Goal: Task Accomplishment & Management: Manage account settings

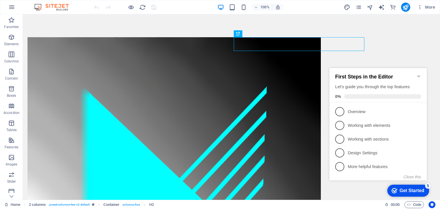
click at [419, 74] on icon "Minimize checklist" at bounding box center [419, 76] width 5 height 5
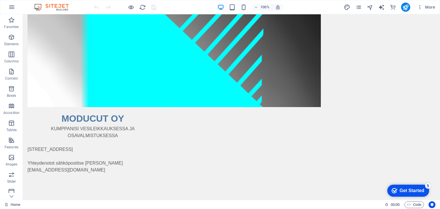
scroll to position [149, 0]
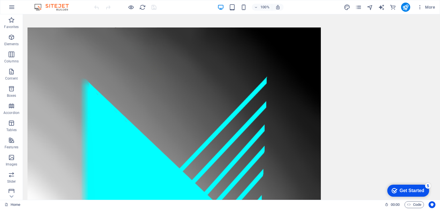
scroll to position [0, 0]
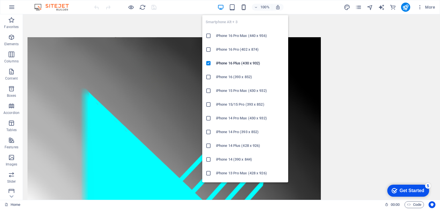
click at [244, 7] on icon "button" at bounding box center [244, 7] width 7 height 7
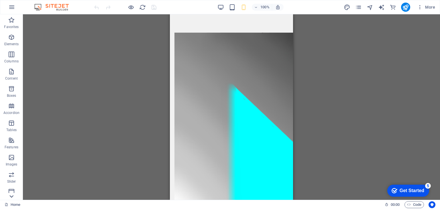
click at [13, 198] on icon at bounding box center [11, 197] width 8 height 8
click at [13, 198] on p "Commerce" at bounding box center [11, 195] width 17 height 5
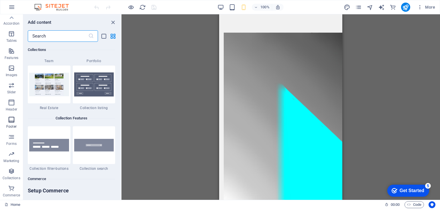
scroll to position [5524, 0]
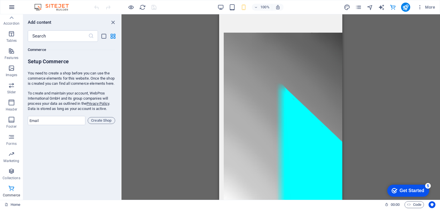
click at [11, 5] on icon "button" at bounding box center [11, 7] width 7 height 7
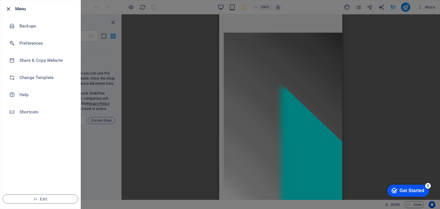
click at [6, 7] on icon "button" at bounding box center [8, 9] width 7 height 7
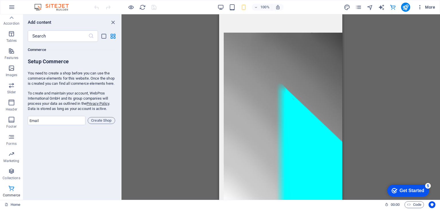
click at [433, 7] on span "More" at bounding box center [426, 7] width 18 height 6
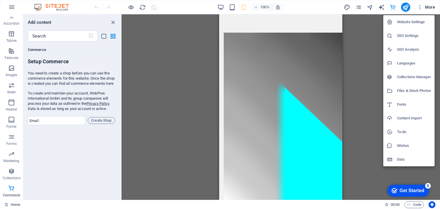
click at [402, 22] on h6 "Website Settings" at bounding box center [414, 22] width 34 height 7
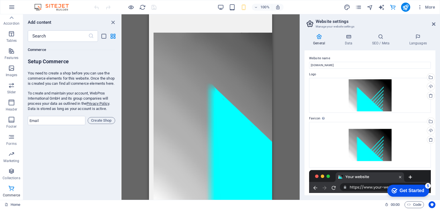
click at [436, 24] on aside "Website settings Manage your website settings General Data SEO / Meta Languages…" at bounding box center [370, 107] width 140 height 186
click at [433, 24] on icon at bounding box center [433, 24] width 3 height 5
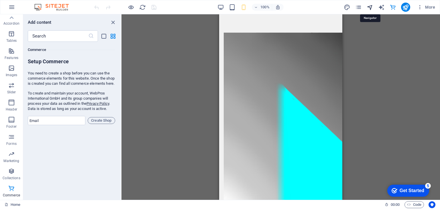
click at [371, 7] on icon "navigator" at bounding box center [370, 7] width 7 height 7
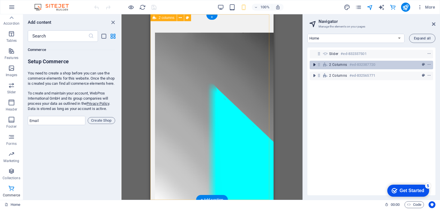
click at [314, 64] on icon "toggle-expand" at bounding box center [315, 65] width 6 height 6
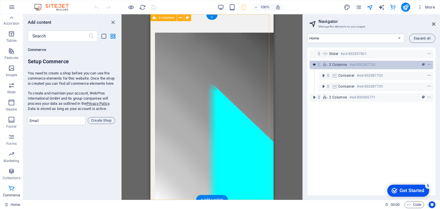
click at [314, 64] on icon "toggle-expand" at bounding box center [315, 65] width 6 height 6
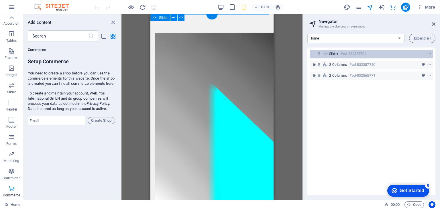
click at [334, 53] on span "Slider" at bounding box center [333, 54] width 9 height 5
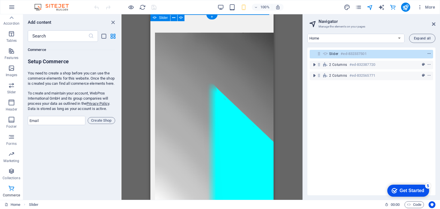
click at [427, 52] on icon "context-menu" at bounding box center [429, 54] width 4 height 4
click at [344, 54] on h6 "#ed-832337501" at bounding box center [354, 53] width 26 height 7
click at [428, 54] on icon "context-menu" at bounding box center [429, 54] width 4 height 4
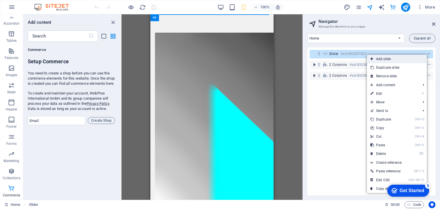
click at [387, 59] on link "Add slide" at bounding box center [397, 59] width 60 height 9
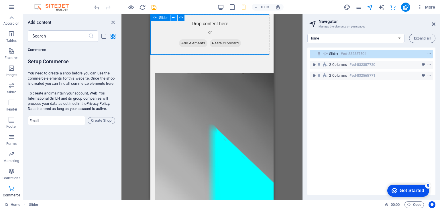
click at [173, 17] on icon at bounding box center [173, 18] width 3 height 6
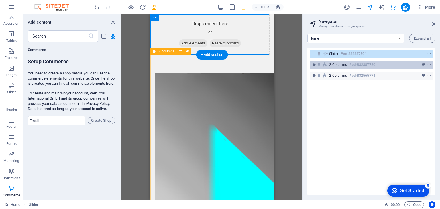
click at [341, 65] on span "2 columns" at bounding box center [338, 64] width 18 height 5
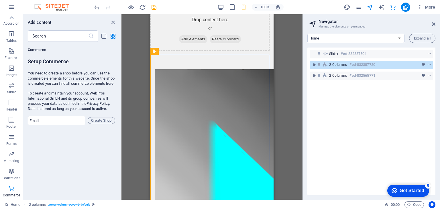
scroll to position [0, 0]
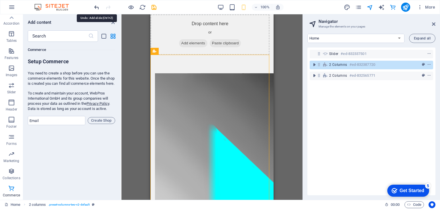
click at [98, 7] on icon "undo" at bounding box center [96, 7] width 7 height 7
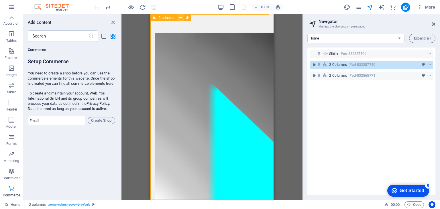
click at [180, 19] on icon at bounding box center [180, 18] width 3 height 6
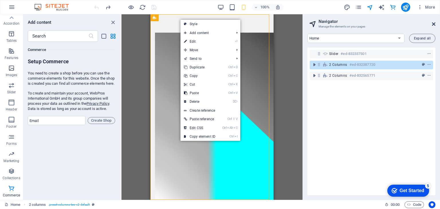
click at [435, 24] on icon at bounding box center [433, 24] width 3 height 5
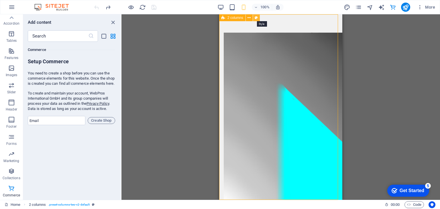
click at [255, 17] on icon at bounding box center [256, 18] width 3 height 6
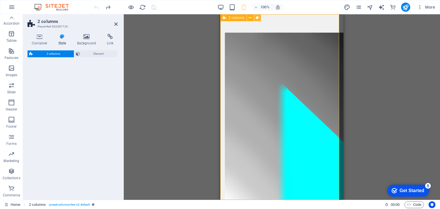
select select "rem"
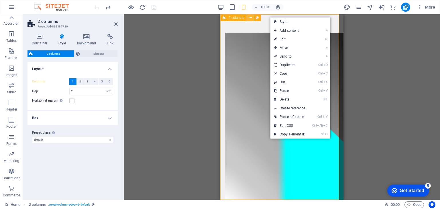
click at [249, 17] on icon at bounding box center [250, 18] width 3 height 6
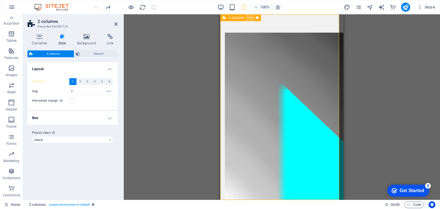
click at [249, 18] on icon at bounding box center [250, 18] width 3 height 6
click at [250, 18] on icon at bounding box center [250, 18] width 3 height 6
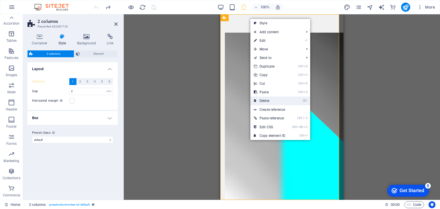
click at [268, 102] on link "⌦ Delete" at bounding box center [270, 101] width 38 height 9
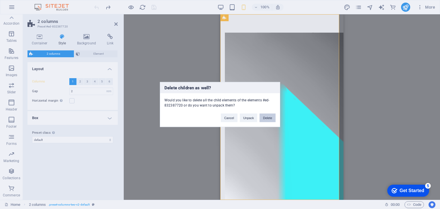
click at [269, 118] on button "Delete" at bounding box center [268, 118] width 16 height 9
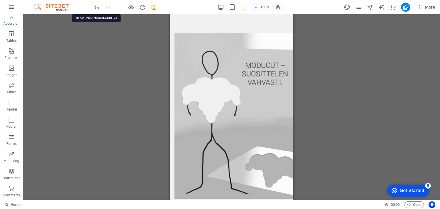
click at [94, 5] on icon "undo" at bounding box center [96, 7] width 7 height 7
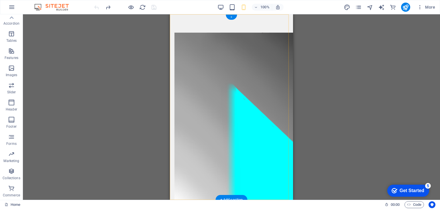
click at [232, 17] on div "+" at bounding box center [231, 17] width 11 height 5
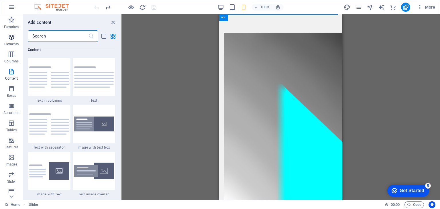
click at [11, 36] on icon "button" at bounding box center [11, 37] width 7 height 7
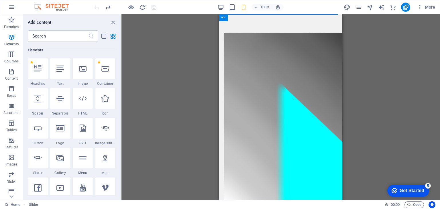
scroll to position [89, 0]
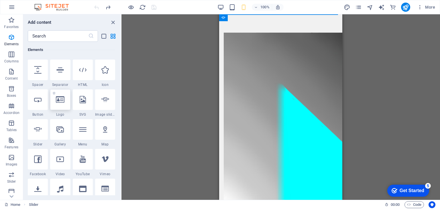
click at [61, 103] on div at bounding box center [60, 99] width 20 height 21
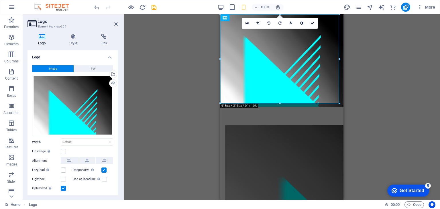
click at [400, 47] on div "Drag here to replace the existing content. Press “Ctrl” if you want to create a…" at bounding box center [282, 107] width 316 height 186
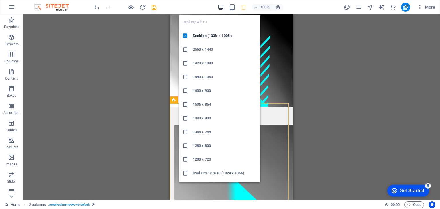
click at [218, 6] on icon "button" at bounding box center [221, 7] width 7 height 7
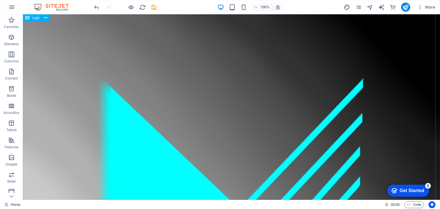
scroll to position [0, 0]
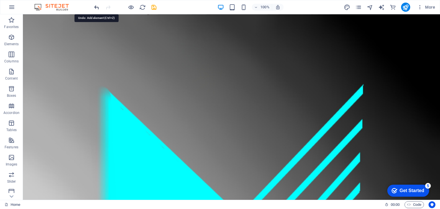
click at [94, 9] on icon "undo" at bounding box center [96, 7] width 7 height 7
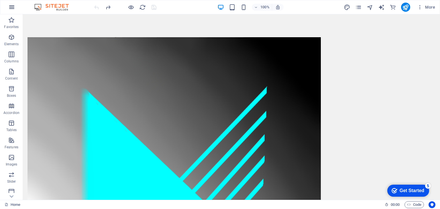
click at [13, 7] on icon "button" at bounding box center [11, 7] width 7 height 7
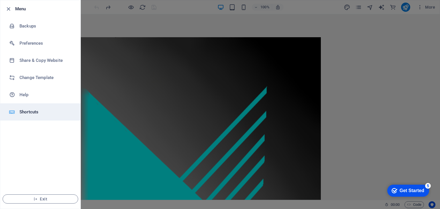
click at [40, 113] on h6 "Shortcuts" at bounding box center [45, 112] width 53 height 7
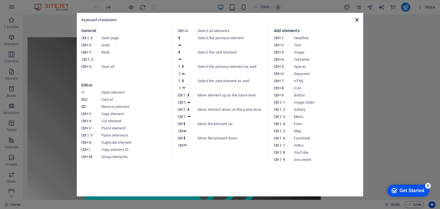
click at [359, 21] on icon at bounding box center [356, 19] width 3 height 5
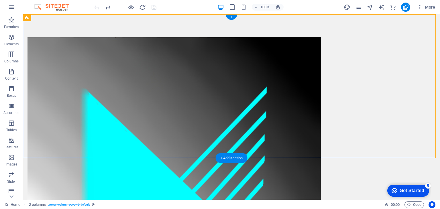
drag, startPoint x: 50, startPoint y: 33, endPoint x: 32, endPoint y: 32, distance: 18.7
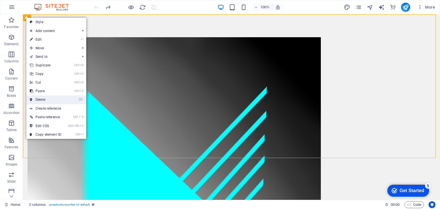
click at [38, 99] on link "⌦ Delete" at bounding box center [45, 99] width 38 height 9
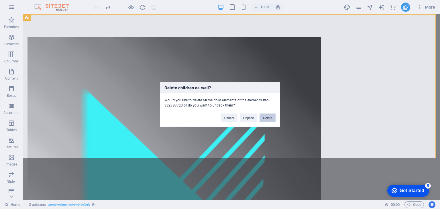
click at [266, 118] on button "Delete" at bounding box center [268, 118] width 16 height 9
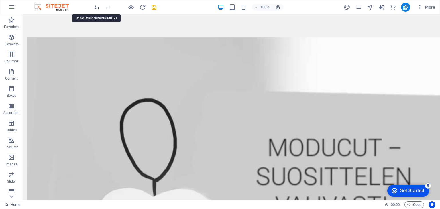
click at [96, 7] on icon "undo" at bounding box center [96, 7] width 7 height 7
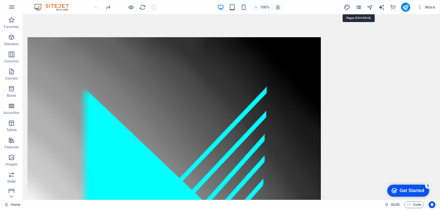
click at [360, 6] on icon "pages" at bounding box center [358, 7] width 7 height 7
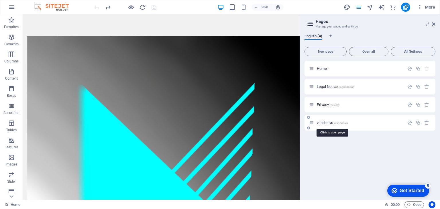
click at [334, 124] on span "/viihdesivu" at bounding box center [341, 123] width 14 height 3
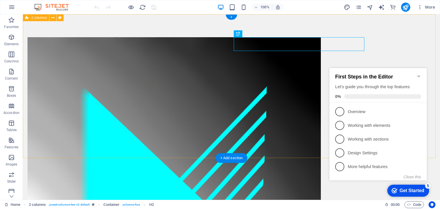
click at [77, 78] on div "MODUCUT OY KUMPPANISI VESILEIKKAUKSESSA JA OSAVALMISTUKSESSA Mäkirinteentie 31,…" at bounding box center [231, 183] width 417 height 339
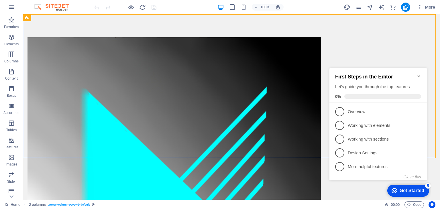
click at [419, 74] on icon "Minimize checklist" at bounding box center [419, 76] width 5 height 5
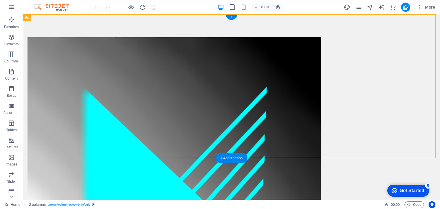
drag, startPoint x: 234, startPoint y: 17, endPoint x: 109, endPoint y: 7, distance: 125.1
click at [234, 17] on div "+" at bounding box center [231, 17] width 11 height 5
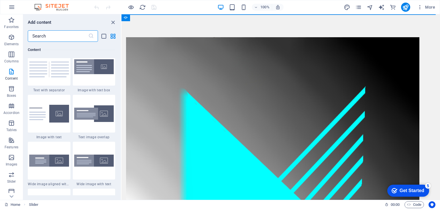
scroll to position [1003, 0]
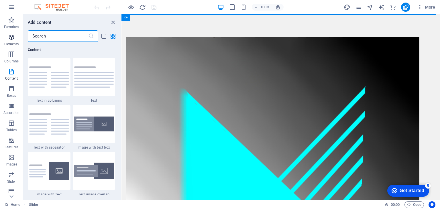
click at [11, 39] on icon "button" at bounding box center [11, 37] width 7 height 7
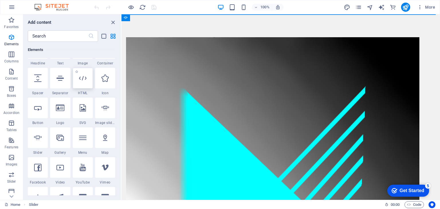
scroll to position [89, 0]
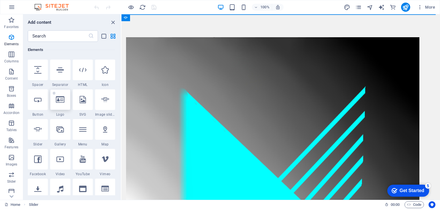
click at [63, 101] on icon at bounding box center [60, 99] width 9 height 7
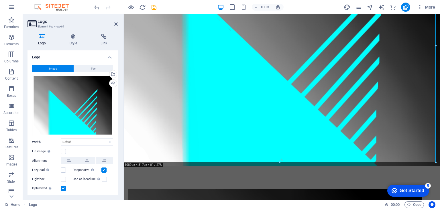
scroll to position [86, 0]
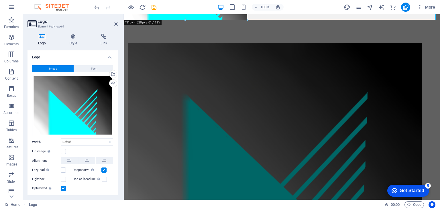
drag, startPoint x: 436, startPoint y: 162, endPoint x: 247, endPoint y: -12, distance: 257.2
type input "435"
select select "px"
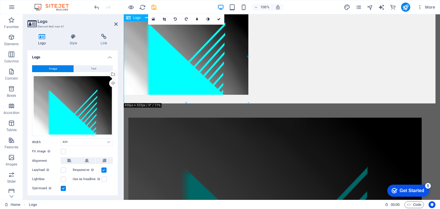
scroll to position [0, 0]
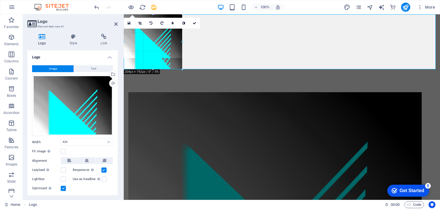
drag, startPoint x: 249, startPoint y: 107, endPoint x: 182, endPoint y: 60, distance: 81.5
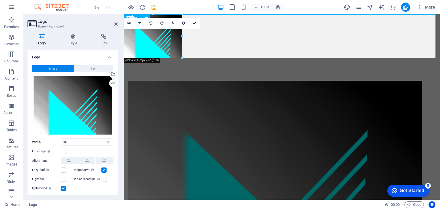
click at [214, 39] on div at bounding box center [282, 36] width 316 height 44
click at [99, 8] on icon "undo" at bounding box center [96, 7] width 7 height 7
type input "435"
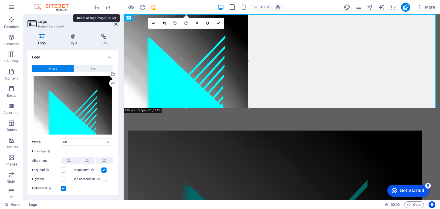
click at [95, 7] on icon "undo" at bounding box center [96, 7] width 7 height 7
select select "DISABLED_OPTION_VALUE"
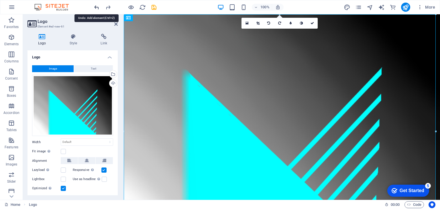
click at [95, 7] on icon "undo" at bounding box center [96, 7] width 7 height 7
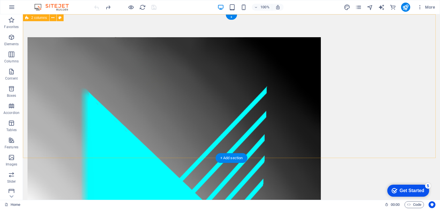
click at [419, 91] on div "MODUCUT OY KUMPPANISI VESILEIKKAUKSESSA JA OSAVALMISTUKSESSA [STREET_ADDRESS] Y…" at bounding box center [231, 183] width 417 height 339
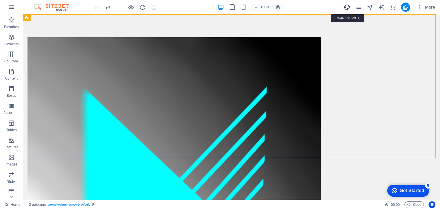
click at [347, 6] on icon "design" at bounding box center [347, 7] width 7 height 7
select select "px"
select select "400"
select select "px"
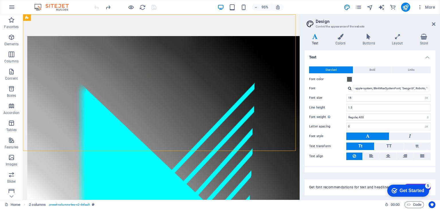
click at [370, 136] on button at bounding box center [368, 136] width 43 height 7
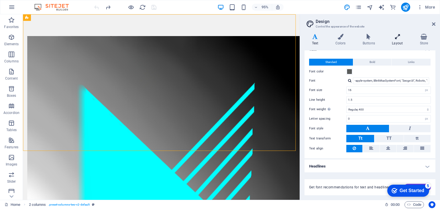
click at [399, 38] on icon at bounding box center [398, 37] width 26 height 6
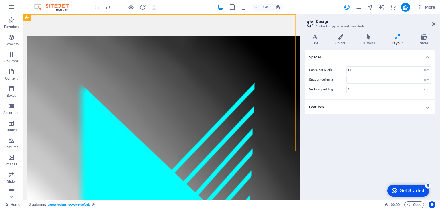
click at [437, 24] on aside "Design Control the appearance of the website Variants Text Colors Buttons Layou…" at bounding box center [370, 107] width 140 height 186
click at [435, 24] on icon at bounding box center [433, 24] width 3 height 5
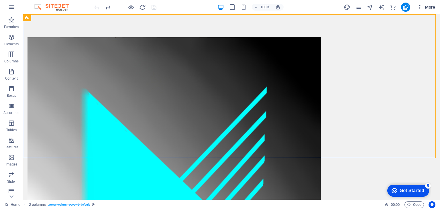
click at [429, 7] on span "More" at bounding box center [426, 7] width 18 height 6
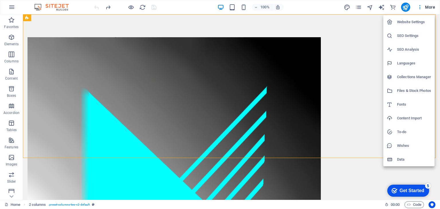
click at [390, 22] on icon at bounding box center [390, 22] width 6 height 6
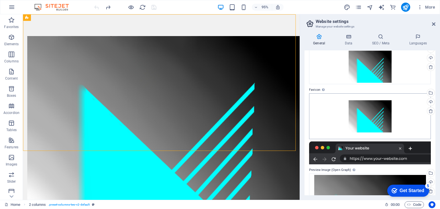
scroll to position [0, 0]
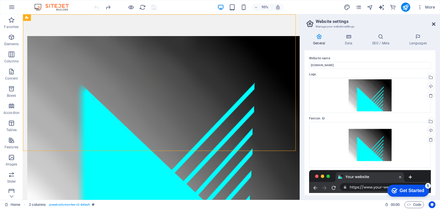
click at [432, 24] on icon at bounding box center [433, 24] width 3 height 5
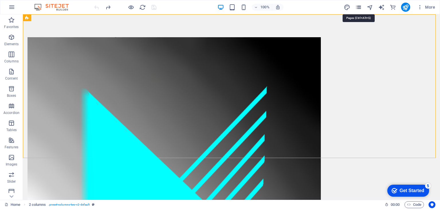
click at [360, 7] on icon "pages" at bounding box center [358, 7] width 7 height 7
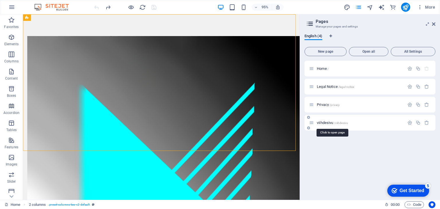
click at [339, 123] on span "/viihdesivu" at bounding box center [341, 123] width 14 height 3
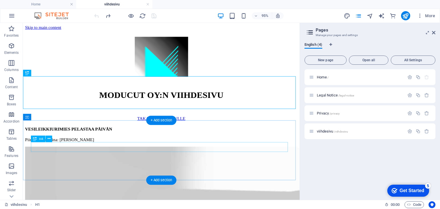
click at [70, 138] on div "VESILEIKKIURIMIES PELASTAA PÄIVÄN" at bounding box center [168, 134] width 287 height 5
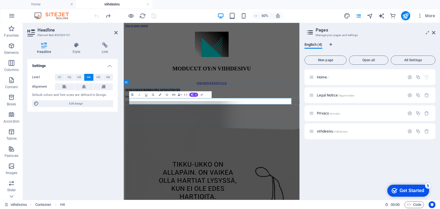
click at [173, 138] on h4 "VESILEIKKIURIMIES PELASTAA PÄIVÄN" at bounding box center [270, 134] width 289 height 5
click at [406, 14] on icon "publish" at bounding box center [405, 16] width 7 height 7
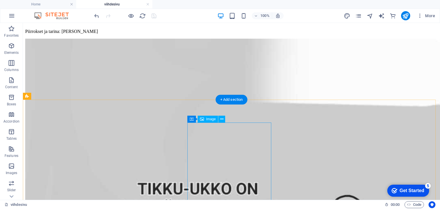
scroll to position [46, 0]
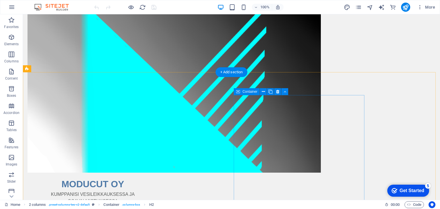
scroll to position [86, 0]
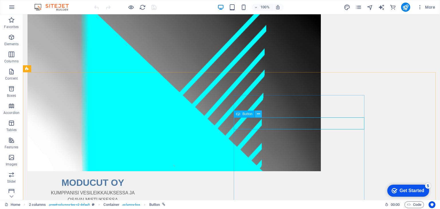
click at [258, 114] on icon at bounding box center [258, 114] width 3 height 6
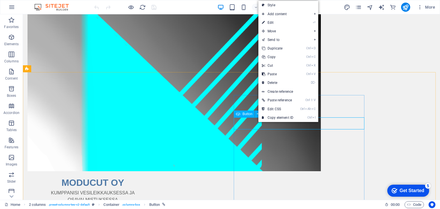
click at [239, 114] on icon at bounding box center [238, 114] width 4 height 7
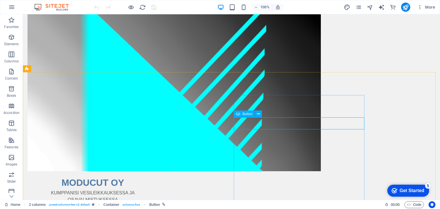
click at [239, 114] on icon at bounding box center [238, 114] width 4 height 7
click at [259, 114] on icon at bounding box center [258, 114] width 3 height 6
click at [246, 114] on span "Button" at bounding box center [248, 113] width 10 height 3
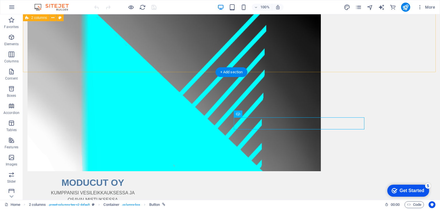
click at [407, 55] on div "MODUCUT OY KUMPPANISI VESILEIKKAUKSESSA JA OSAVALMISTUKSESSA [STREET_ADDRESS] Y…" at bounding box center [231, 97] width 417 height 339
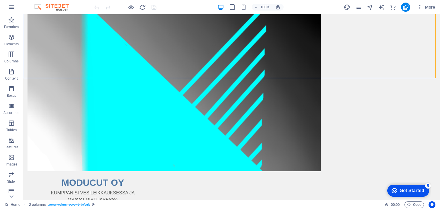
scroll to position [0, 0]
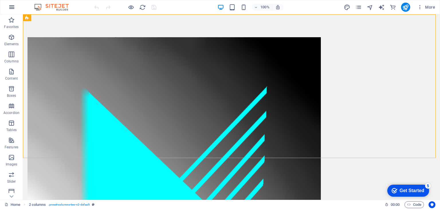
click at [12, 7] on icon "button" at bounding box center [11, 7] width 7 height 7
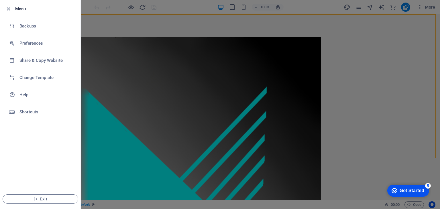
click at [426, 43] on div at bounding box center [220, 104] width 440 height 209
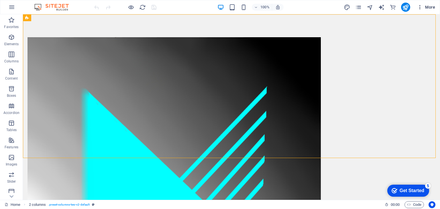
click at [420, 8] on icon "button" at bounding box center [420, 7] width 6 height 6
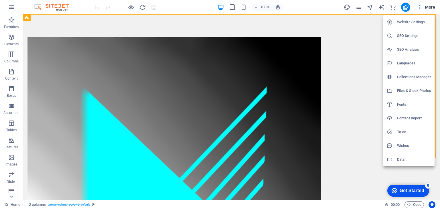
click at [404, 106] on h6 "Fonts" at bounding box center [414, 104] width 34 height 7
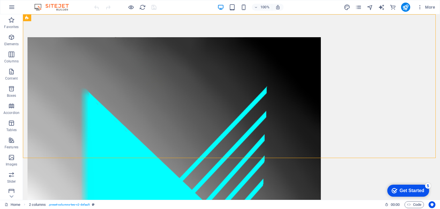
select select "popularity"
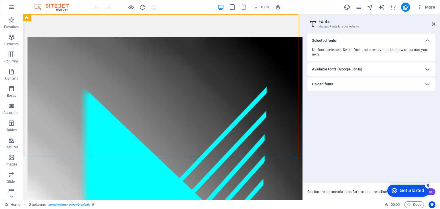
click at [427, 70] on icon at bounding box center [427, 69] width 7 height 7
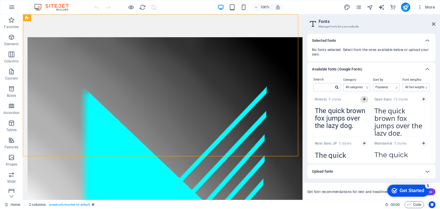
click at [364, 100] on icon "button" at bounding box center [364, 99] width 3 height 3
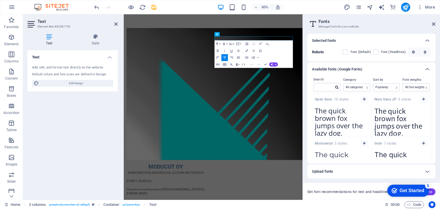
click at [227, 44] on button "Font Family" at bounding box center [225, 43] width 7 height 7
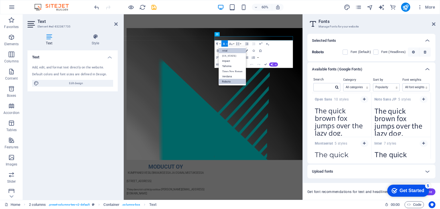
click at [228, 51] on link "Arial" at bounding box center [232, 50] width 27 height 5
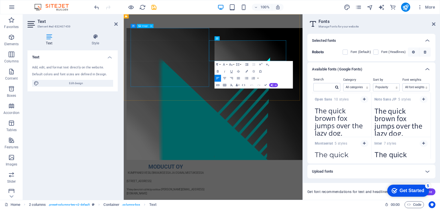
click at [252, 105] on figure at bounding box center [193, 147] width 131 height 220
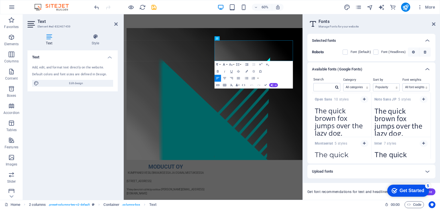
click at [227, 64] on button "Font Family" at bounding box center [225, 64] width 7 height 7
click at [227, 71] on link "Arial" at bounding box center [232, 71] width 27 height 5
click at [227, 64] on button "Font Family" at bounding box center [225, 64] width 7 height 7
click at [229, 91] on link "Times New Roman" at bounding box center [232, 91] width 27 height 5
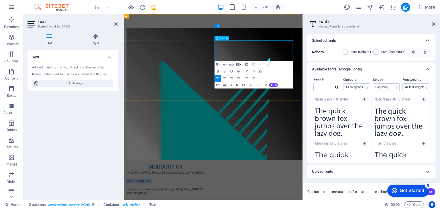
click at [226, 64] on button "Font Family" at bounding box center [225, 64] width 7 height 7
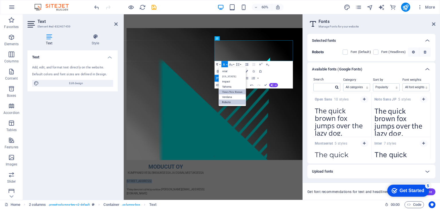
click at [229, 91] on link "Times New Roman" at bounding box center [232, 91] width 27 height 5
click at [227, 64] on button "Font Family" at bounding box center [225, 64] width 7 height 7
click at [229, 98] on link "Verdana" at bounding box center [232, 97] width 27 height 5
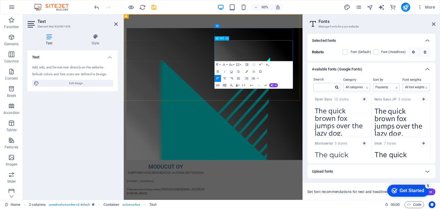
click at [227, 64] on button "Font Family" at bounding box center [225, 64] width 7 height 7
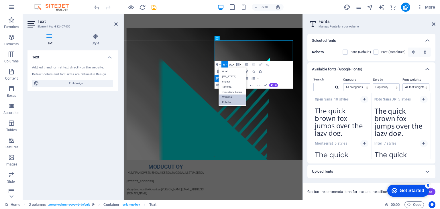
click at [227, 97] on link "Verdana" at bounding box center [232, 97] width 27 height 5
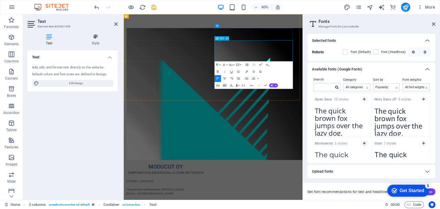
click at [373, 23] on div "MODUCUT OY KUMPPANISI VESILEIKKAUKSESSA JA OSAVALMISTUKSESSA ​ Mäkirinteentie 3…" at bounding box center [273, 180] width 298 height 333
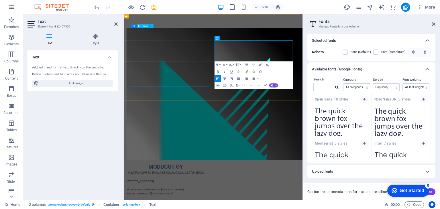
click at [259, 103] on figure at bounding box center [193, 147] width 131 height 220
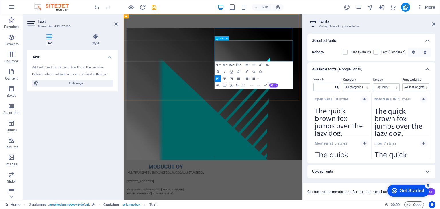
click at [226, 64] on button "Font Family" at bounding box center [225, 64] width 7 height 7
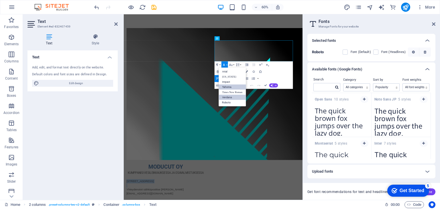
click at [228, 87] on link "Tahoma" at bounding box center [232, 87] width 27 height 5
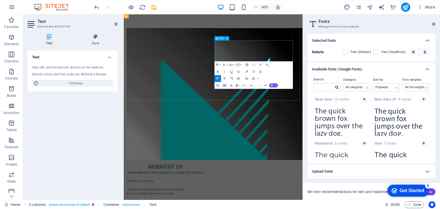
click at [227, 65] on button "Font Family" at bounding box center [225, 64] width 7 height 7
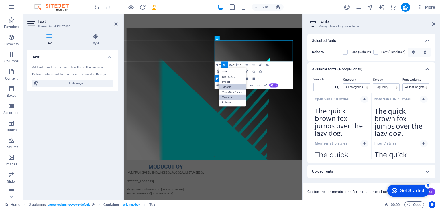
click at [227, 86] on link "Tahoma" at bounding box center [232, 87] width 27 height 5
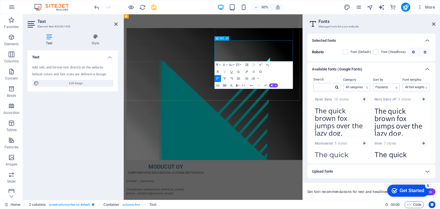
click at [316, 152] on div "MODUCUT OY KUMPPANISI VESILEIKKAUKSESSA JA OSAVALMISTUKSESSA Mäkirinteentie 31,…" at bounding box center [273, 180] width 298 height 333
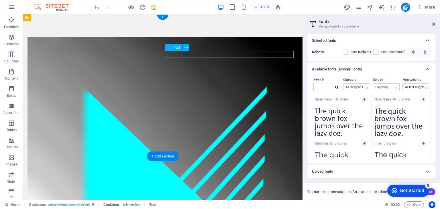
click at [172, 82] on div "MODUCUT OY KUMPPANISI VESILEIKKAUKSESSA JA OSAVALMISTUKSESSA Mäkirinteentie 31,…" at bounding box center [163, 180] width 280 height 333
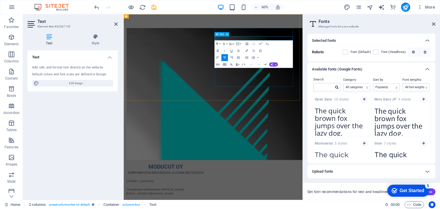
click at [226, 44] on button "Font Family" at bounding box center [225, 43] width 7 height 7
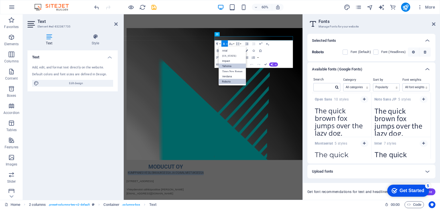
click at [228, 65] on link "Tahoma" at bounding box center [232, 66] width 27 height 5
click at [228, 65] on div "Paragraph Format Normal Heading 1 Heading 2 Heading 3 Heading 4 Heading 5 Headi…" at bounding box center [254, 54] width 79 height 28
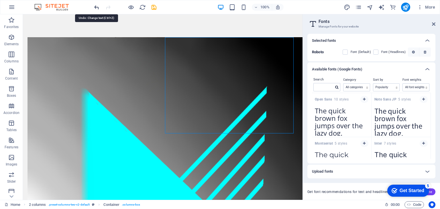
click at [96, 7] on icon "undo" at bounding box center [96, 7] width 7 height 7
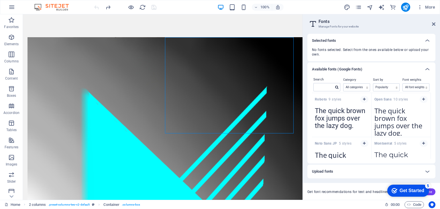
click at [96, 7] on div at bounding box center [125, 7] width 64 height 9
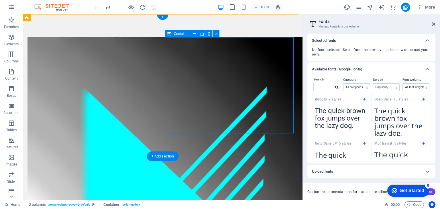
click at [233, 150] on div "MODUCUT OY KUMPPANISI VESILEIKKAUKSESSA JA OSAVALMISTUKSESSA Mäkirinteentie 31,…" at bounding box center [163, 180] width 280 height 333
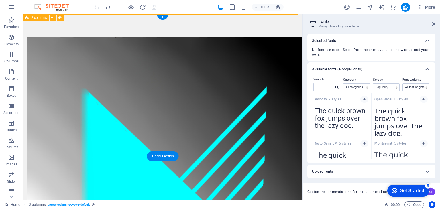
click at [101, 24] on div "MODUCUT OY KUMPPANISI VESILEIKKAUKSESSA JA OSAVALMISTUKSESSA Mäkirinteentie 31,…" at bounding box center [163, 180] width 280 height 333
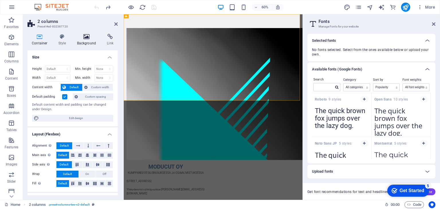
click at [91, 43] on h4 "Background" at bounding box center [88, 40] width 30 height 12
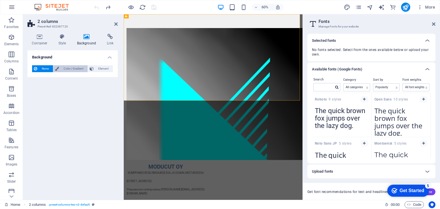
click at [71, 70] on span "Color / Gradient" at bounding box center [73, 68] width 25 height 7
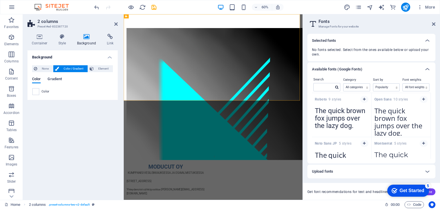
click at [54, 79] on span "Gradient" at bounding box center [55, 80] width 14 height 8
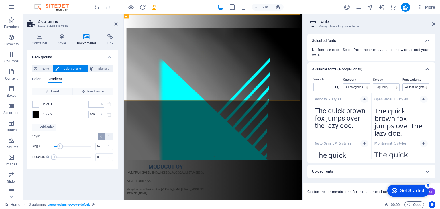
type input "59"
click at [60, 148] on span "Angle" at bounding box center [60, 147] width 6 height 6
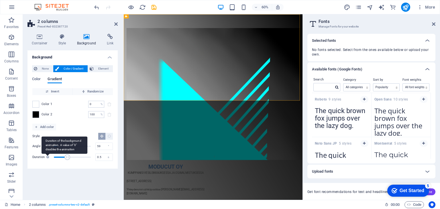
type input "0"
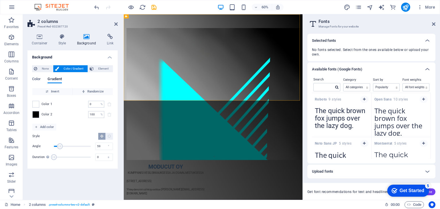
drag, startPoint x: 55, startPoint y: 156, endPoint x: 41, endPoint y: 158, distance: 13.6
click at [41, 158] on div "Duration Duration of the background animation. A value of "0" disables the anim…" at bounding box center [72, 157] width 81 height 9
drag, startPoint x: 60, startPoint y: 146, endPoint x: 35, endPoint y: 148, distance: 25.6
click at [35, 148] on div "Angle 0 °" at bounding box center [72, 146] width 81 height 9
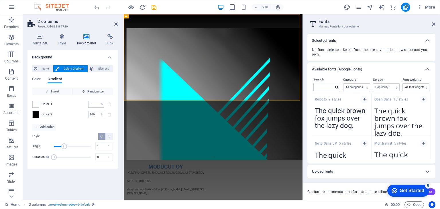
type input "0"
drag, startPoint x: 54, startPoint y: 146, endPoint x: 50, endPoint y: 148, distance: 4.0
click at [50, 148] on div "Angle 0 °" at bounding box center [72, 146] width 81 height 9
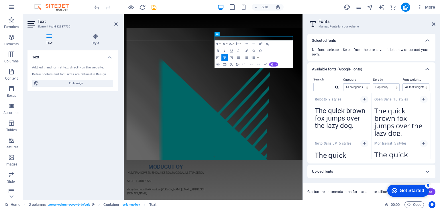
click at [227, 44] on button "Font Family" at bounding box center [225, 43] width 7 height 7
click at [282, 55] on div "Paragraph Format Normal Heading 1 Heading 2 Heading 3 Heading 4 Heading 5 Headi…" at bounding box center [254, 54] width 79 height 28
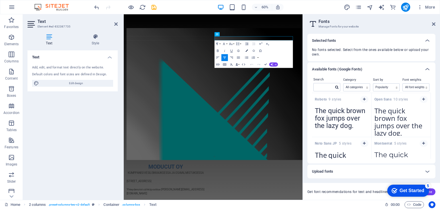
click at [247, 50] on icon "button" at bounding box center [247, 51] width 2 height 2
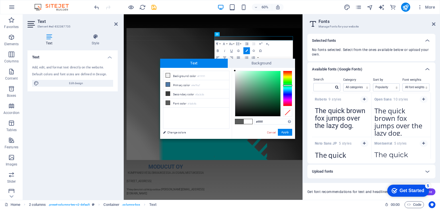
drag, startPoint x: 235, startPoint y: 99, endPoint x: 234, endPoint y: 71, distance: 28.4
click at [234, 71] on div "#ffffff Supported formats #0852ed rgb(8, 82, 237) rgba(8, 82, 237, 90%) hsv(221…" at bounding box center [263, 145] width 63 height 154
type input "#f5faf8"
click at [236, 72] on div at bounding box center [236, 72] width 2 height 2
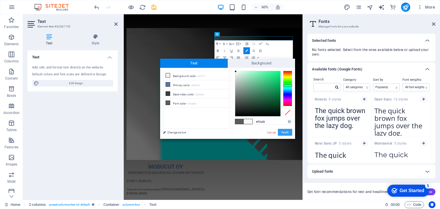
click at [283, 132] on button "Apply" at bounding box center [285, 132] width 14 height 7
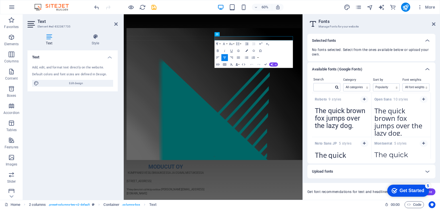
click at [247, 51] on icon "button" at bounding box center [247, 51] width 2 height 2
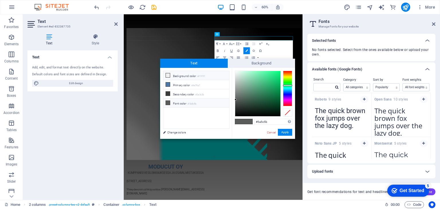
click at [169, 75] on icon at bounding box center [168, 75] width 4 height 4
type input "#f1f1f1"
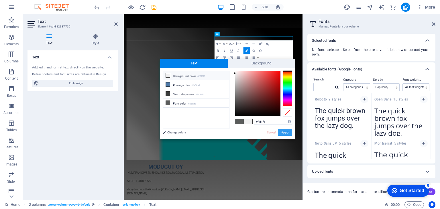
click at [288, 131] on button "Apply" at bounding box center [285, 132] width 14 height 7
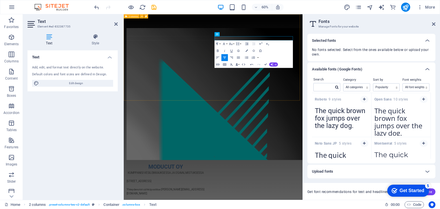
click at [365, 148] on div "MODUCUT OY ​ ​ KUMPPANISI VESILEIKKAUKSESSA JA OSAVALMISTUKSESSA Mäkirinteentie…" at bounding box center [273, 180] width 298 height 333
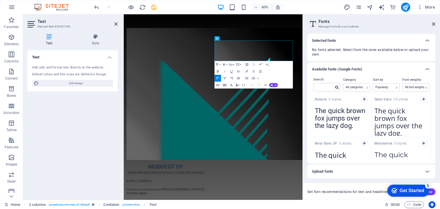
click at [227, 64] on button "Font Family" at bounding box center [225, 64] width 7 height 7
click at [285, 74] on div "Paragraph Format Normal Heading 1 Heading 2 Heading 3 Heading 4 Heading 5 Headi…" at bounding box center [254, 75] width 79 height 28
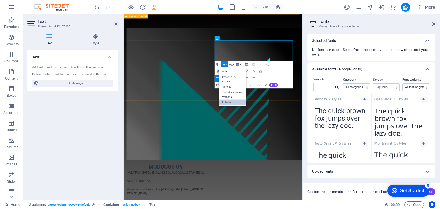
click at [359, 154] on div "MODUCUT OY KUMPPANISI VESILEIKKAUKSESSA JA OSAVALMISTUKSESSA Mäkirinteentie 31,…" at bounding box center [273, 180] width 298 height 333
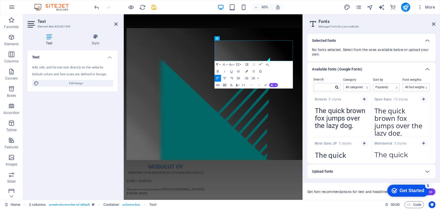
click at [246, 72] on icon "button" at bounding box center [247, 71] width 2 height 2
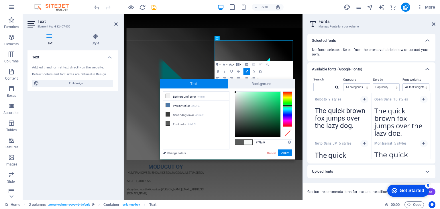
drag, startPoint x: 236, startPoint y: 120, endPoint x: 236, endPoint y: 92, distance: 27.5
click at [236, 92] on div at bounding box center [235, 92] width 2 height 2
drag, startPoint x: 235, startPoint y: 92, endPoint x: 233, endPoint y: 90, distance: 3.0
click at [233, 90] on div "#ffffff Supported formats #0852ed rgb(8, 82, 237) rgba(8, 82, 237, 90%) hsv(221…" at bounding box center [263, 166] width 63 height 154
click at [230, 89] on div "less Background color #f1f1f1 Primary color #4e79a7 Secondary color #3a3c3b Fon…" at bounding box center [227, 124] width 135 height 71
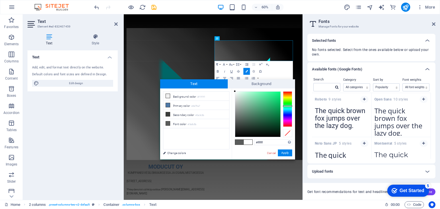
click at [226, 89] on div "less Background color #f1f1f1 Primary color #4e79a7 Secondary color #3a3c3b Fon…" at bounding box center [196, 89] width 72 height 0
type input "#ffffff"
click at [234, 91] on div at bounding box center [235, 91] width 2 height 2
click at [286, 153] on button "Apply" at bounding box center [285, 153] width 14 height 7
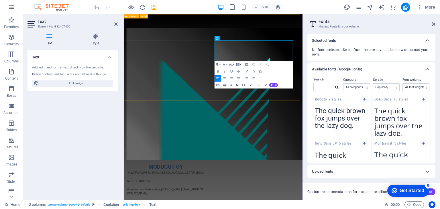
click at [354, 147] on div "MODUCUT OY KUMPPANISI VESILEIKKAUKSESSA JA OSAVALMISTUKSESSA ​ ​ Mäkirinteentie…" at bounding box center [273, 180] width 298 height 333
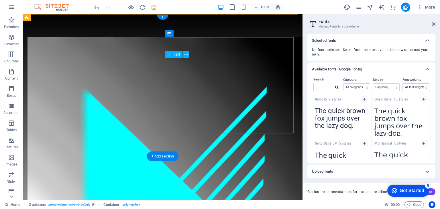
click at [214, 141] on div "MODUCUT OY KUMPPANISI VESILEIKKAUKSESSA JA OSAVALMISTUKSESSA Mäkirinteentie 31,…" at bounding box center [163, 180] width 280 height 333
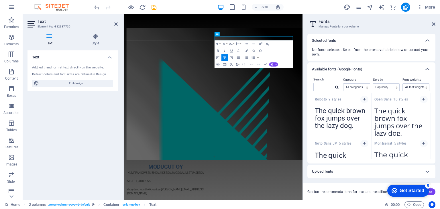
click at [49, 39] on icon at bounding box center [49, 37] width 43 height 6
click at [94, 38] on icon at bounding box center [95, 37] width 45 height 6
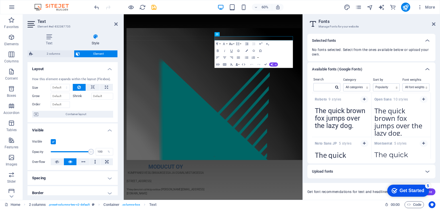
click at [232, 44] on icon "button" at bounding box center [230, 44] width 3 height 2
click at [228, 76] on link "30" at bounding box center [229, 74] width 12 height 5
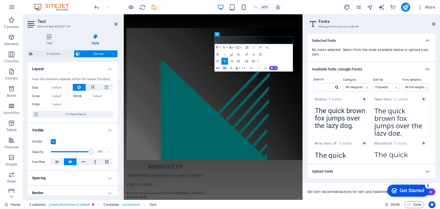
click at [233, 48] on button "Font Size" at bounding box center [231, 47] width 7 height 7
click at [229, 83] on link "60" at bounding box center [229, 83] width 12 height 5
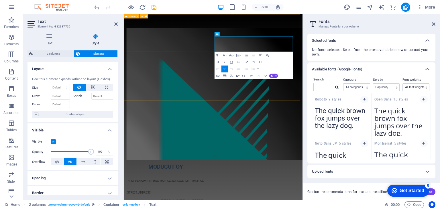
click at [374, 136] on div "MODUCUT OY ​ KUMPPANISI VESILEIKKAUKSESSA JA OSAVALMISTUKSESSA Mäkirinteentie 3…" at bounding box center [273, 189] width 298 height 351
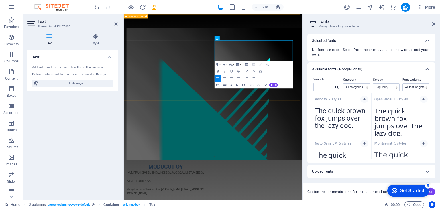
click at [327, 155] on div "MODUCUT OY KUMPPANISI VESILEIKKAUKSESSA JA OSAVALMISTUKSESSA Mäkirinteentie 31,…" at bounding box center [273, 180] width 298 height 333
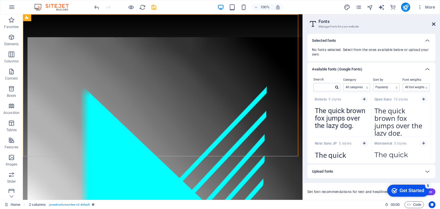
click at [434, 23] on icon at bounding box center [433, 24] width 3 height 5
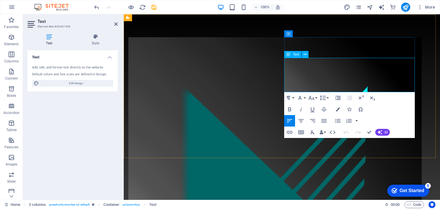
click at [339, 110] on icon "button" at bounding box center [338, 109] width 4 height 4
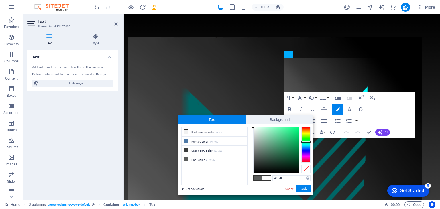
type input "#ffffff"
drag, startPoint x: 254, startPoint y: 155, endPoint x: 250, endPoint y: 127, distance: 28.1
click at [250, 127] on div "less Background color #f1f1f1 Primary color #4e79a7 Secondary color #3a3c3b Fon…" at bounding box center [246, 159] width 135 height 71
click at [253, 127] on div at bounding box center [253, 127] width 2 height 2
click at [305, 187] on button "Apply" at bounding box center [303, 188] width 14 height 7
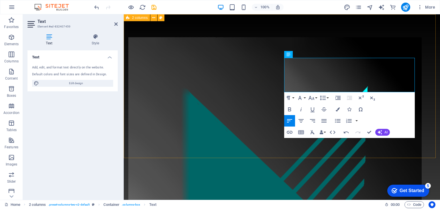
click at [421, 70] on div "MODUCUT OY KUMPPANISI VESILEIKKAUKSESSA JA OSAVALMISTUKSESSA Mäkirinteentie 31,…" at bounding box center [282, 180] width 316 height 333
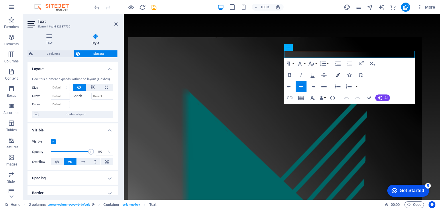
click at [338, 76] on icon "button" at bounding box center [338, 75] width 4 height 4
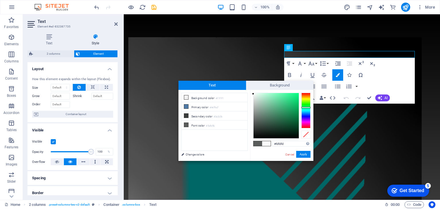
type input "#ffffff"
drag, startPoint x: 254, startPoint y: 121, endPoint x: 252, endPoint y: 92, distance: 28.7
click at [252, 92] on div at bounding box center [253, 93] width 2 height 2
drag, startPoint x: 252, startPoint y: 92, endPoint x: 249, endPoint y: 95, distance: 4.5
click at [249, 95] on div "less Background color #f1f1f1 Primary color #4e79a7 Secondary color #3a3c3b Fon…" at bounding box center [246, 125] width 135 height 71
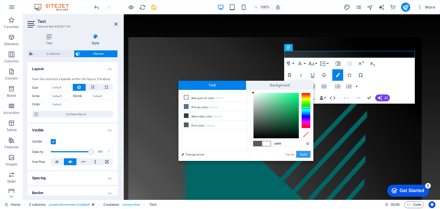
click at [302, 155] on button "Apply" at bounding box center [303, 154] width 14 height 7
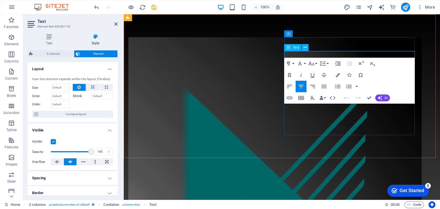
click at [338, 73] on icon "button" at bounding box center [338, 75] width 4 height 4
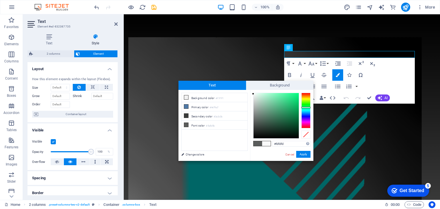
type input "#ffffff"
drag, startPoint x: 254, startPoint y: 121, endPoint x: 253, endPoint y: 92, distance: 29.0
click at [253, 92] on div at bounding box center [253, 93] width 2 height 2
click at [301, 154] on button "Apply" at bounding box center [303, 154] width 14 height 7
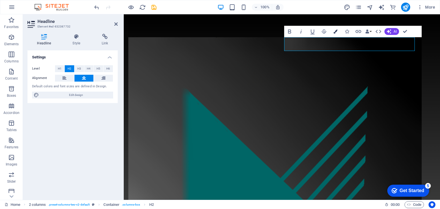
click at [336, 32] on icon "button" at bounding box center [336, 32] width 4 height 4
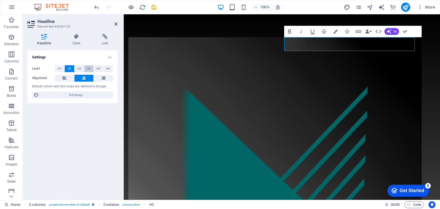
click at [89, 69] on span "H4" at bounding box center [89, 68] width 4 height 7
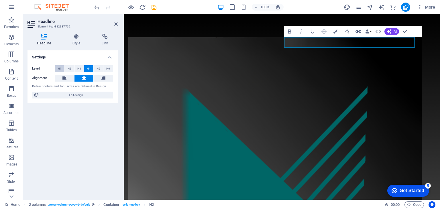
click at [61, 69] on span "H1" at bounding box center [60, 68] width 4 height 7
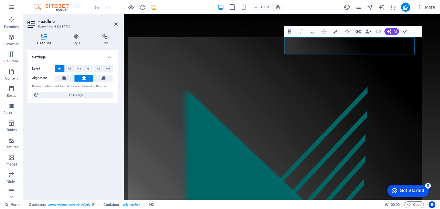
click at [65, 58] on h4 "Settings" at bounding box center [73, 55] width 90 height 10
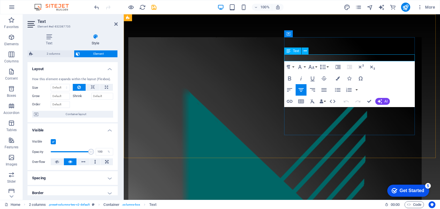
click at [314, 68] on icon "button" at bounding box center [312, 67] width 6 height 4
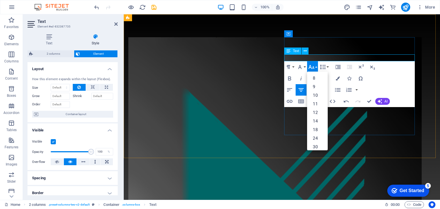
click at [317, 140] on link "24" at bounding box center [317, 138] width 21 height 9
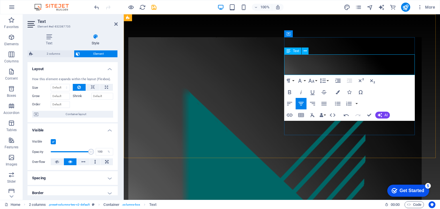
click at [313, 80] on icon "button" at bounding box center [312, 81] width 6 height 4
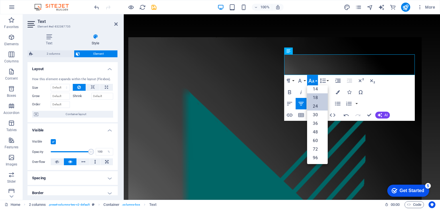
click at [320, 99] on link "18" at bounding box center [317, 97] width 21 height 9
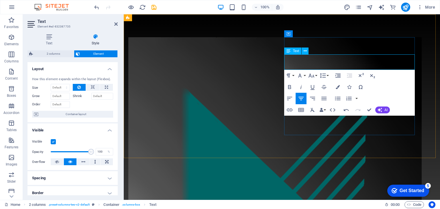
click at [420, 56] on div "MODUCUT OY KUMPPANISI VESILEIKKAUKSESSA JA OSAVALMISTUKSESSA Mäkirinteentie 31,…" at bounding box center [282, 186] width 316 height 345
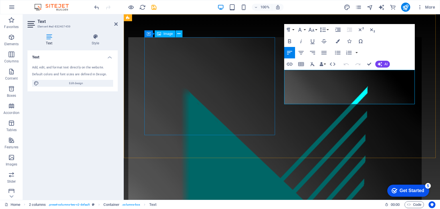
click at [250, 95] on figure at bounding box center [193, 147] width 131 height 220
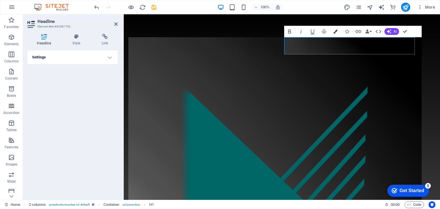
click at [335, 30] on icon "button" at bounding box center [336, 32] width 4 height 4
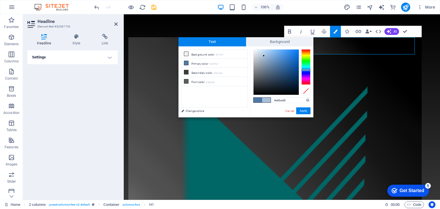
type input "#a7bfda"
drag, startPoint x: 277, startPoint y: 64, endPoint x: 264, endPoint y: 56, distance: 15.2
click at [264, 56] on div at bounding box center [264, 56] width 2 height 2
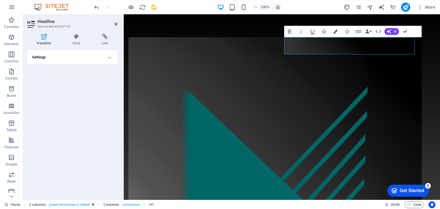
click at [336, 32] on icon "button" at bounding box center [336, 32] width 4 height 4
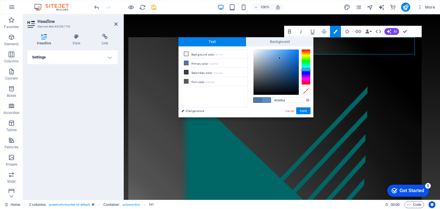
drag, startPoint x: 277, startPoint y: 64, endPoint x: 280, endPoint y: 58, distance: 6.9
click at [280, 58] on div at bounding box center [280, 58] width 2 height 2
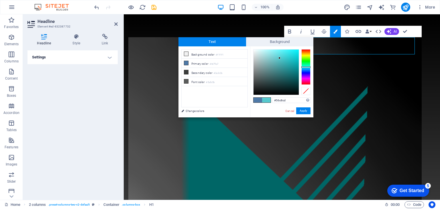
click at [307, 67] on div at bounding box center [306, 67] width 9 height 1
type input "#aceef0"
drag, startPoint x: 279, startPoint y: 58, endPoint x: 266, endPoint y: 52, distance: 13.9
click at [266, 52] on div at bounding box center [266, 52] width 2 height 2
click at [304, 111] on button "Apply" at bounding box center [303, 110] width 14 height 7
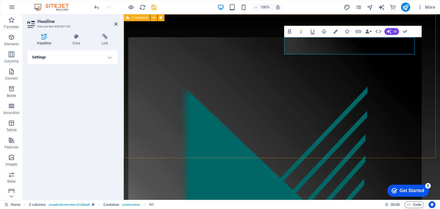
click at [418, 91] on div "MODUCUT OY KUMPPANISI VESILEIKKAUKSESSA JA OSAVALMISTUKSESSA Mäkirinteentie 31,…" at bounding box center [282, 186] width 316 height 345
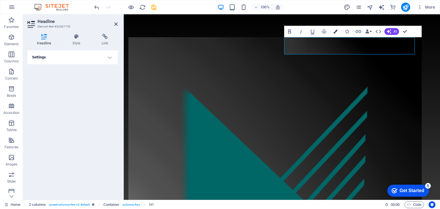
click at [337, 31] on icon "button" at bounding box center [336, 32] width 4 height 4
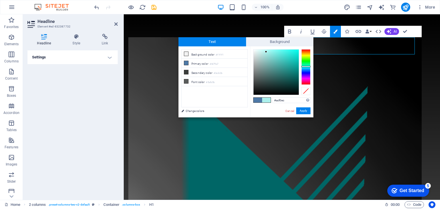
click at [307, 67] on div at bounding box center [306, 66] width 9 height 1
type input "#02fced"
drag, startPoint x: 266, startPoint y: 52, endPoint x: 298, endPoint y: 50, distance: 32.7
click at [298, 50] on div at bounding box center [298, 50] width 2 height 2
click at [304, 110] on button "Apply" at bounding box center [303, 110] width 14 height 7
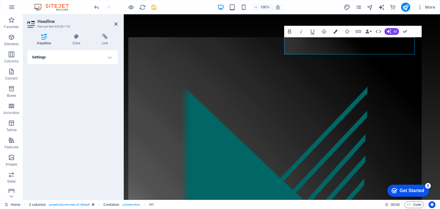
click at [335, 32] on icon "button" at bounding box center [336, 32] width 4 height 4
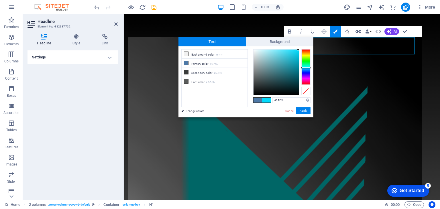
type input "#02fcfa"
click at [305, 67] on div at bounding box center [306, 66] width 9 height 1
click at [304, 112] on button "Apply" at bounding box center [303, 110] width 14 height 7
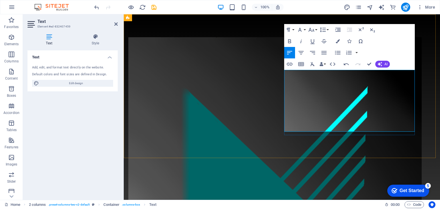
click at [316, 30] on button "Font Size" at bounding box center [312, 29] width 11 height 11
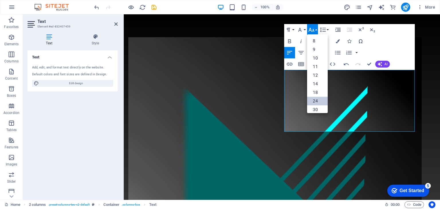
click at [319, 101] on link "24" at bounding box center [317, 101] width 21 height 9
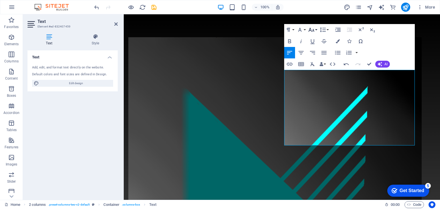
click at [316, 30] on button "Font Size" at bounding box center [312, 29] width 11 height 11
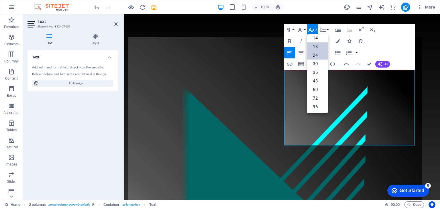
click at [316, 45] on link "18" at bounding box center [317, 46] width 21 height 9
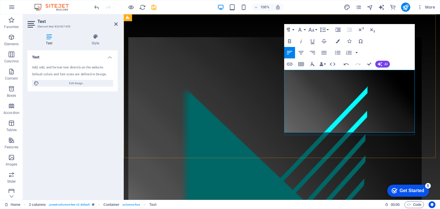
click at [339, 40] on icon "button" at bounding box center [338, 41] width 4 height 4
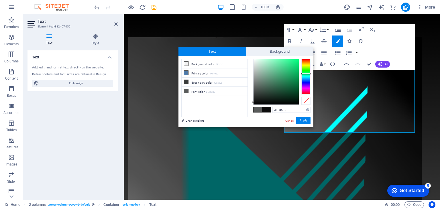
type input "#000000"
drag, startPoint x: 255, startPoint y: 87, endPoint x: 253, endPoint y: 107, distance: 19.8
click at [253, 107] on div "#000000 Supported formats #0852ed rgb(8, 82, 237) rgba(8, 82, 237, 90%) hsv(221…" at bounding box center [281, 133] width 63 height 154
click at [304, 121] on button "Apply" at bounding box center [303, 120] width 14 height 7
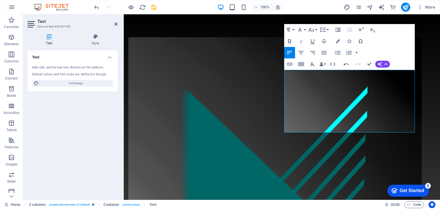
drag, startPoint x: 386, startPoint y: 120, endPoint x: 267, endPoint y: 104, distance: 120.4
click at [386, 120] on div "Drag here to replace the existing content. Press “Ctrl” if you want to create a…" at bounding box center [282, 107] width 316 height 186
click at [385, 142] on div "MODUCUT OY KUMPPANISI VESILEIKKAUKSESSA JA OSAVALMISTUKSESSA Mäkirinteentie 31,…" at bounding box center [282, 201] width 316 height 374
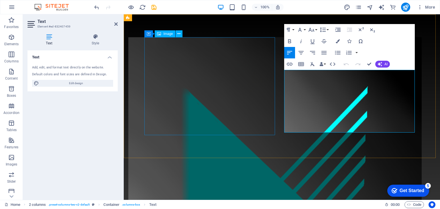
click at [239, 79] on figure at bounding box center [193, 147] width 131 height 220
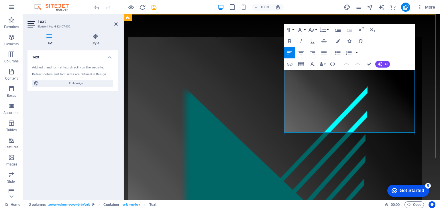
drag, startPoint x: 358, startPoint y: 82, endPoint x: 286, endPoint y: 83, distance: 72.8
click at [96, 6] on icon "undo" at bounding box center [96, 7] width 7 height 7
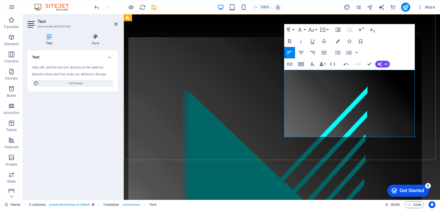
click at [423, 93] on div "MODUCUT OY KUMPPANISI VESILEIKKAUKSESSA JA OSAVALMISTUKSESSA MÄKIRINTEENTIE 31 …" at bounding box center [282, 203] width 316 height 378
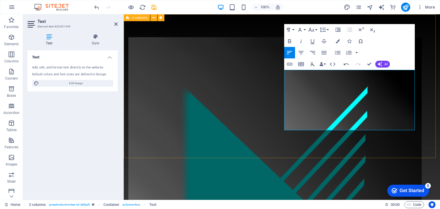
drag, startPoint x: 330, startPoint y: 95, endPoint x: 279, endPoint y: 94, distance: 51.6
click at [279, 94] on div "MODUCUT OY KUMPPANISI VESILEIKKAUKSESSA JA OSAVALMISTUKSESSA MÄKIRINTEENTIE 31 …" at bounding box center [282, 200] width 316 height 372
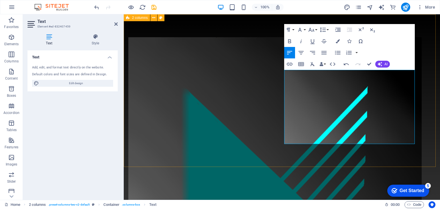
click at [266, 146] on div "MODUCUT OY KUMPPANISI VESILEIKKAUKSESSA JA OSAVALMISTUKSESSA MÄKIRINTEENTIE 31 …" at bounding box center [282, 206] width 316 height 385
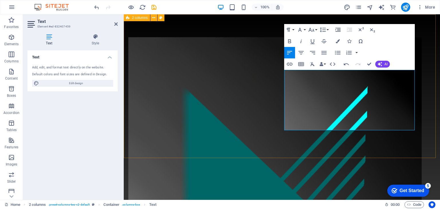
click at [430, 107] on div "MODUCUT OY KUMPPANISI VESILEIKKAUKSESSA JA OSAVALMISTUKSESSA MÄKIRINTEENTIE 31 …" at bounding box center [282, 200] width 316 height 372
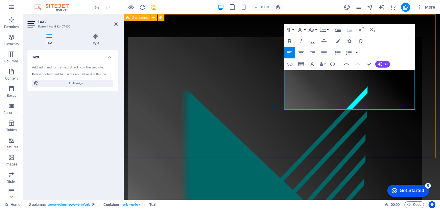
click at [427, 112] on div "MODUCUT OY KUMPPANISI VESILEIKKAUKSESSA JA OSAVALMISTUKSESSA MÄKIRINTEENTIE 31 …" at bounding box center [282, 189] width 316 height 351
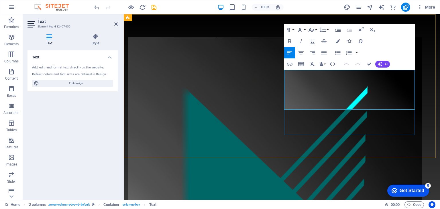
drag, startPoint x: 284, startPoint y: 80, endPoint x: 327, endPoint y: 80, distance: 42.4
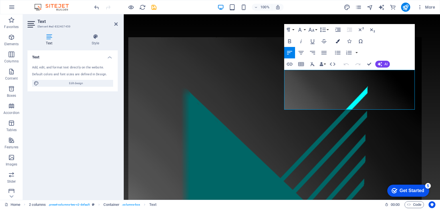
click at [337, 41] on icon "button" at bounding box center [338, 41] width 4 height 4
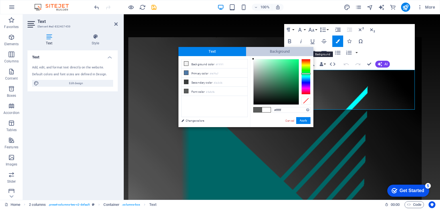
drag, startPoint x: 254, startPoint y: 88, endPoint x: 250, endPoint y: 48, distance: 39.8
click at [250, 48] on div "Text Background less Background color #f1f1f1 Primary color #4e79a7 Secondary c…" at bounding box center [246, 87] width 135 height 80
click at [242, 56] on div "less Background color #f1f1f1 Primary color #4e79a7 Secondary color #3a3c3b Fon…" at bounding box center [246, 91] width 135 height 71
click at [249, 58] on div "less Background color #f1f1f1 Primary color #4e79a7 Secondary color #3a3c3b Fon…" at bounding box center [246, 91] width 135 height 71
click at [253, 59] on div at bounding box center [253, 59] width 2 height 2
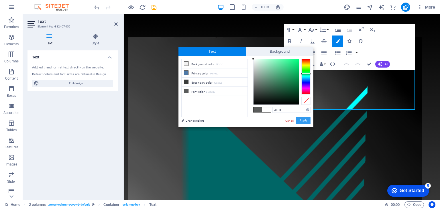
click at [301, 120] on button "Apply" at bounding box center [303, 120] width 14 height 7
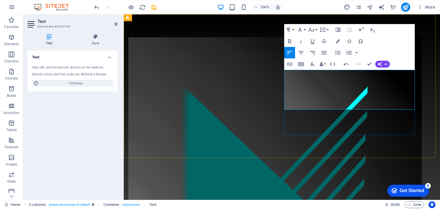
click at [337, 42] on icon "button" at bounding box center [338, 41] width 4 height 4
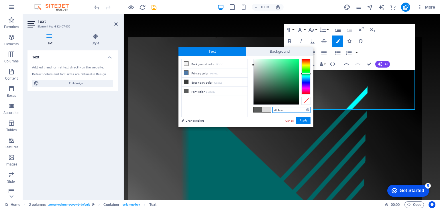
type input "#ffffff"
drag, startPoint x: 253, startPoint y: 87, endPoint x: 253, endPoint y: 59, distance: 28.1
click at [253, 59] on div at bounding box center [253, 59] width 2 height 2
click at [305, 120] on button "Apply" at bounding box center [303, 120] width 14 height 7
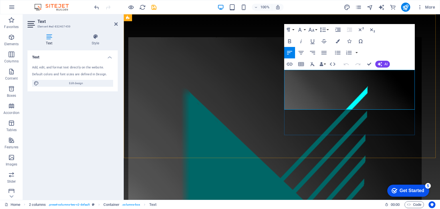
drag, startPoint x: 284, startPoint y: 79, endPoint x: 390, endPoint y: 105, distance: 108.8
click at [299, 53] on icon "button" at bounding box center [301, 52] width 7 height 7
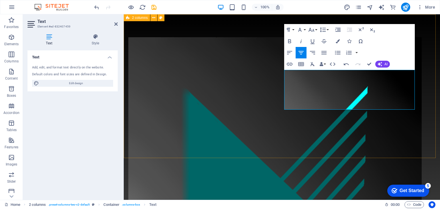
click at [428, 103] on div "MODUCUT OY KUMPPANISI VESILEIKKAUKSESSA JA OSAVALMISTUKSESSA MÄKIRINTEENTIE 31 …" at bounding box center [282, 189] width 316 height 351
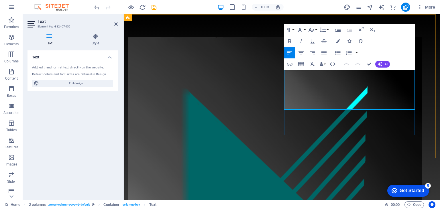
drag, startPoint x: 329, startPoint y: 94, endPoint x: 291, endPoint y: 93, distance: 38.2
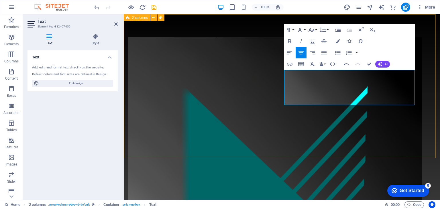
click at [428, 106] on div "MODUCUT OY KUMPPANISI VESILEIKKAUKSESSA JA OSAVALMISTUKSESSA MÄKIRINTEENTIE 31 …" at bounding box center [282, 187] width 316 height 346
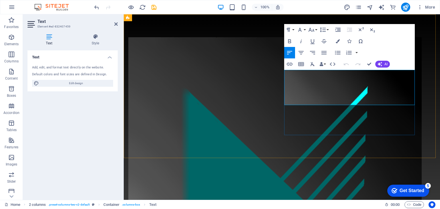
click at [338, 42] on icon "button" at bounding box center [338, 41] width 4 height 4
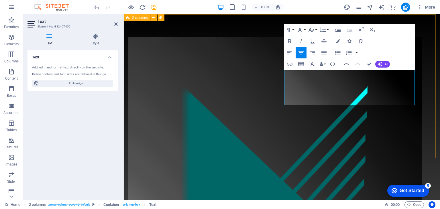
click at [423, 78] on div "MODUCUT OY KUMPPANISI VESILEIKKAUKSESSA JA OSAVALMISTUKSESSA ​ MÄKIRINTEENTIE 3…" at bounding box center [282, 187] width 316 height 346
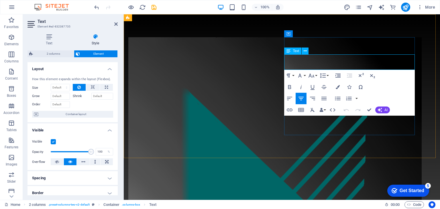
click at [289, 52] on icon at bounding box center [289, 51] width 4 height 7
click at [305, 50] on icon at bounding box center [305, 51] width 3 height 6
click at [300, 75] on icon "button" at bounding box center [299, 76] width 3 height 4
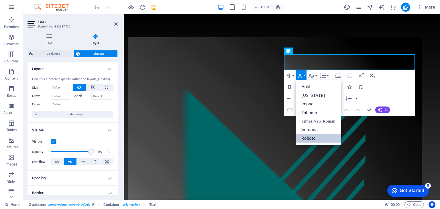
scroll to position [0, 0]
click at [306, 87] on link "Arial" at bounding box center [318, 87] width 45 height 9
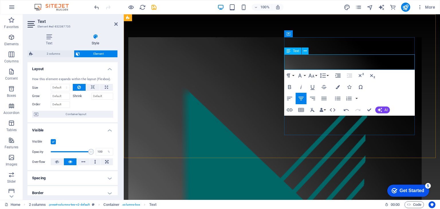
click at [423, 60] on div "MODUCUT OY KUMPPANISI VESILEIKKAUKSESSA JA OSAVALMISTUKSESSA MÄKIRINTEENTIE 31 …" at bounding box center [282, 187] width 316 height 346
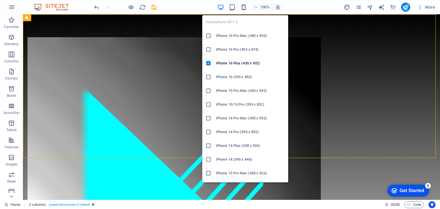
click at [245, 7] on icon "button" at bounding box center [244, 7] width 7 height 7
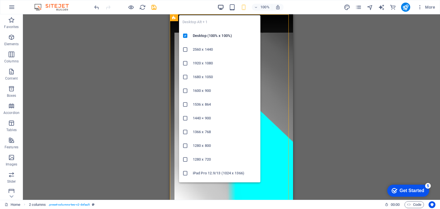
click at [222, 6] on icon "button" at bounding box center [221, 7] width 7 height 7
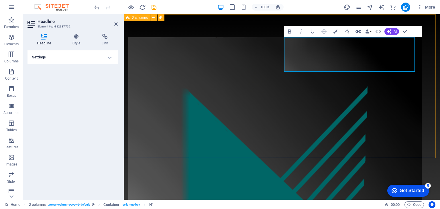
click at [425, 62] on div "MODUCUT OY ‌ KUMPPANISI VESILEIKKAUKSESSA JA OSAVALMISTUKSESSA MÄKIRINTEENTIE 3…" at bounding box center [282, 195] width 316 height 363
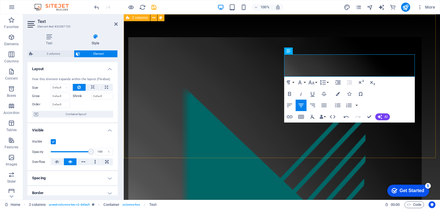
click at [430, 80] on div "KUMPPANISI VESILEIKKAUKSESSA JA OSAVALMISTUKSESSA MÄKIRINTEENTIE 31 36220 KANGA…" at bounding box center [282, 190] width 316 height 353
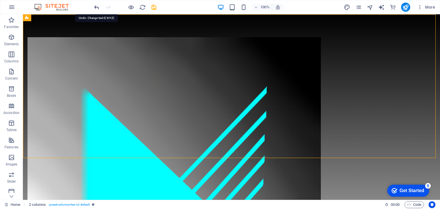
click at [97, 7] on icon "undo" at bounding box center [96, 7] width 7 height 7
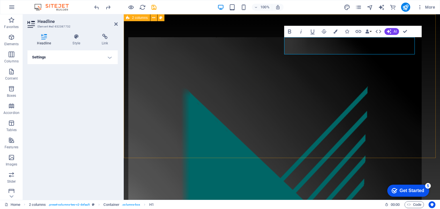
click at [422, 81] on div "MODUCUT OY KUMPPANISI VESILEIKKAUKSESSA JA OSAVALMISTUKSESSA MÄKIRINTEENTIE 31 …" at bounding box center [282, 187] width 316 height 346
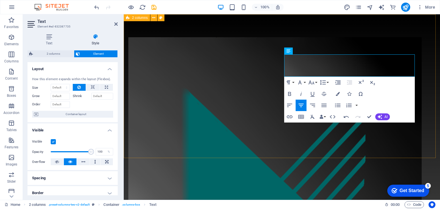
click at [421, 70] on div "MODUCUT OY KUMPPANISI VESILEIKKAUKSESSA JA OSAVALMISTUKSESSA MÄKIRINTEENTIE 31 …" at bounding box center [282, 190] width 316 height 353
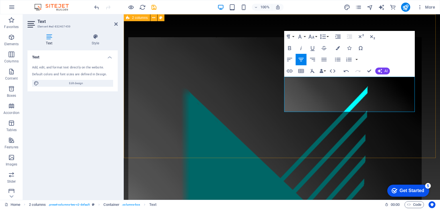
click at [423, 106] on div "MODUCUT OY KUMPPANISI VESILEIKKAUKSESSA JA OSAVALMISTUKSESSA MÄKIRINTEENTIE 31 …" at bounding box center [282, 186] width 316 height 345
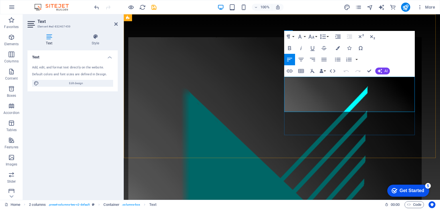
click at [419, 85] on div "MODUCUT OY KUMPPANISI VESILEIKKAUKSESSA JA OSAVALMISTUKSESSA MÄKIRINTEENTIE 31 …" at bounding box center [282, 186] width 316 height 345
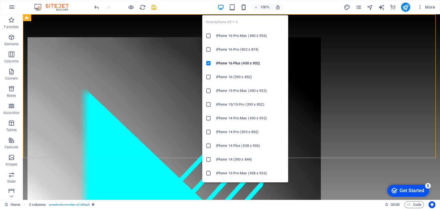
click at [245, 7] on icon "button" at bounding box center [244, 7] width 7 height 7
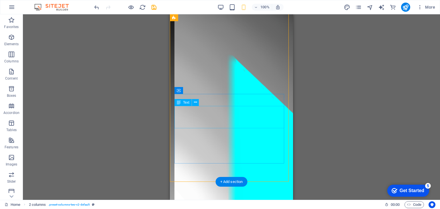
scroll to position [57, 0]
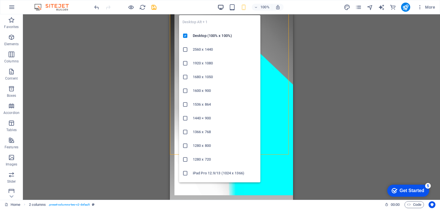
click at [223, 7] on icon "button" at bounding box center [221, 7] width 7 height 7
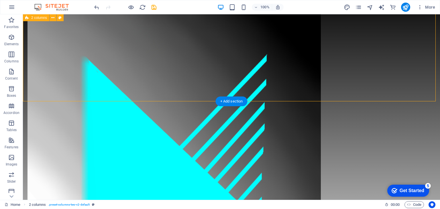
scroll to position [0, 0]
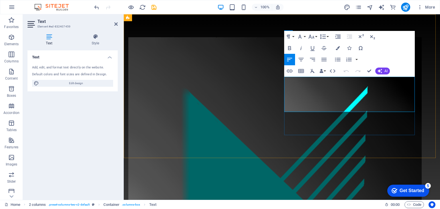
drag, startPoint x: 325, startPoint y: 87, endPoint x: 372, endPoint y: 94, distance: 47.9
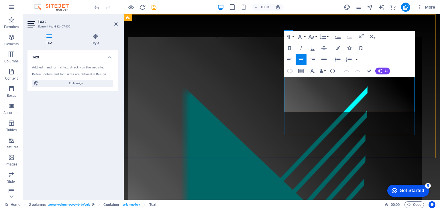
click at [337, 49] on icon "button" at bounding box center [338, 48] width 4 height 4
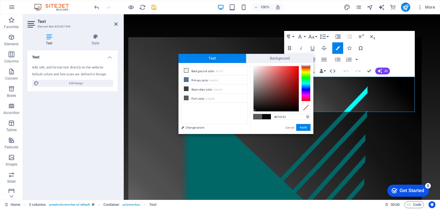
type input "#000000"
drag, startPoint x: 253, startPoint y: 65, endPoint x: 255, endPoint y: 113, distance: 47.6
click at [255, 113] on div "#000000 Supported formats #0852ed rgb(8, 82, 237) rgba(8, 82, 237, 90%) hsv(221…" at bounding box center [281, 140] width 63 height 154
click at [254, 112] on div at bounding box center [254, 111] width 2 height 2
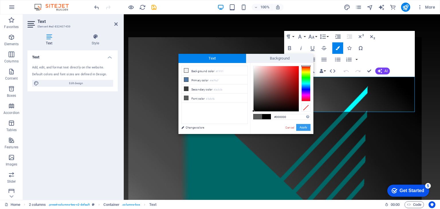
click at [302, 128] on button "Apply" at bounding box center [303, 127] width 14 height 7
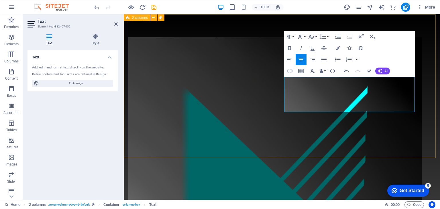
click at [428, 92] on div "MODUCUT OY KUMPPANISI VESILEIKKAUKSESSA JA OSAVALMISTUKSESSA MÄKIRINTEENTIE 31 …" at bounding box center [282, 186] width 316 height 345
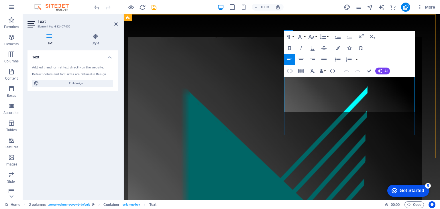
click at [317, 36] on button "Font Size" at bounding box center [312, 36] width 11 height 11
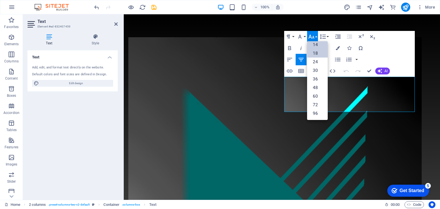
scroll to position [46, 0]
click at [320, 63] on link "24" at bounding box center [317, 62] width 21 height 9
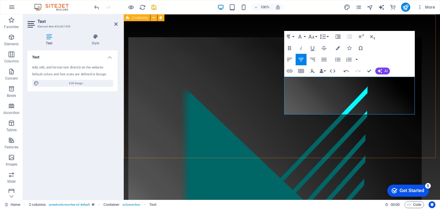
click at [422, 101] on div "MODUCUT OY KUMPPANISI VESILEIKKAUKSESSA JA OSAVALMISTUKSESSA MÄKIRINTEENTIE 31 …" at bounding box center [282, 193] width 316 height 358
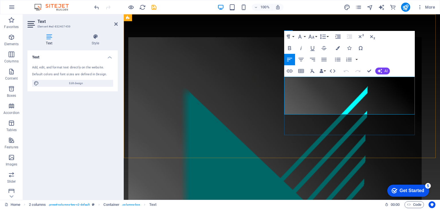
drag, startPoint x: 324, startPoint y: 87, endPoint x: 371, endPoint y: 95, distance: 47.6
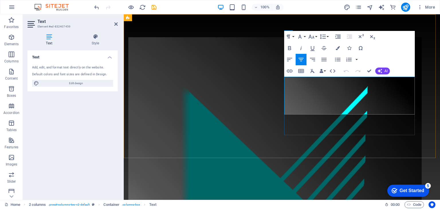
click at [338, 49] on icon "button" at bounding box center [338, 48] width 4 height 4
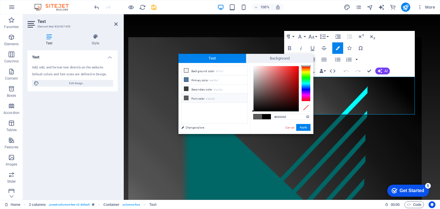
click at [306, 84] on div at bounding box center [306, 84] width 9 height 36
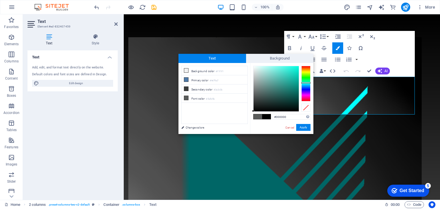
click at [306, 83] on div at bounding box center [306, 82] width 9 height 1
click at [295, 69] on div at bounding box center [276, 88] width 45 height 45
click at [298, 67] on div at bounding box center [276, 88] width 45 height 45
type input "#00f9de"
click at [299, 67] on div at bounding box center [276, 89] width 46 height 46
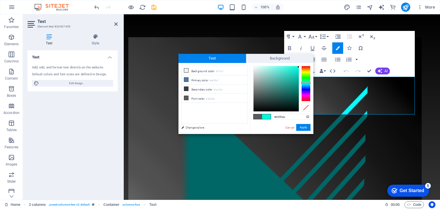
click at [300, 67] on div at bounding box center [281, 89] width 57 height 46
click at [306, 129] on button "Apply" at bounding box center [303, 127] width 14 height 7
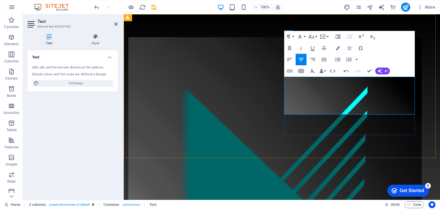
click at [440, 107] on div "MODUCUT OY KUMPPANISI VESILEIKKAUKSESSA JA OSAVALMISTUKSESSA MÄKIRINTEENTIE 31 …" at bounding box center [282, 193] width 316 height 358
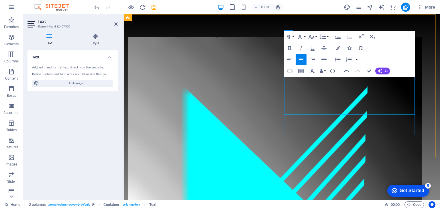
click at [97, 9] on icon "undo" at bounding box center [96, 7] width 7 height 7
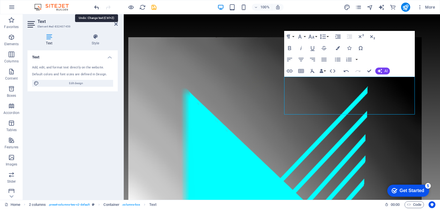
click at [97, 9] on icon "undo" at bounding box center [96, 7] width 7 height 7
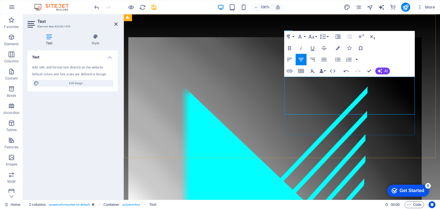
drag, startPoint x: 334, startPoint y: 88, endPoint x: 372, endPoint y: 97, distance: 39.0
click at [304, 37] on button "Font Family" at bounding box center [301, 36] width 11 height 11
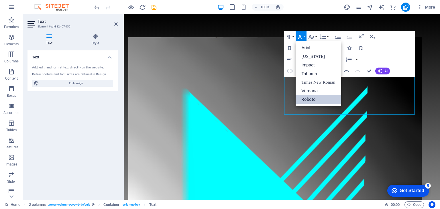
scroll to position [0, 0]
click at [380, 50] on div "Paragraph Format Normal Heading 1 Heading 2 Heading 3 Heading 4 Heading 5 Headi…" at bounding box center [349, 54] width 131 height 46
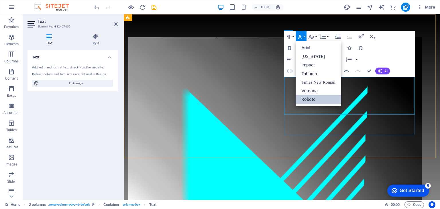
click at [372, 61] on div "Paragraph Format Normal Heading 1 Heading 2 Heading 3 Heading 4 Heading 5 Headi…" at bounding box center [349, 54] width 131 height 46
click at [297, 105] on ul "Arial Georgia Impact Tahoma Times New Roman Verdana Roboto" at bounding box center [318, 73] width 45 height 65
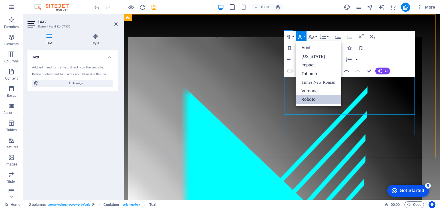
click at [302, 36] on icon "button" at bounding box center [300, 36] width 7 height 7
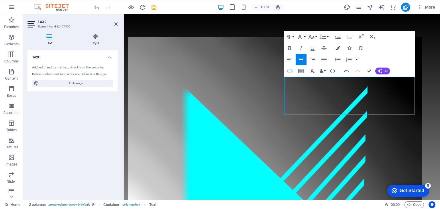
click at [339, 48] on icon "button" at bounding box center [338, 48] width 4 height 4
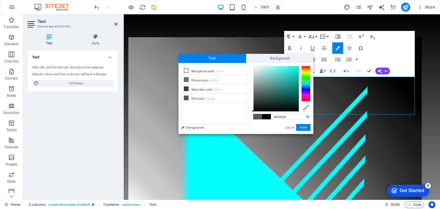
drag, startPoint x: 298, startPoint y: 67, endPoint x: 253, endPoint y: 114, distance: 65.1
click at [253, 114] on div "#000000 Supported formats #0852ed rgb(8, 82, 237) rgba(8, 82, 237, 90%) hsv(221…" at bounding box center [281, 140] width 63 height 154
click at [253, 112] on div at bounding box center [253, 111] width 2 height 2
click at [301, 127] on button "Apply" at bounding box center [303, 127] width 14 height 7
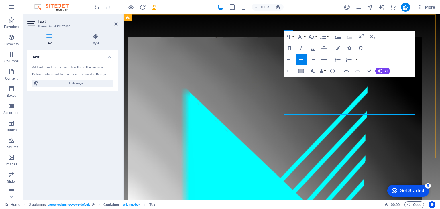
click at [339, 48] on icon "button" at bounding box center [338, 48] width 4 height 4
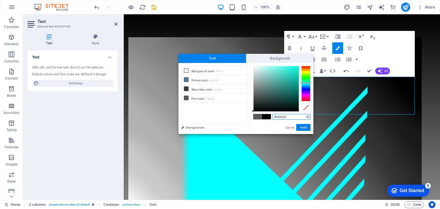
click at [253, 111] on div at bounding box center [253, 111] width 2 height 2
drag, startPoint x: 253, startPoint y: 110, endPoint x: 252, endPoint y: 115, distance: 5.2
click at [252, 115] on div "#000000 Supported formats #0852ed rgb(8, 82, 237) rgba(8, 82, 237, 90%) hsv(221…" at bounding box center [281, 140] width 63 height 154
click at [253, 111] on div at bounding box center [253, 111] width 2 height 2
type input "#000000"
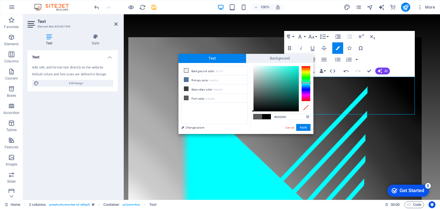
click at [253, 115] on div "#000000 Supported formats #0852ed rgb(8, 82, 237) rgba(8, 82, 237, 90%) hsv(221…" at bounding box center [281, 140] width 63 height 154
click at [308, 131] on button "Apply" at bounding box center [303, 127] width 14 height 7
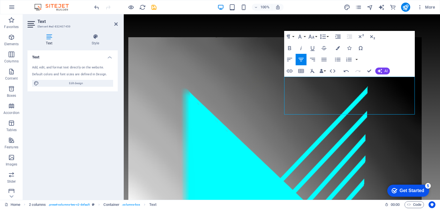
click at [381, 91] on div "Drag here to replace the existing content. Press “Ctrl” if you want to create a…" at bounding box center [282, 107] width 316 height 186
click at [422, 79] on div "MODUCUT OY KUMPPANISI VESILEIKKAUKSESSA JA OSAVALMISTUKSESSA ​MÄKIRINTEENTIE 31…" at bounding box center [282, 193] width 316 height 358
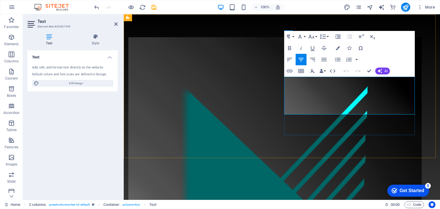
click at [304, 37] on button "Font Family" at bounding box center [301, 36] width 11 height 11
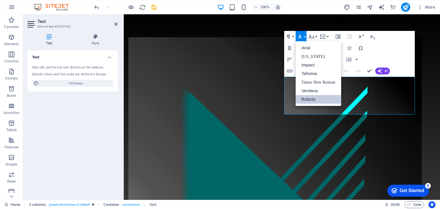
click at [374, 50] on div "Paragraph Format Normal Heading 1 Heading 2 Heading 3 Heading 4 Heading 5 Headi…" at bounding box center [349, 54] width 131 height 46
click at [345, 45] on button "Icons" at bounding box center [349, 47] width 11 height 11
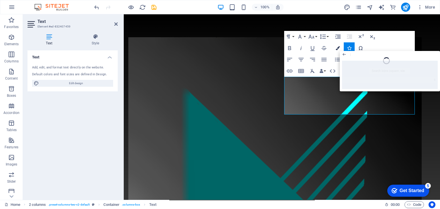
click at [339, 47] on icon "button" at bounding box center [338, 48] width 4 height 4
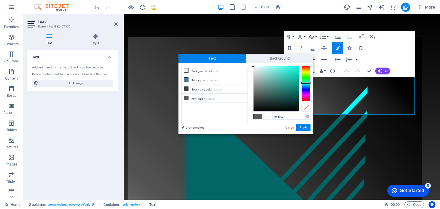
drag, startPoint x: 298, startPoint y: 67, endPoint x: 248, endPoint y: 67, distance: 49.6
click at [248, 67] on div "less Background color #f1f1f1 Primary color #4e79a7 Secondary color #3a3c3b Fon…" at bounding box center [246, 98] width 135 height 71
click at [252, 67] on div "#fcfcfc Supported formats #0852ed rgb(8, 82, 237) rgba(8, 82, 237, 90%) hsv(221…" at bounding box center [281, 140] width 63 height 154
type input "#ffffff"
click at [252, 65] on div at bounding box center [253, 66] width 2 height 2
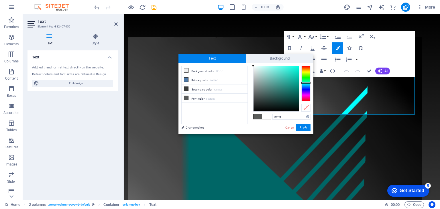
click at [252, 65] on div at bounding box center [253, 66] width 2 height 2
click at [304, 127] on button "Apply" at bounding box center [303, 127] width 14 height 7
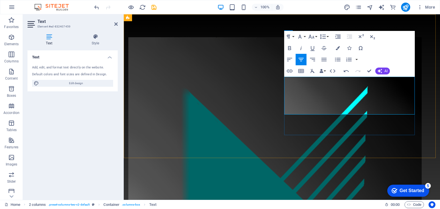
click at [423, 94] on div "MODUCUT OY KUMPPANISI VESILEIKKAUKSESSA JA OSAVALMISTUKSESSA MÄKIRINTEENTIE 31 …" at bounding box center [282, 193] width 316 height 358
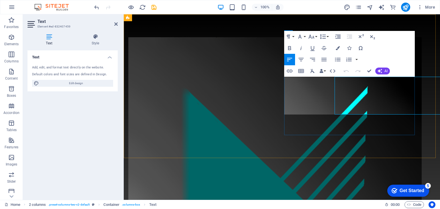
drag, startPoint x: 284, startPoint y: 94, endPoint x: 382, endPoint y: 95, distance: 97.8
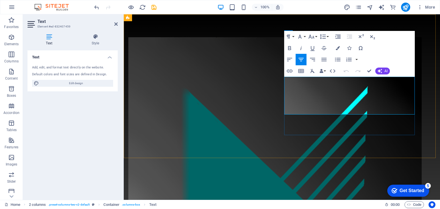
click at [337, 48] on icon "button" at bounding box center [338, 48] width 4 height 4
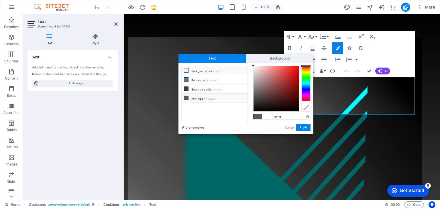
click at [186, 71] on icon at bounding box center [186, 71] width 4 height 4
drag, startPoint x: 253, startPoint y: 67, endPoint x: 251, endPoint y: 114, distance: 47.1
click at [251, 115] on div "#000000 Supported formats #0852ed rgb(8, 82, 237) rgba(8, 82, 237, 90%) hsv(221…" at bounding box center [281, 140] width 63 height 154
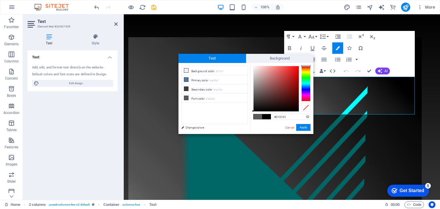
click at [253, 111] on div at bounding box center [253, 111] width 2 height 2
click at [301, 128] on button "Apply" at bounding box center [303, 127] width 14 height 7
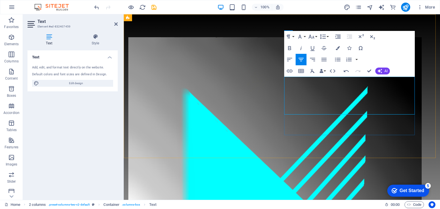
click at [340, 47] on icon "button" at bounding box center [338, 48] width 4 height 4
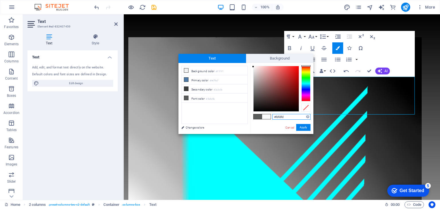
type input "#ffffff"
drag, startPoint x: 253, startPoint y: 110, endPoint x: 253, endPoint y: 66, distance: 44.7
click at [253, 66] on div at bounding box center [253, 66] width 2 height 2
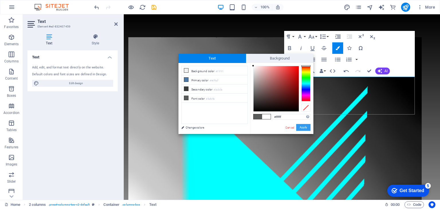
click at [303, 128] on button "Apply" at bounding box center [303, 127] width 14 height 7
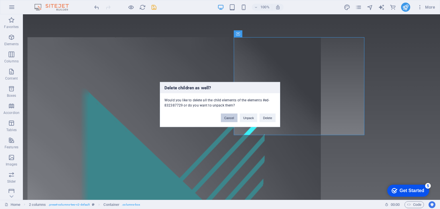
click at [231, 119] on button "Cancel" at bounding box center [229, 118] width 17 height 9
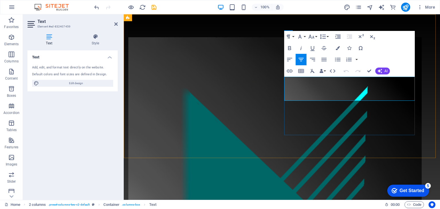
click at [290, 71] on icon "button" at bounding box center [290, 71] width 6 height 3
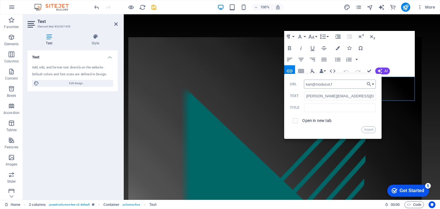
type input "[PERSON_NAME][EMAIL_ADDRESS][DOMAIN_NAME]"
click at [371, 130] on button "Insert" at bounding box center [369, 129] width 15 height 7
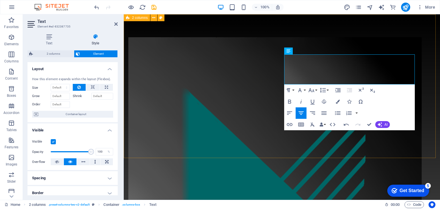
click at [440, 93] on div "MODUCUT OY KUMPPANISI VESILEIKKAUKSESSA JA OSAVALMISTUKSESSA ​ 36220 KANGASALA …" at bounding box center [282, 190] width 316 height 352
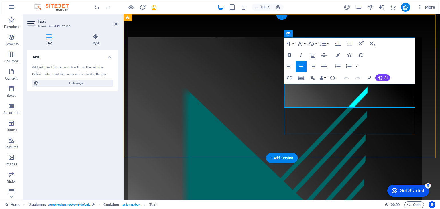
drag, startPoint x: 339, startPoint y: 87, endPoint x: 329, endPoint y: 88, distance: 10.6
drag, startPoint x: 376, startPoint y: 88, endPoint x: 310, endPoint y: 89, distance: 65.9
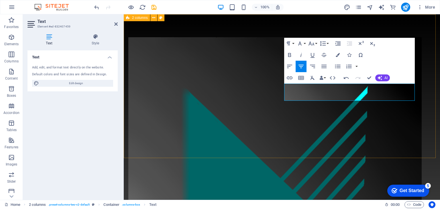
click at [429, 75] on div "MODUCUT OY KUMPPANISI VESILEIKKAUKSESSA JA OSAVALMISTUKSESSA kari@moducut.fi" at bounding box center [282, 186] width 316 height 345
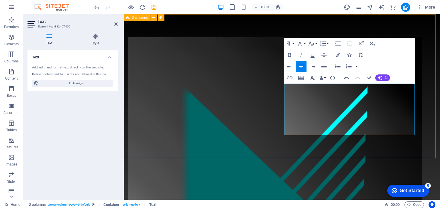
click at [427, 124] on div "MODUCUT OY KUMPPANISI VESILEIKKAUKSESSA JA OSAVALMISTUKSESSA MÄKIRINTEENTIE 31 …" at bounding box center [282, 203] width 316 height 379
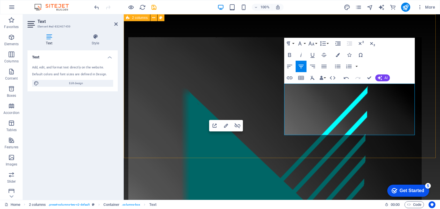
click at [423, 122] on div "MODUCUT OY KUMPPANISI VESILEIKKAUKSESSA JA OSAVALMISTUKSESSA MÄKIRINTEENTIE 31 …" at bounding box center [282, 203] width 316 height 379
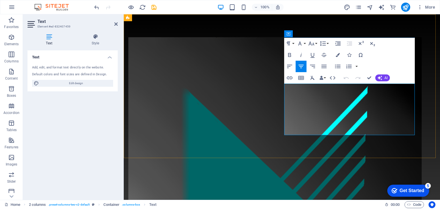
drag, startPoint x: 329, startPoint y: 130, endPoint x: 334, endPoint y: 130, distance: 5.2
click at [306, 43] on button "Font Family" at bounding box center [301, 43] width 11 height 11
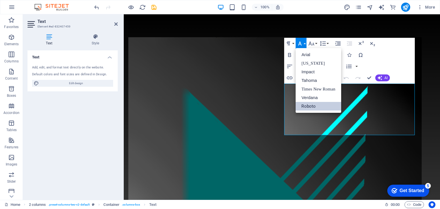
click at [384, 67] on div "Paragraph Format Normal Heading 1 Heading 2 Heading 3 Heading 4 Heading 5 Headi…" at bounding box center [349, 61] width 131 height 46
click at [368, 67] on div "Paragraph Format Normal Heading 1 Heading 2 Heading 3 Heading 4 Heading 5 Headi…" at bounding box center [349, 61] width 131 height 46
click at [350, 74] on button "Undo" at bounding box center [346, 77] width 11 height 11
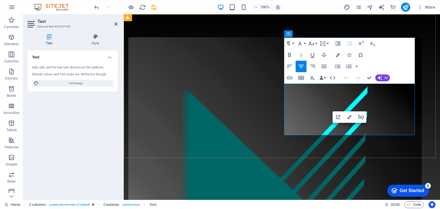
drag, startPoint x: 321, startPoint y: 131, endPoint x: 377, endPoint y: 131, distance: 55.6
click at [338, 55] on icon "button" at bounding box center [338, 55] width 4 height 4
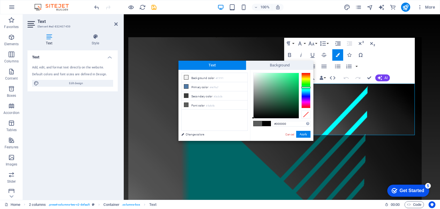
drag, startPoint x: 254, startPoint y: 101, endPoint x: 251, endPoint y: 119, distance: 18.0
click at [251, 119] on div "#000000 Supported formats #0852ed rgb(8, 82, 237) rgba(8, 82, 237, 90%) hsv(221…" at bounding box center [281, 147] width 63 height 154
click at [252, 119] on div "#000000 Supported formats #0852ed rgb(8, 82, 237) rgba(8, 82, 237, 90%) hsv(221…" at bounding box center [281, 147] width 63 height 154
click at [251, 118] on div "#000000 Supported formats #0852ed rgb(8, 82, 237) rgba(8, 82, 237, 90%) hsv(221…" at bounding box center [281, 147] width 63 height 154
click at [252, 118] on div at bounding box center [253, 118] width 2 height 2
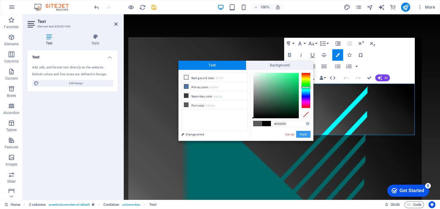
click at [303, 135] on button "Apply" at bounding box center [303, 134] width 14 height 7
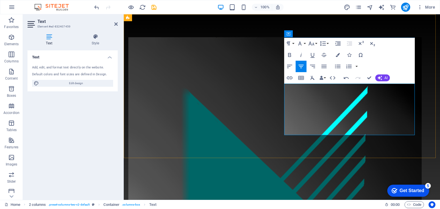
drag, startPoint x: 325, startPoint y: 100, endPoint x: 374, endPoint y: 109, distance: 50.0
click at [337, 55] on icon "button" at bounding box center [338, 55] width 4 height 4
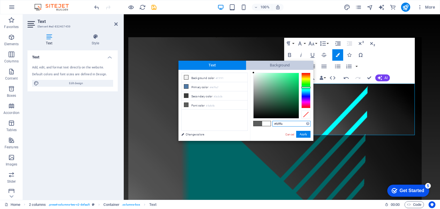
type input "#ffffff"
drag, startPoint x: 254, startPoint y: 101, endPoint x: 253, endPoint y: 73, distance: 29.0
click at [253, 73] on div at bounding box center [253, 73] width 2 height 2
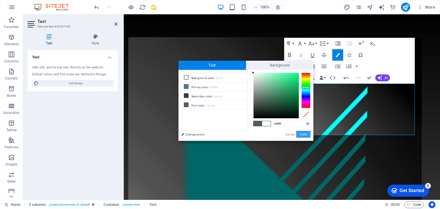
click at [302, 134] on button "Apply" at bounding box center [303, 134] width 14 height 7
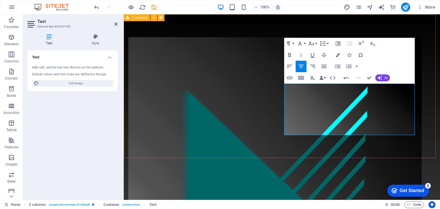
click at [428, 122] on div "MODUCUT OY KUMPPANISI VESILEIKKAUKSESSA JA OSAVALMISTUKSESSA MÄKIRINTEENTIE 31 …" at bounding box center [282, 203] width 316 height 379
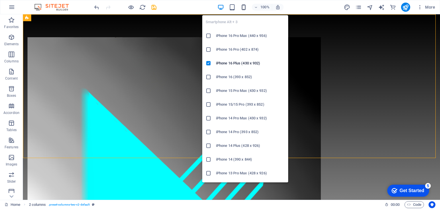
click at [243, 8] on icon "button" at bounding box center [244, 7] width 7 height 7
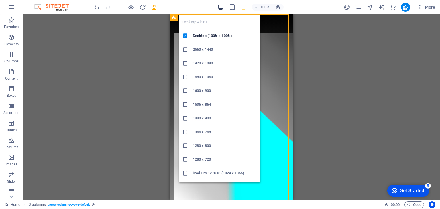
click at [220, 7] on icon "button" at bounding box center [221, 7] width 7 height 7
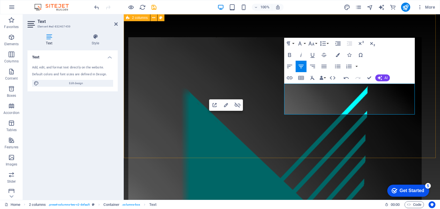
click at [422, 102] on div "MODUCUT OY KUMPPANISI VESILEIKKAUKSESSA JA OSAVALMISTUKSESSA MÄKIRINTEENTIE 31 …" at bounding box center [282, 193] width 316 height 358
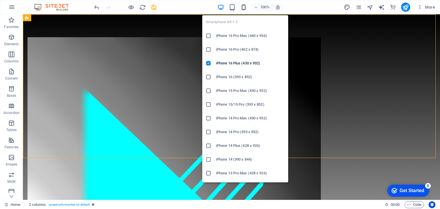
click at [244, 7] on icon "button" at bounding box center [244, 7] width 7 height 7
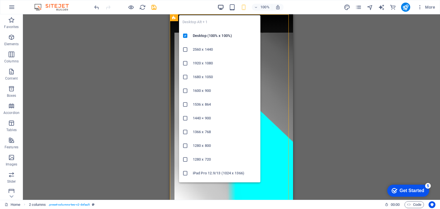
click at [219, 7] on icon "button" at bounding box center [221, 7] width 7 height 7
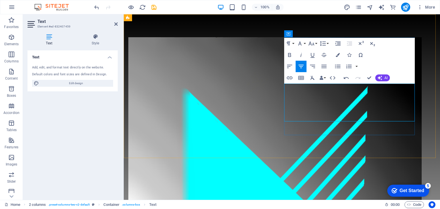
drag, startPoint x: 349, startPoint y: 94, endPoint x: 341, endPoint y: 96, distance: 8.1
drag, startPoint x: 329, startPoint y: 94, endPoint x: 366, endPoint y: 95, distance: 36.7
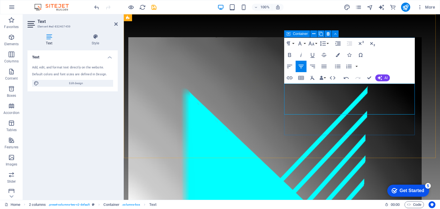
click at [296, 32] on span "Container" at bounding box center [300, 33] width 15 height 3
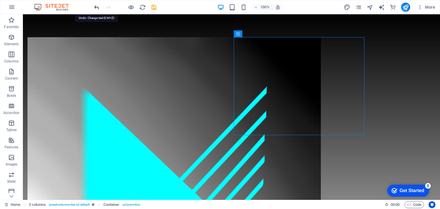
click at [98, 7] on icon "undo" at bounding box center [96, 7] width 7 height 7
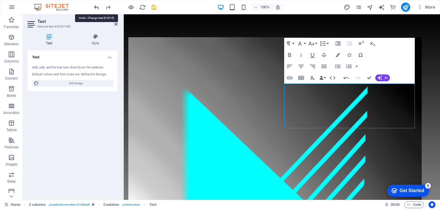
click at [97, 7] on icon "undo" at bounding box center [96, 7] width 7 height 7
click at [96, 7] on icon "undo" at bounding box center [96, 7] width 7 height 7
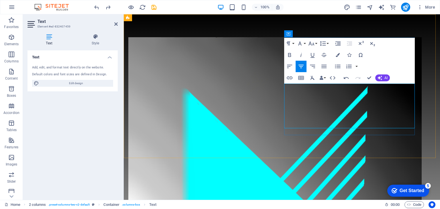
drag, startPoint x: 354, startPoint y: 101, endPoint x: 357, endPoint y: 101, distance: 3.2
drag, startPoint x: 349, startPoint y: 103, endPoint x: 321, endPoint y: 102, distance: 28.4
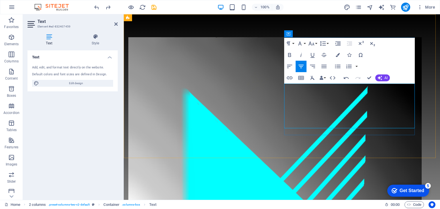
click at [429, 95] on div "MODUCUT OY KUMPPANISI VESILEIKKAUKSESSA JA OSAVALMISTUKSESSA 362 MÄKIRINTEENTIE…" at bounding box center [282, 200] width 316 height 372
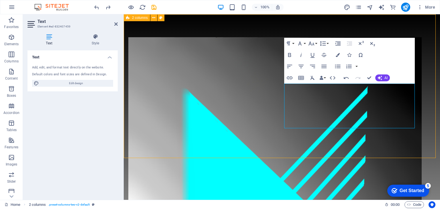
click at [440, 95] on div "MODUCUT OY KUMPPANISI VESILEIKKAUKSESSA JA OSAVALMISTUKSESSA 362 MÄKIRINTEENTIE…" at bounding box center [282, 200] width 316 height 372
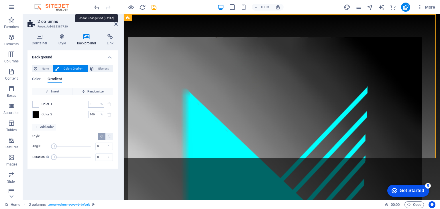
click at [98, 7] on icon "undo" at bounding box center [96, 7] width 7 height 7
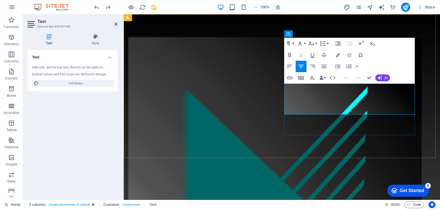
click at [357, 66] on button "button" at bounding box center [357, 66] width 5 height 11
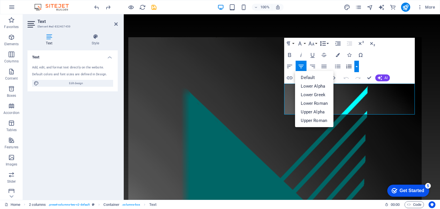
click at [325, 44] on icon "button" at bounding box center [323, 43] width 6 height 5
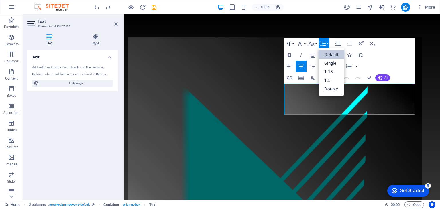
click at [293, 44] on button "Paragraph Format" at bounding box center [289, 43] width 11 height 11
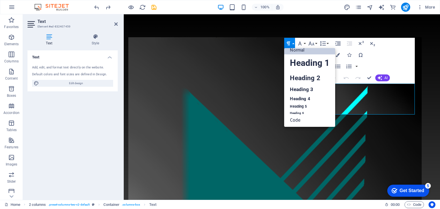
scroll to position [5, 0]
click at [293, 44] on button "Paragraph Format" at bounding box center [289, 43] width 11 height 11
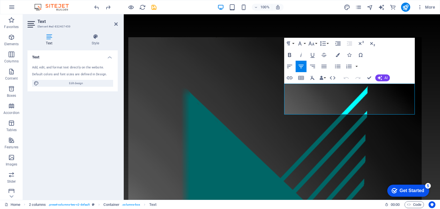
click at [289, 55] on icon "button" at bounding box center [289, 55] width 3 height 4
click at [423, 96] on div "MODUCUT OY KUMPPANISI VESILEIKKAUKSESSA JA OSAVALMISTUKSESSA MÄKIRINTEENTIE 31 …" at bounding box center [282, 193] width 316 height 358
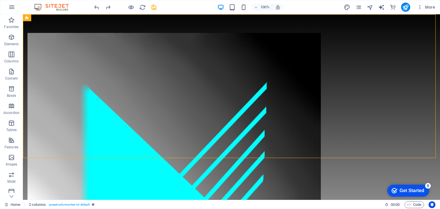
scroll to position [0, 0]
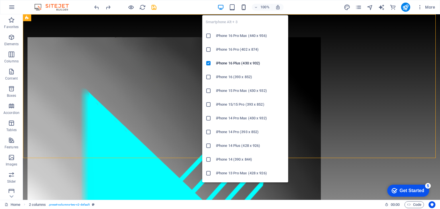
click at [243, 7] on icon "button" at bounding box center [244, 7] width 7 height 7
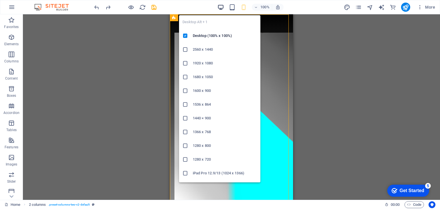
click at [220, 7] on icon "button" at bounding box center [221, 7] width 7 height 7
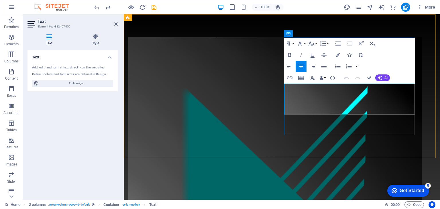
click at [327, 44] on button "Line Height" at bounding box center [324, 43] width 11 height 11
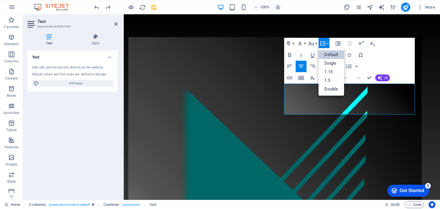
click at [328, 43] on button "Line Height" at bounding box center [324, 43] width 11 height 11
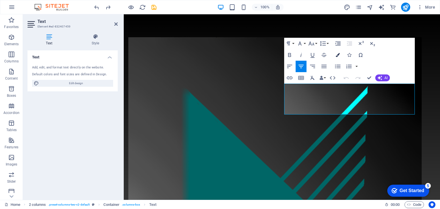
click at [338, 54] on icon "button" at bounding box center [338, 55] width 4 height 4
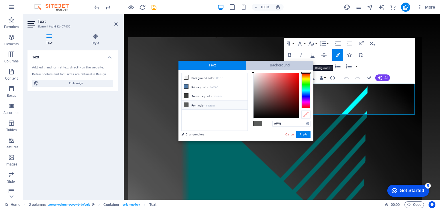
click at [272, 64] on span "Background" at bounding box center [280, 65] width 68 height 9
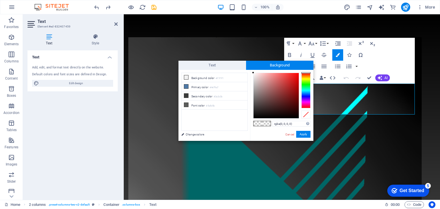
type input "#ffffff"
click at [253, 73] on div at bounding box center [253, 73] width 2 height 2
click at [305, 134] on button "Apply" at bounding box center [303, 134] width 14 height 7
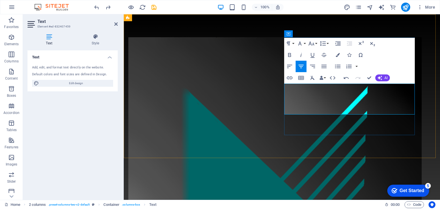
click at [336, 56] on icon "button" at bounding box center [338, 55] width 4 height 4
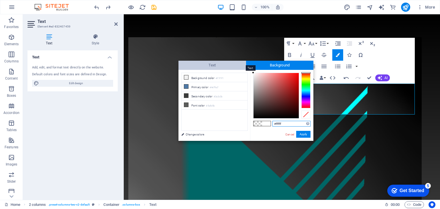
click at [209, 67] on span "Text" at bounding box center [213, 65] width 68 height 9
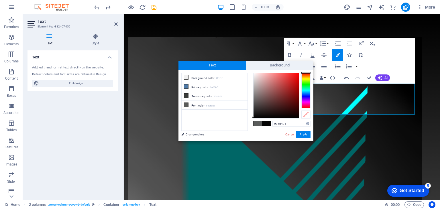
click at [254, 118] on div at bounding box center [276, 95] width 45 height 45
drag, startPoint x: 253, startPoint y: 118, endPoint x: 253, endPoint y: 122, distance: 4.0
click at [253, 122] on div "#040404 Supported formats #0852ed rgb(8, 82, 237) rgba(8, 82, 237, 90%) hsv(221…" at bounding box center [281, 147] width 63 height 154
click at [253, 118] on div at bounding box center [253, 118] width 2 height 2
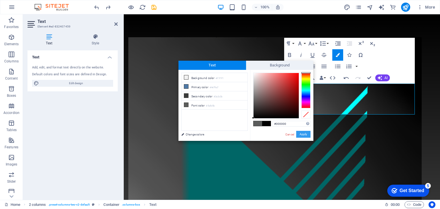
click at [300, 134] on button "Apply" at bounding box center [303, 134] width 14 height 7
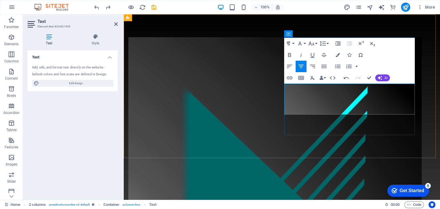
click at [338, 55] on icon "button" at bounding box center [338, 55] width 4 height 4
type input "#ffffff"
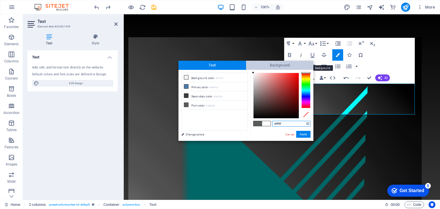
click at [280, 67] on span "Background" at bounding box center [280, 65] width 68 height 9
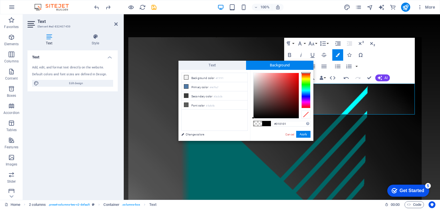
type input "#000000"
click at [253, 118] on div at bounding box center [253, 118] width 2 height 2
drag, startPoint x: 302, startPoint y: 133, endPoint x: 178, endPoint y: 118, distance: 124.4
click at [302, 133] on button "Apply" at bounding box center [303, 134] width 14 height 7
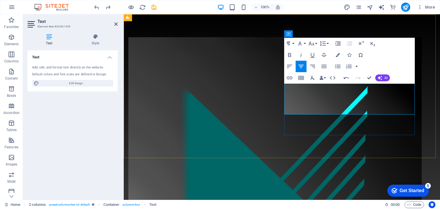
click at [432, 96] on div "MODUCUT OY KUMPPANISI VESILEIKKAUKSESSA JA OSAVALMISTUKSESSA MÄKIRINTEENTIE 31 …" at bounding box center [282, 193] width 316 height 358
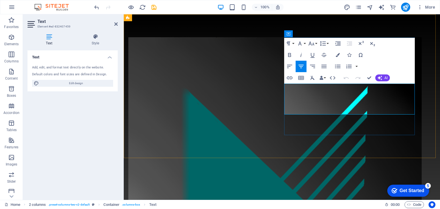
click at [338, 56] on icon "button" at bounding box center [338, 55] width 4 height 4
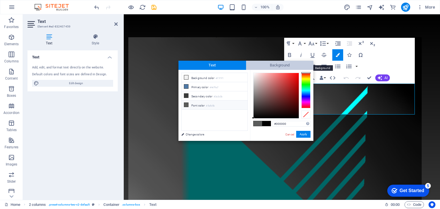
click at [268, 63] on span "Background" at bounding box center [280, 65] width 68 height 9
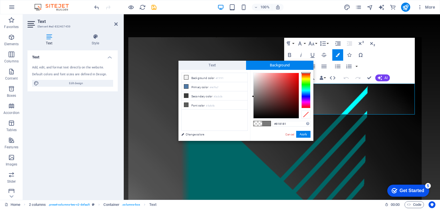
type input "#838383"
drag, startPoint x: 253, startPoint y: 73, endPoint x: 253, endPoint y: 95, distance: 22.4
click at [253, 95] on div at bounding box center [253, 95] width 2 height 2
drag, startPoint x: 302, startPoint y: 133, endPoint x: 217, endPoint y: 96, distance: 93.2
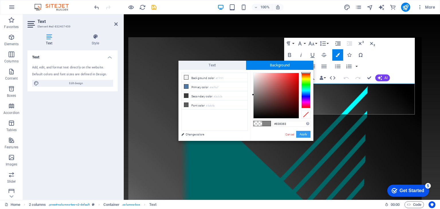
click at [302, 133] on button "Apply" at bounding box center [303, 134] width 14 height 7
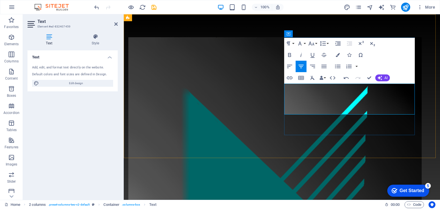
click at [421, 85] on div "MODUCUT OY KUMPPANISI VESILEIKKAUKSESSA JA OSAVALMISTUKSESSA MÄKIRINTEENTIE 31 …" at bounding box center [282, 193] width 316 height 358
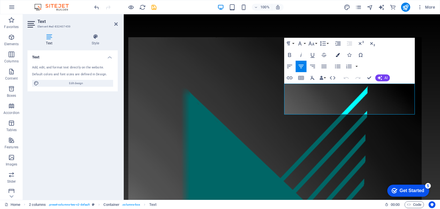
click at [337, 55] on icon "button" at bounding box center [338, 55] width 4 height 4
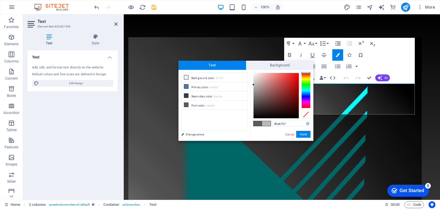
type input "#b8b6b6"
drag, startPoint x: 253, startPoint y: 73, endPoint x: 254, endPoint y: 85, distance: 12.9
click at [254, 85] on div at bounding box center [254, 85] width 2 height 2
click at [303, 134] on button "Apply" at bounding box center [303, 134] width 14 height 7
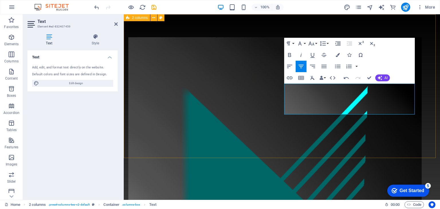
click at [423, 106] on div "MODUCUT OY KUMPPANISI VESILEIKKAUKSESSA JA OSAVALMISTUKSESSA MÄKIRINTEENTIE 31 …" at bounding box center [282, 193] width 316 height 358
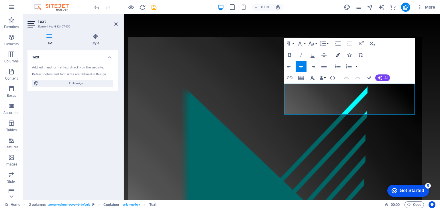
click at [336, 57] on icon "button" at bounding box center [338, 55] width 4 height 4
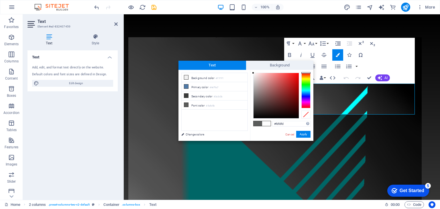
drag, startPoint x: 253, startPoint y: 85, endPoint x: 248, endPoint y: 73, distance: 13.1
click at [248, 73] on div "less Background color #f1f1f1 Primary color #4e79a7 Secondary color #3a3c3b Fon…" at bounding box center [246, 105] width 135 height 71
type input "#ffffff"
click at [252, 73] on div at bounding box center [253, 73] width 2 height 2
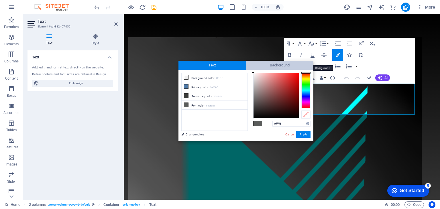
click at [272, 64] on span "Background" at bounding box center [280, 65] width 68 height 9
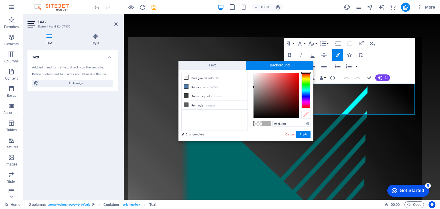
type input "#bbbaba"
drag, startPoint x: 253, startPoint y: 73, endPoint x: 254, endPoint y: 85, distance: 12.3
click at [254, 85] on div at bounding box center [254, 85] width 2 height 2
click at [303, 135] on button "Apply" at bounding box center [303, 134] width 14 height 7
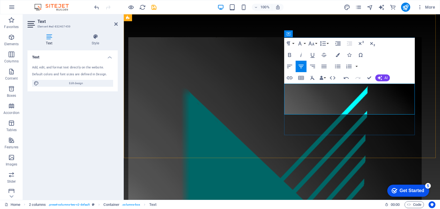
click at [419, 86] on div "MODUCUT OY KUMPPANISI VESILEIKKAUKSESSA JA OSAVALMISTUKSESSA ​ ​ MÄKIRINTEENTIE…" at bounding box center [282, 193] width 316 height 358
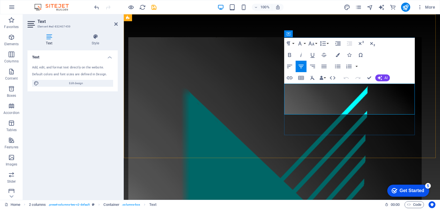
click at [338, 54] on icon "button" at bounding box center [338, 55] width 4 height 4
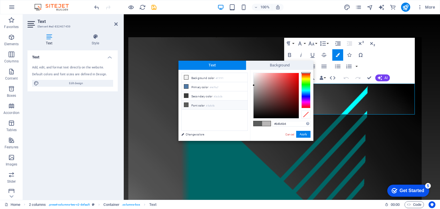
click at [203, 66] on span "Text" at bounding box center [213, 65] width 68 height 9
drag, startPoint x: 254, startPoint y: 85, endPoint x: 253, endPoint y: 72, distance: 12.9
click at [253, 72] on div at bounding box center [253, 73] width 2 height 2
click at [274, 67] on span "Background" at bounding box center [280, 65] width 68 height 9
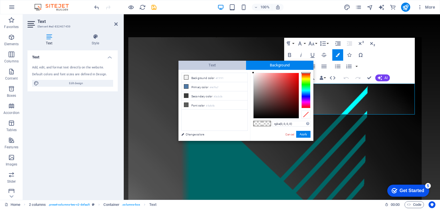
click at [221, 68] on span "Text" at bounding box center [213, 65] width 68 height 9
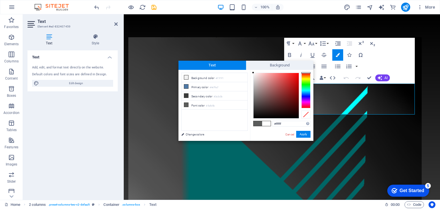
drag, startPoint x: 253, startPoint y: 85, endPoint x: 252, endPoint y: 73, distance: 11.8
click at [252, 73] on div "#ffffff Supported formats #0852ed rgb(8, 82, 237) rgba(8, 82, 237, 90%) hsv(221…" at bounding box center [281, 147] width 63 height 154
type input "#ffffff"
click at [252, 73] on div at bounding box center [253, 73] width 2 height 2
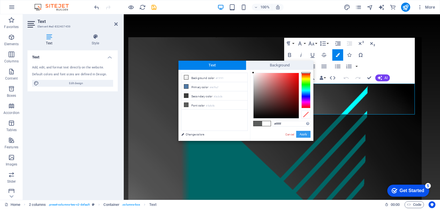
click at [301, 134] on button "Apply" at bounding box center [303, 134] width 14 height 7
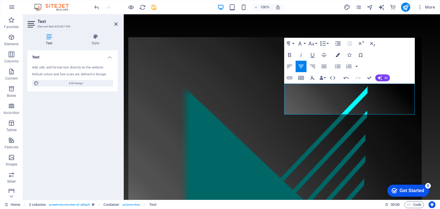
click at [339, 53] on icon "button" at bounding box center [338, 55] width 4 height 4
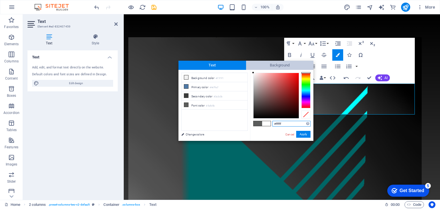
click at [286, 62] on span "Background" at bounding box center [280, 65] width 68 height 9
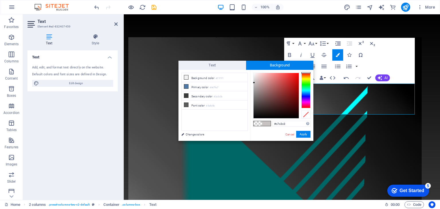
drag, startPoint x: 253, startPoint y: 73, endPoint x: 254, endPoint y: 83, distance: 10.4
click at [254, 83] on div at bounding box center [254, 83] width 2 height 2
type input "#cac8c8"
click at [254, 82] on div at bounding box center [254, 82] width 2 height 2
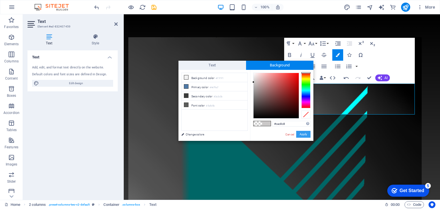
click at [305, 133] on button "Apply" at bounding box center [303, 134] width 14 height 7
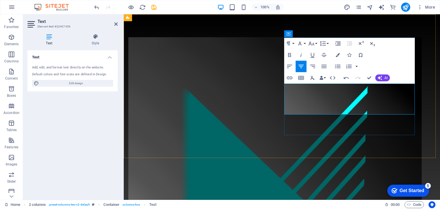
click at [424, 91] on div "MODUCUT OY KUMPPANISI VESILEIKKAUKSESSA JA OSAVALMISTUKSESSA MÄKIRINTEENTIE 31 …" at bounding box center [282, 193] width 316 height 358
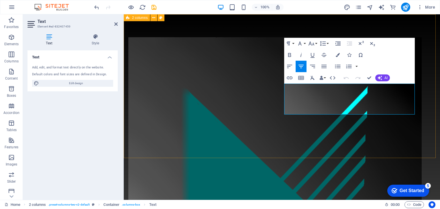
click at [426, 100] on div "MODUCUT OY KUMPPANISI VESILEIKKAUKSESSA JA OSAVALMISTUKSESSA MÄKIRINTEENTIE 31 …" at bounding box center [282, 193] width 316 height 358
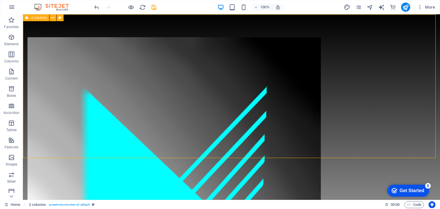
click at [426, 100] on div "MODUCUT OY KUMPPANISI VESILEIKKAUKSESSA JA OSAVALMISTUKSESSA MÄKIRINTEENTIE 31 …" at bounding box center [231, 193] width 417 height 358
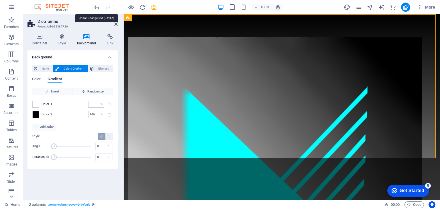
click at [96, 8] on icon "undo" at bounding box center [96, 7] width 7 height 7
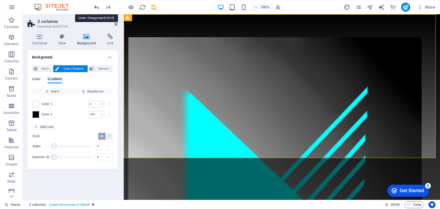
click at [96, 8] on icon "undo" at bounding box center [96, 7] width 7 height 7
click at [107, 8] on icon "redo" at bounding box center [108, 7] width 7 height 7
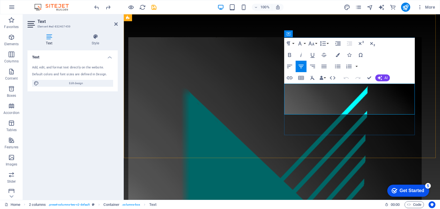
click at [422, 100] on div "MODUCUT OY KUMPPANISI VESILEIKKAUKSESSA JA OSAVALMISTUKSESSA MÄKIRINTEENTIE 31 …" at bounding box center [282, 193] width 316 height 358
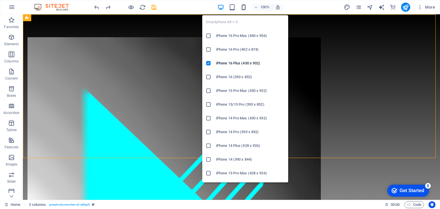
click at [245, 7] on icon "button" at bounding box center [244, 7] width 7 height 7
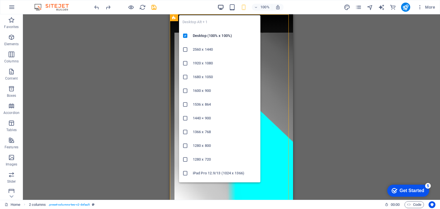
click at [221, 9] on icon "button" at bounding box center [221, 7] width 7 height 7
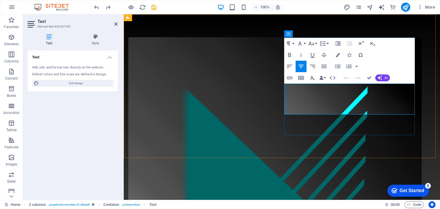
click at [291, 78] on icon "button" at bounding box center [290, 78] width 6 height 3
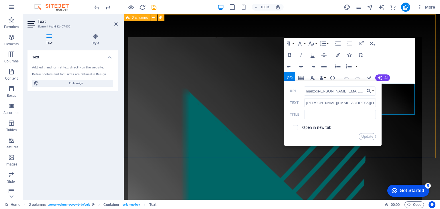
click at [425, 107] on div "MODUCUT OY KUMPPANISI VESILEIKKAUKSESSA JA OSAVALMISTUKSESSA MÄKIRINTEENTIE 31 …" at bounding box center [282, 193] width 316 height 358
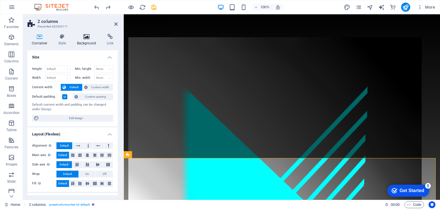
click at [88, 39] on icon at bounding box center [87, 37] width 28 height 6
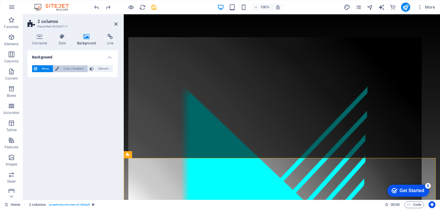
click at [77, 69] on span "Color / Gradient" at bounding box center [73, 68] width 25 height 7
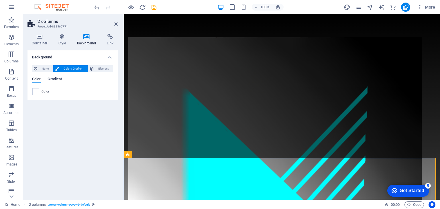
click at [57, 79] on span "Gradient" at bounding box center [55, 80] width 14 height 8
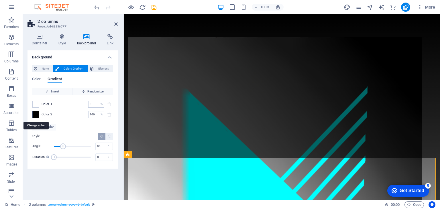
click at [37, 114] on span at bounding box center [36, 115] width 6 height 6
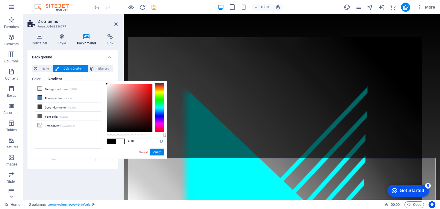
drag, startPoint x: 106, startPoint y: 131, endPoint x: 107, endPoint y: 79, distance: 51.9
click at [107, 79] on body "moducut.fi Home Favorites Elements Columns Content Boxes Accordion Tables Featu…" at bounding box center [220, 104] width 440 height 209
click at [157, 153] on button "Apply" at bounding box center [157, 152] width 14 height 7
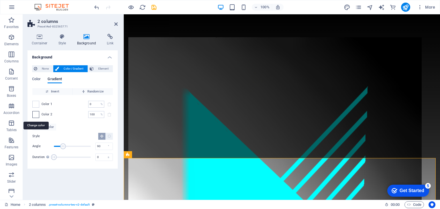
click at [38, 114] on span at bounding box center [36, 115] width 6 height 6
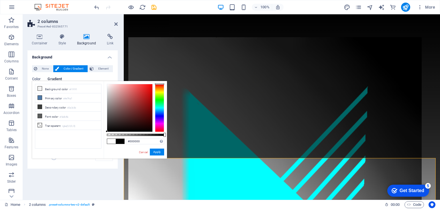
drag, startPoint x: 106, startPoint y: 83, endPoint x: 104, endPoint y: 139, distance: 56.5
click at [104, 139] on div "#000000 Supported formats #0852ed rgb(8, 82, 237) rgba(8, 82, 237, 90%) hsv(221…" at bounding box center [135, 161] width 63 height 161
click at [106, 131] on div at bounding box center [107, 131] width 2 height 2
click at [159, 150] on button "Apply" at bounding box center [157, 152] width 14 height 7
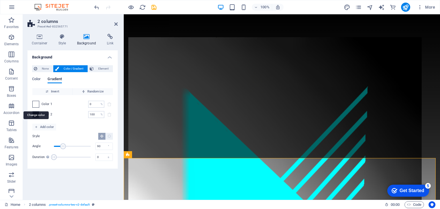
click at [37, 103] on span at bounding box center [36, 104] width 6 height 6
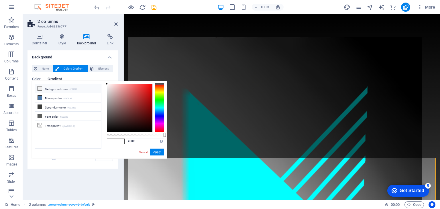
click at [40, 88] on icon at bounding box center [40, 89] width 4 height 4
drag, startPoint x: 156, startPoint y: 153, endPoint x: 28, endPoint y: 138, distance: 129.0
click at [156, 153] on button "Apply" at bounding box center [157, 152] width 14 height 7
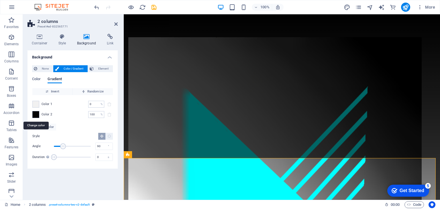
click at [36, 114] on span at bounding box center [36, 115] width 6 height 6
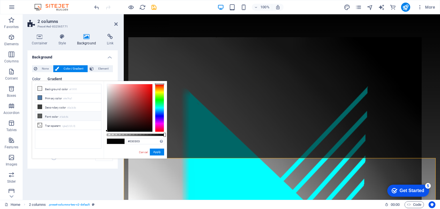
click at [40, 114] on icon at bounding box center [40, 116] width 4 height 4
type input "#5a5c5b"
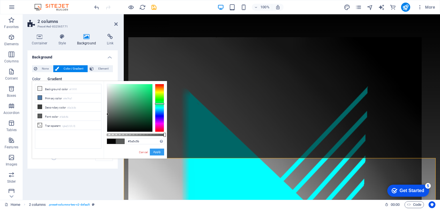
click at [159, 154] on button "Apply" at bounding box center [157, 152] width 14 height 7
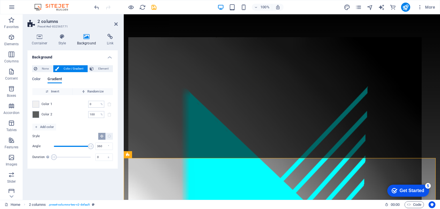
drag, startPoint x: 62, startPoint y: 147, endPoint x: 96, endPoint y: 150, distance: 34.3
click at [96, 150] on div "Angle 360 °" at bounding box center [72, 146] width 81 height 9
type input "12"
drag, startPoint x: 88, startPoint y: 145, endPoint x: 55, endPoint y: 152, distance: 33.8
click at [55, 152] on div "Angle 12 ° Duration Duration of the background animation. A value of "0" disabl…" at bounding box center [72, 151] width 81 height 19
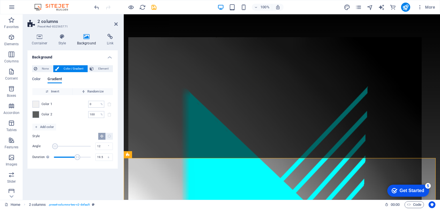
drag, startPoint x: 55, startPoint y: 157, endPoint x: 78, endPoint y: 157, distance: 22.6
click at [78, 157] on span "Duration" at bounding box center [78, 158] width 6 height 6
drag, startPoint x: 78, startPoint y: 157, endPoint x: 99, endPoint y: 157, distance: 21.5
click at [99, 157] on div "Duration Duration of the background animation. A value of "0" disables the anim…" at bounding box center [72, 157] width 81 height 9
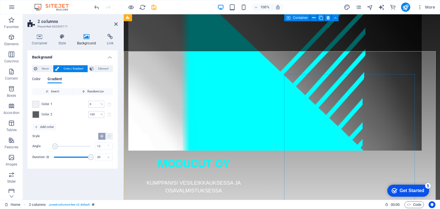
scroll to position [37, 0]
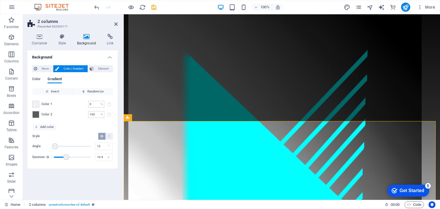
drag, startPoint x: 91, startPoint y: 155, endPoint x: 67, endPoint y: 156, distance: 23.5
click at [67, 156] on span "Duration" at bounding box center [66, 158] width 6 height 6
type input "12.1"
click at [69, 158] on span "Duration" at bounding box center [69, 158] width 6 height 6
click at [243, 109] on div "MODUCUT OY KUMPPANISI VESILEIKKAUKSESSA JA OSAVALMISTUKSESSA MÄKIRINTEENTIE 31 …" at bounding box center [282, 157] width 316 height 358
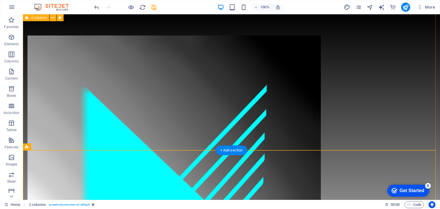
scroll to position [0, 0]
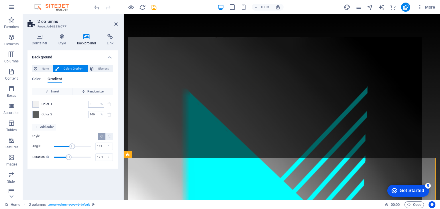
type input "184"
drag, startPoint x: 54, startPoint y: 146, endPoint x: 73, endPoint y: 151, distance: 19.4
click at [73, 151] on div "Angle 184 ° Duration Duration of the background animation. A value of "0" disab…" at bounding box center [72, 151] width 81 height 19
drag, startPoint x: 69, startPoint y: 156, endPoint x: 87, endPoint y: 156, distance: 18.1
click at [87, 156] on span "Duration" at bounding box center [86, 158] width 6 height 6
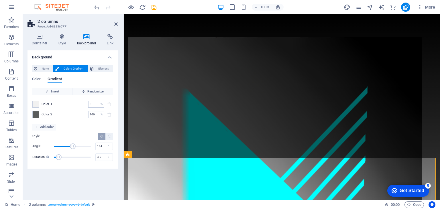
drag, startPoint x: 85, startPoint y: 157, endPoint x: 59, endPoint y: 158, distance: 25.8
click at [59, 158] on span "Duration" at bounding box center [59, 158] width 6 height 6
drag, startPoint x: 59, startPoint y: 158, endPoint x: 69, endPoint y: 158, distance: 10.3
click at [69, 158] on span "Duration" at bounding box center [67, 158] width 6 height 6
type input "16"
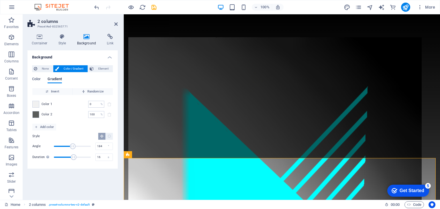
click at [74, 158] on span "Duration" at bounding box center [74, 158] width 6 height 6
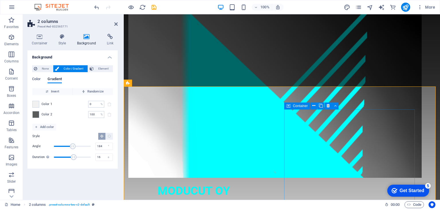
scroll to position [86, 0]
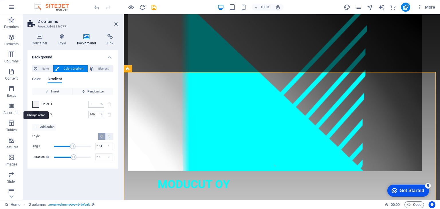
click at [33, 106] on span at bounding box center [36, 104] width 6 height 6
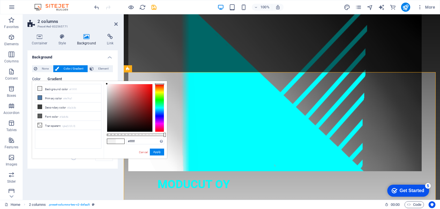
drag, startPoint x: 106, startPoint y: 86, endPoint x: 106, endPoint y: 83, distance: 2.9
click at [106, 83] on div at bounding box center [107, 84] width 2 height 2
click at [157, 152] on button "Apply" at bounding box center [157, 152] width 14 height 7
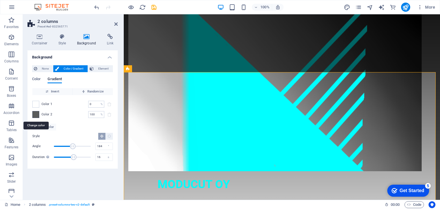
click at [35, 115] on span at bounding box center [36, 115] width 6 height 6
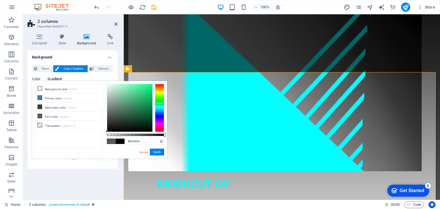
drag, startPoint x: 107, startPoint y: 114, endPoint x: 107, endPoint y: 135, distance: 21.5
click at [107, 132] on div at bounding box center [135, 108] width 57 height 48
click at [107, 131] on div at bounding box center [107, 131] width 2 height 2
click at [155, 152] on button "Apply" at bounding box center [157, 152] width 14 height 7
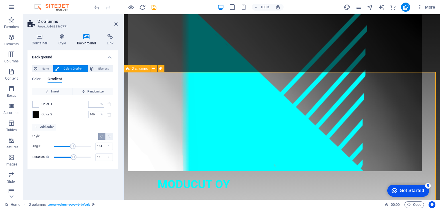
click at [290, 61] on div "MODUCUT OY KUMPPANISI VESILEIKKAUKSESSA JA OSAVALMISTUKSESSA MÄKIRINTEENTIE 31 …" at bounding box center [282, 107] width 316 height 358
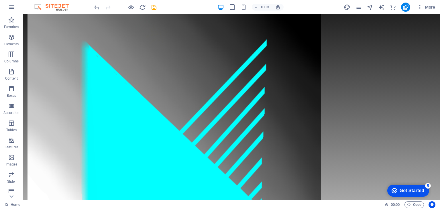
scroll to position [57, 0]
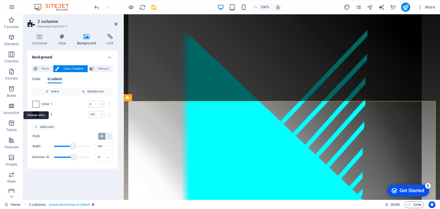
click at [36, 104] on span at bounding box center [36, 104] width 6 height 6
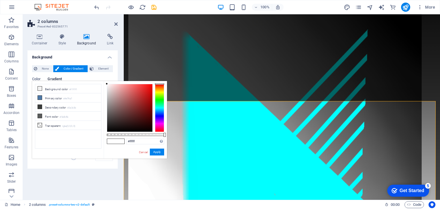
click at [36, 104] on li "Secondary color #3a3c3b" at bounding box center [68, 107] width 66 height 9
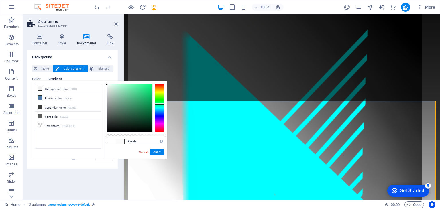
type input "#ffffff"
drag, startPoint x: 107, startPoint y: 119, endPoint x: 106, endPoint y: 83, distance: 36.7
click at [106, 83] on div at bounding box center [107, 84] width 2 height 2
click at [106, 84] on div at bounding box center [107, 84] width 2 height 2
click at [153, 152] on button "Apply" at bounding box center [157, 152] width 14 height 7
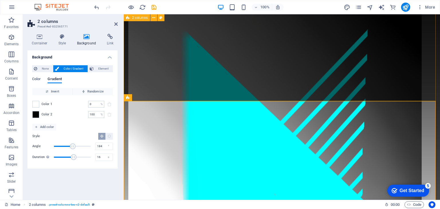
click at [397, 95] on div "MODUCUT OY KUMPPANISI VESILEIKKAUKSESSA JA OSAVALMISTUKSESSA MÄKIRINTEENTIE 31 …" at bounding box center [282, 136] width 316 height 358
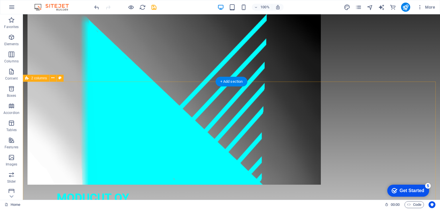
scroll to position [62, 0]
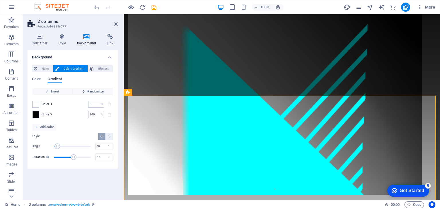
drag, startPoint x: 73, startPoint y: 146, endPoint x: 57, endPoint y: 148, distance: 16.1
click at [57, 148] on span "Angle" at bounding box center [57, 147] width 6 height 6
drag, startPoint x: 56, startPoint y: 148, endPoint x: 107, endPoint y: 147, distance: 50.5
click at [107, 147] on div "Angle 360 °" at bounding box center [72, 146] width 81 height 9
type input "184"
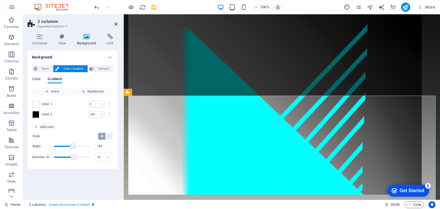
drag, startPoint x: 91, startPoint y: 146, endPoint x: 73, endPoint y: 147, distance: 17.8
click at [73, 147] on span "Angle" at bounding box center [73, 147] width 6 height 6
drag, startPoint x: 73, startPoint y: 156, endPoint x: 62, endPoint y: 157, distance: 11.2
click at [62, 157] on span "Duration" at bounding box center [65, 158] width 6 height 6
drag, startPoint x: 62, startPoint y: 157, endPoint x: 90, endPoint y: 158, distance: 27.8
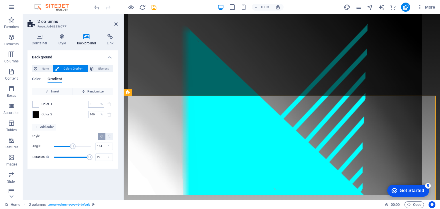
click at [90, 158] on span "Duration" at bounding box center [90, 158] width 6 height 6
drag, startPoint x: 83, startPoint y: 158, endPoint x: 74, endPoint y: 159, distance: 9.5
click at [74, 159] on span "Duration" at bounding box center [74, 158] width 6 height 6
type input "15.6"
click at [73, 158] on span "Duration" at bounding box center [73, 158] width 6 height 6
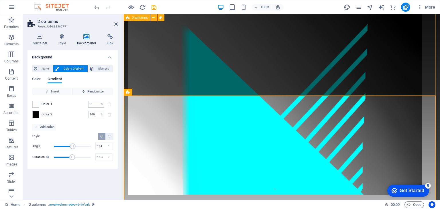
click at [216, 87] on div "MODUCUT OY KUMPPANISI VESILEIKKAUKSESSA JA OSAVALMISTUKSESSA MÄKIRINTEENTIE 31 …" at bounding box center [282, 131] width 316 height 358
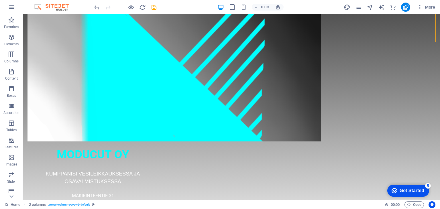
scroll to position [180, 0]
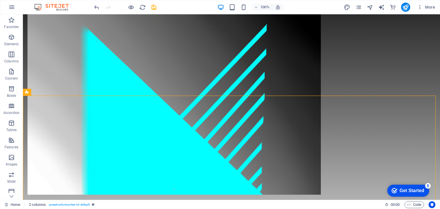
scroll to position [54, 0]
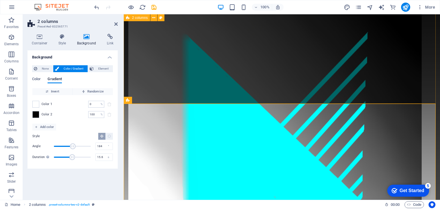
click at [179, 96] on div "MODUCUT OY KUMPPANISI VESILEIKKAUKSESSA JA OSAVALMISTUKSESSA MÄKIRINTEENTIE 31 …" at bounding box center [282, 139] width 316 height 358
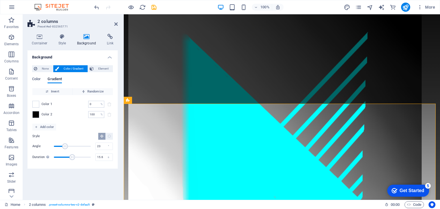
type input "0"
drag, startPoint x: 72, startPoint y: 146, endPoint x: 49, endPoint y: 145, distance: 23.2
click at [49, 145] on div "Angle 0 °" at bounding box center [72, 146] width 81 height 9
type input "0"
drag, startPoint x: 72, startPoint y: 157, endPoint x: 29, endPoint y: 157, distance: 43.0
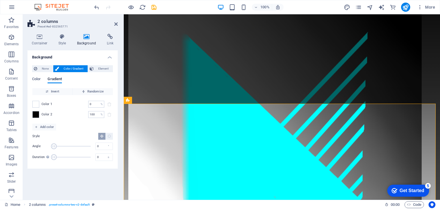
click at [29, 157] on div "None Color / Gradient Element Stretch background to full-width Color overlay Pl…" at bounding box center [73, 115] width 90 height 108
click at [37, 105] on span at bounding box center [36, 104] width 6 height 6
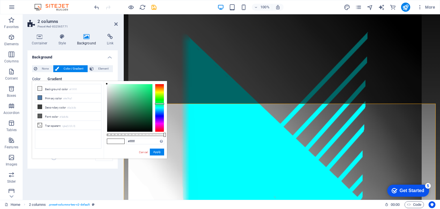
click at [38, 105] on span at bounding box center [40, 107] width 5 height 5
drag, startPoint x: 108, startPoint y: 119, endPoint x: 107, endPoint y: 133, distance: 13.5
click at [107, 133] on div "#000000 Supported formats #0852ed rgb(8, 82, 237) rgba(8, 82, 237, 90%) hsv(221…" at bounding box center [135, 161] width 63 height 161
click at [107, 132] on div at bounding box center [107, 131] width 2 height 2
click at [155, 152] on button "Apply" at bounding box center [157, 152] width 14 height 7
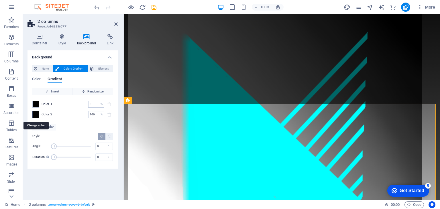
click at [36, 114] on span at bounding box center [36, 115] width 6 height 6
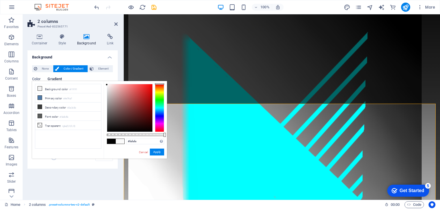
type input "#ffffff"
drag, startPoint x: 106, startPoint y: 130, endPoint x: 105, endPoint y: 83, distance: 46.7
click at [106, 83] on div at bounding box center [107, 84] width 2 height 2
click at [161, 151] on button "Apply" at bounding box center [157, 152] width 14 height 7
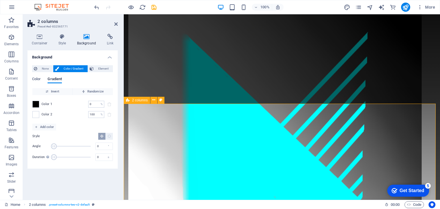
click at [358, 93] on div "MODUCUT OY KUMPPANISI VESILEIKKAUKSESSA JA OSAVALMISTUKSESSA MÄKIRINTEENTIE 31 …" at bounding box center [282, 139] width 316 height 358
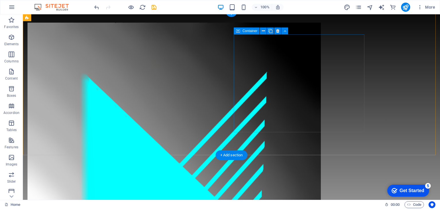
scroll to position [0, 0]
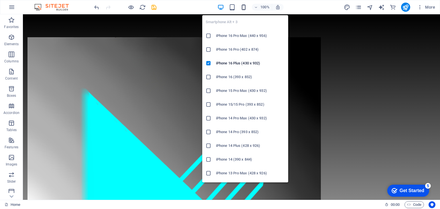
click at [244, 7] on icon "button" at bounding box center [244, 7] width 7 height 7
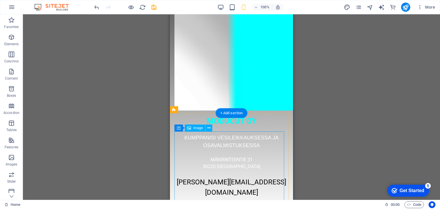
scroll to position [143, 0]
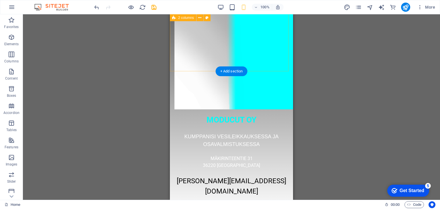
click at [265, 61] on div "MODUCUT OY KUMPPANISI VESILEIKKAUKSESSA JA OSAVALMISTUKSESSA MÄKIRINTEENTIE 31 …" at bounding box center [231, 43] width 123 height 344
click at [265, 59] on div "MODUCUT OY KUMPPANISI VESILEIKKAUKSESSA JA OSAVALMISTUKSESSA MÄKIRINTEENTIE 31 …" at bounding box center [231, 43] width 123 height 344
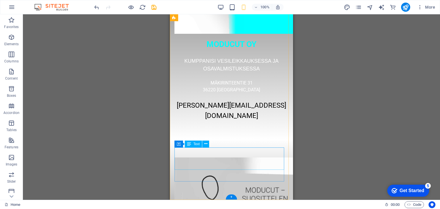
scroll to position [243, 0]
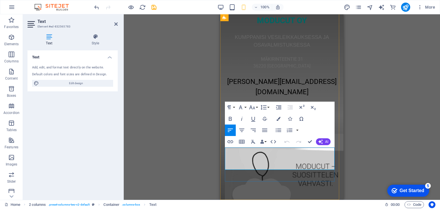
click at [245, 107] on button "Font Family" at bounding box center [241, 107] width 11 height 11
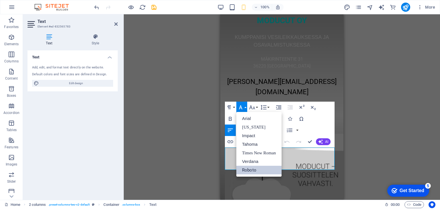
scroll to position [0, 0]
click at [248, 118] on link "Arial" at bounding box center [258, 118] width 45 height 9
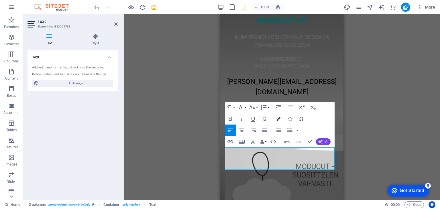
click at [278, 119] on icon "button" at bounding box center [279, 119] width 4 height 4
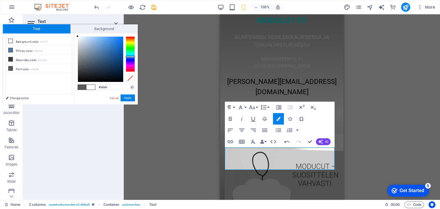
type input "#ffffff"
drag, startPoint x: 101, startPoint y: 52, endPoint x: 77, endPoint y: 36, distance: 29.4
click at [77, 36] on div at bounding box center [78, 36] width 2 height 2
click at [126, 98] on button "Apply" at bounding box center [128, 98] width 14 height 7
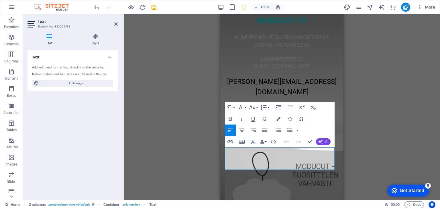
click at [208, 152] on div "Container H1 2 columns Container Text Container Image Container 2 columns Text …" at bounding box center [282, 107] width 316 height 186
click at [244, 130] on icon "button" at bounding box center [242, 130] width 7 height 7
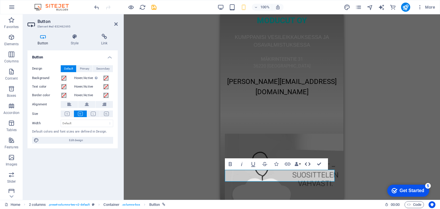
click at [309, 164] on icon "button" at bounding box center [307, 164] width 7 height 7
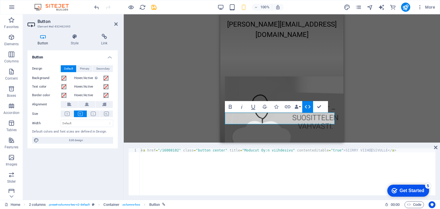
drag, startPoint x: 306, startPoint y: 106, endPoint x: 62, endPoint y: 101, distance: 244.9
click at [306, 106] on icon "button" at bounding box center [308, 106] width 6 height 3
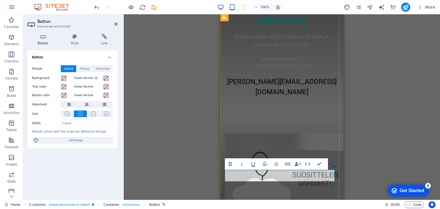
click at [173, 176] on div "Container H1 2 columns Container Text Container Image Container 2 columns Text …" at bounding box center [282, 107] width 316 height 186
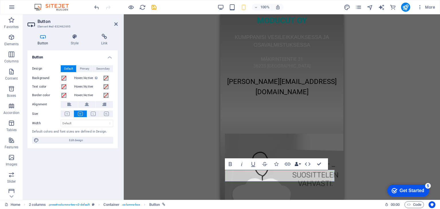
click at [299, 163] on button "Data Bindings" at bounding box center [298, 164] width 8 height 11
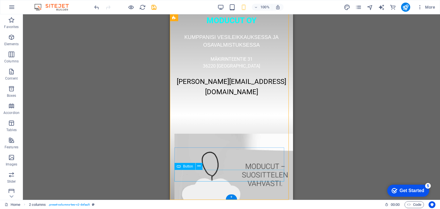
click at [198, 167] on icon at bounding box center [199, 166] width 3 height 6
click at [189, 166] on span "Button" at bounding box center [188, 166] width 10 height 3
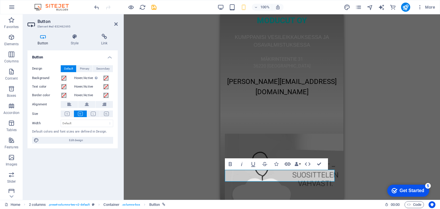
click at [288, 164] on icon "button" at bounding box center [288, 164] width 6 height 3
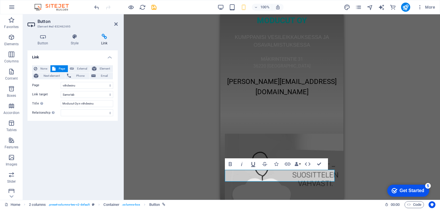
click at [254, 165] on icon "button" at bounding box center [253, 164] width 7 height 7
click at [251, 166] on icon "button" at bounding box center [253, 164] width 7 height 7
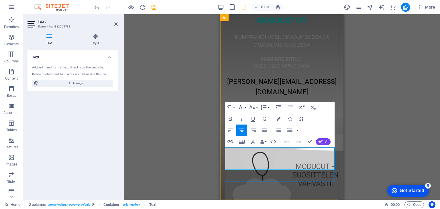
drag, startPoint x: 333, startPoint y: 159, endPoint x: 253, endPoint y: 159, distance: 79.1
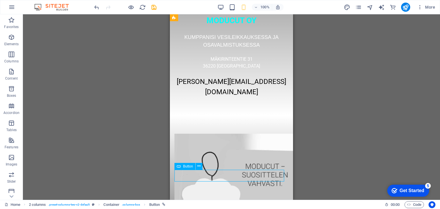
select select "3"
select select
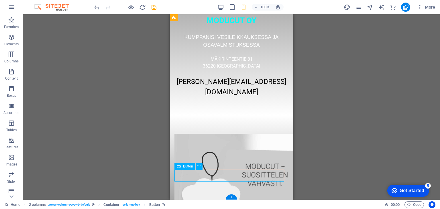
select select "3"
select select
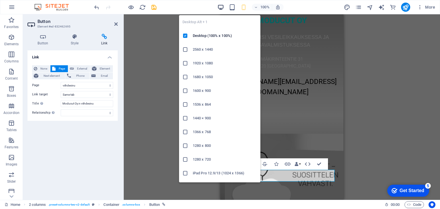
click at [222, 6] on icon "button" at bounding box center [221, 7] width 7 height 7
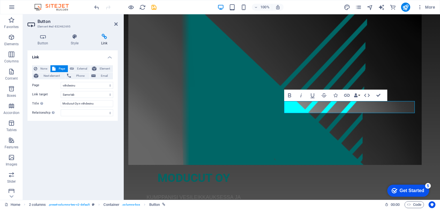
scroll to position [94, 0]
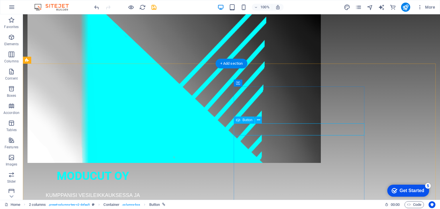
select select "3"
select select
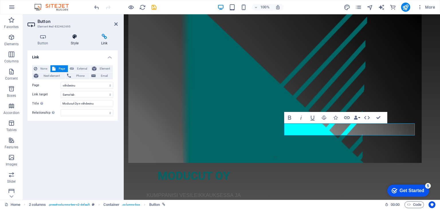
click at [78, 35] on icon at bounding box center [75, 37] width 28 height 6
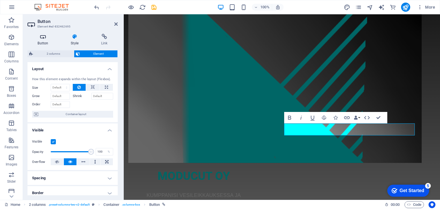
click at [42, 42] on h4 "Button" at bounding box center [44, 40] width 33 height 12
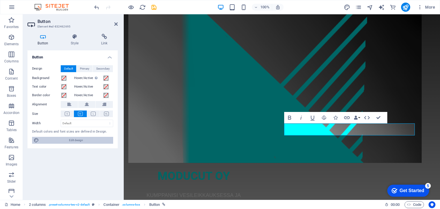
click at [73, 141] on span "Edit design" at bounding box center [76, 140] width 71 height 7
select select "px"
select select "400"
select select "px"
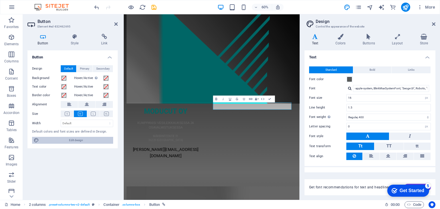
scroll to position [56, 0]
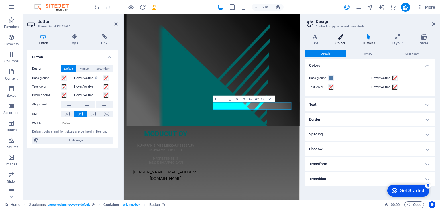
click at [341, 39] on icon at bounding box center [340, 37] width 25 height 6
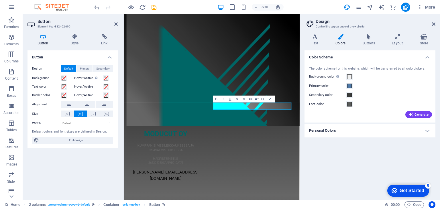
click at [428, 131] on h4 "Personal Colors" at bounding box center [370, 131] width 131 height 14
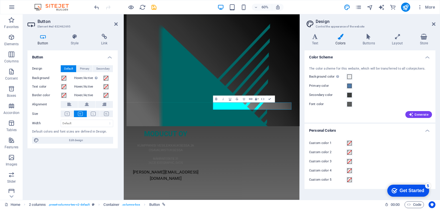
click at [322, 86] on label "Primary color" at bounding box center [327, 86] width 37 height 7
click at [347, 86] on button "Primary color" at bounding box center [350, 86] width 6 height 6
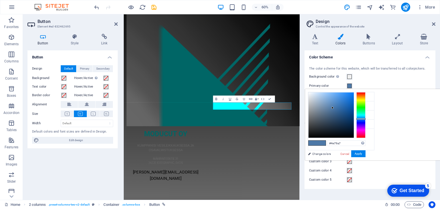
click at [322, 86] on label "Primary color" at bounding box center [327, 86] width 37 height 7
click at [347, 86] on button "Primary color" at bounding box center [350, 86] width 6 height 6
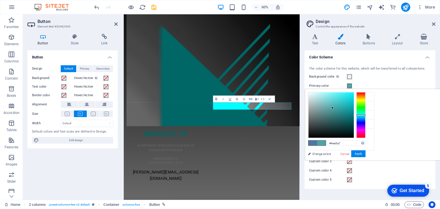
click at [366, 115] on div at bounding box center [361, 115] width 9 height 46
drag, startPoint x: 404, startPoint y: 107, endPoint x: 427, endPoint y: 93, distance: 26.6
click at [366, 93] on div at bounding box center [336, 115] width 57 height 46
click at [369, 91] on div "#00f4fa Supported formats #0852ed rgb(8, 82, 237) rgba(8, 82, 237, 90%) hsv(221…" at bounding box center [336, 166] width 63 height 154
click at [366, 153] on button "Apply" at bounding box center [358, 153] width 14 height 7
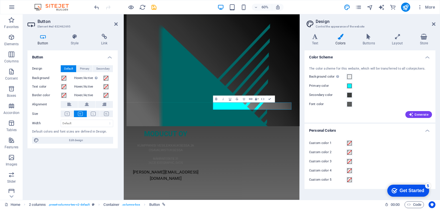
click at [311, 115] on div "Generate" at bounding box center [370, 113] width 124 height 9
click at [263, 100] on icon "button" at bounding box center [263, 99] width 4 height 4
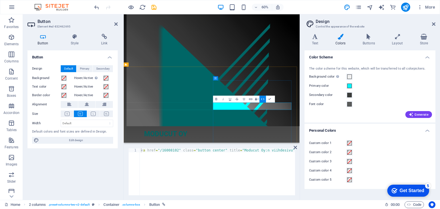
click at [87, 105] on icon at bounding box center [87, 104] width 4 height 7
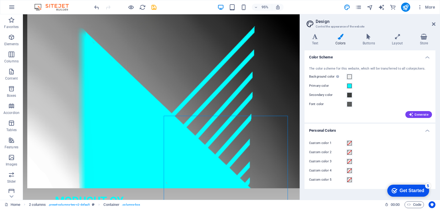
scroll to position [80, 0]
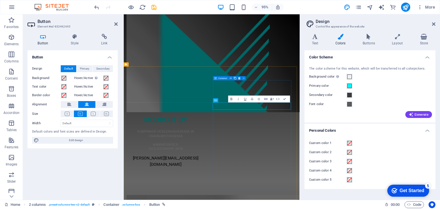
scroll to position [56, 0]
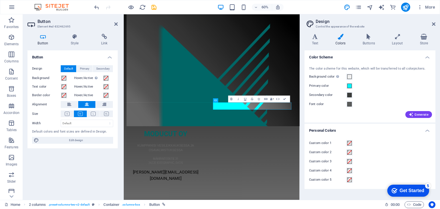
click at [323, 87] on label "Primary color" at bounding box center [327, 86] width 37 height 7
click at [347, 87] on button "Primary color" at bounding box center [350, 86] width 6 height 6
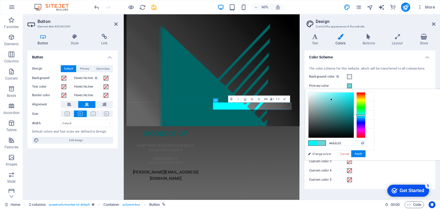
drag, startPoint x: 353, startPoint y: 93, endPoint x: 332, endPoint y: 100, distance: 22.9
click at [332, 100] on div at bounding box center [332, 100] width 2 height 2
drag, startPoint x: 332, startPoint y: 100, endPoint x: 339, endPoint y: 97, distance: 8.1
click at [339, 97] on div at bounding box center [339, 96] width 2 height 2
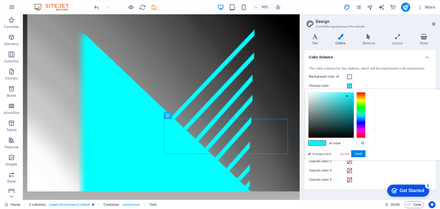
drag, startPoint x: 338, startPoint y: 96, endPoint x: 347, endPoint y: 96, distance: 9.2
click at [347, 96] on div at bounding box center [347, 96] width 2 height 2
type input "#24e5ea"
click at [347, 96] on div at bounding box center [347, 96] width 2 height 2
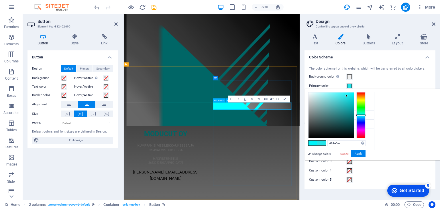
click at [94, 113] on icon at bounding box center [93, 114] width 5 height 4
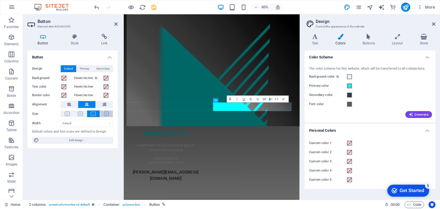
click at [105, 114] on icon at bounding box center [106, 114] width 5 height 4
click at [316, 40] on h4 "Text" at bounding box center [317, 40] width 24 height 12
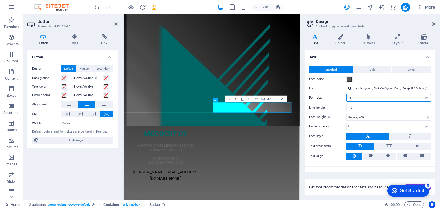
click at [360, 99] on input "16" at bounding box center [389, 98] width 84 height 7
type input "1"
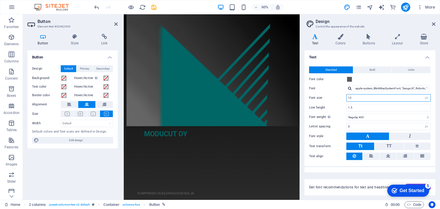
type input "1"
click at [215, 201] on div at bounding box center [193, 91] width 131 height 220
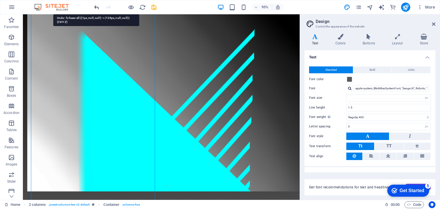
click at [96, 7] on icon "undo" at bounding box center [96, 7] width 7 height 7
type input "1"
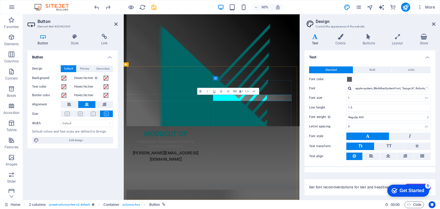
click at [352, 98] on input "1" at bounding box center [389, 98] width 84 height 7
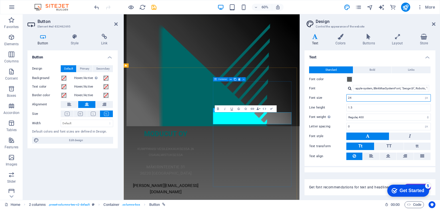
type input "24"
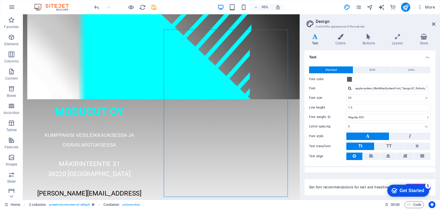
scroll to position [152, 0]
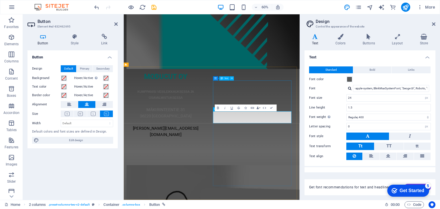
scroll to position [58, 0]
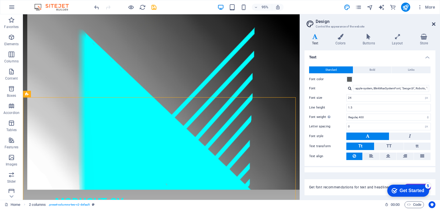
click at [434, 24] on icon at bounding box center [433, 24] width 3 height 5
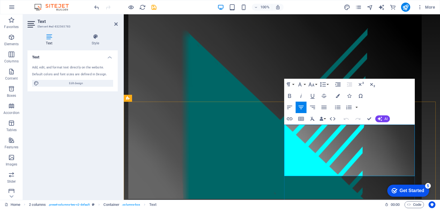
click at [339, 96] on icon "button" at bounding box center [338, 96] width 4 height 4
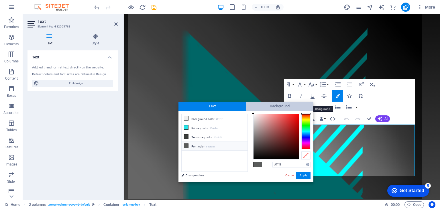
click at [267, 108] on span "Background" at bounding box center [280, 106] width 68 height 9
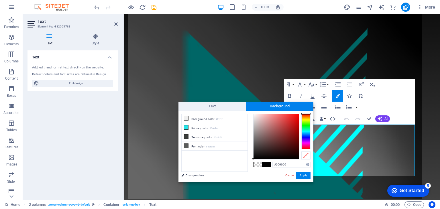
drag, startPoint x: 253, startPoint y: 113, endPoint x: 253, endPoint y: 160, distance: 47.3
click at [253, 160] on div "#000000 Supported formats #0852ed rgb(8, 82, 237) rgba(8, 82, 237, 90%) hsv(221…" at bounding box center [281, 188] width 63 height 154
click at [252, 161] on div "#000000 Supported formats #0852ed rgb(8, 82, 237) rgba(8, 82, 237, 90%) hsv(221…" at bounding box center [281, 188] width 63 height 154
click at [252, 160] on div at bounding box center [253, 159] width 2 height 2
click at [304, 175] on button "Apply" at bounding box center [303, 175] width 14 height 7
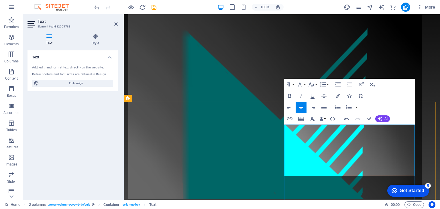
click at [338, 98] on icon "button" at bounding box center [338, 96] width 4 height 4
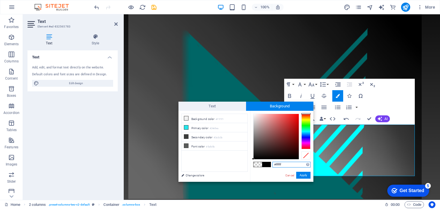
click at [253, 114] on div at bounding box center [276, 137] width 46 height 46
click at [253, 114] on div at bounding box center [253, 114] width 2 height 2
click at [304, 175] on button "Apply" at bounding box center [303, 175] width 14 height 7
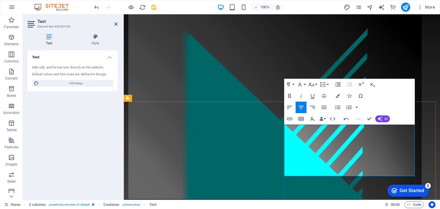
click at [338, 96] on icon "button" at bounding box center [338, 96] width 4 height 4
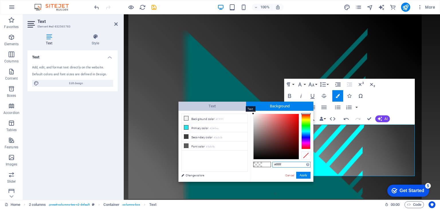
click at [225, 107] on span "Text" at bounding box center [213, 106] width 68 height 9
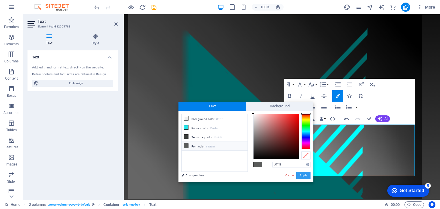
drag, startPoint x: 306, startPoint y: 175, endPoint x: 174, endPoint y: 144, distance: 135.2
click at [306, 175] on button "Apply" at bounding box center [303, 175] width 14 height 7
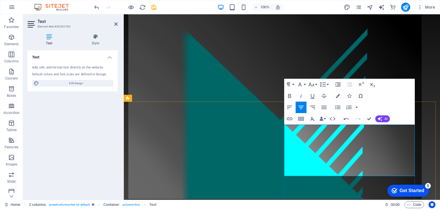
click at [336, 95] on button "Colors" at bounding box center [338, 95] width 11 height 11
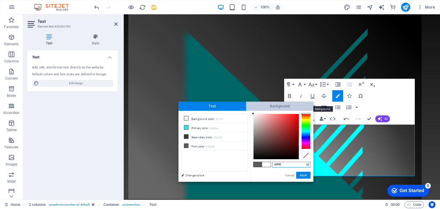
click at [286, 107] on span "Background" at bounding box center [280, 106] width 68 height 9
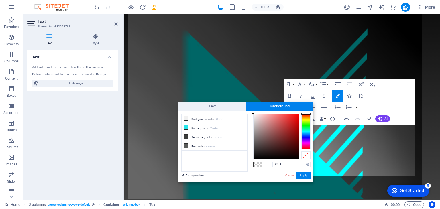
click at [254, 164] on span at bounding box center [258, 164] width 9 height 5
click at [300, 176] on button "Apply" at bounding box center [303, 175] width 14 height 7
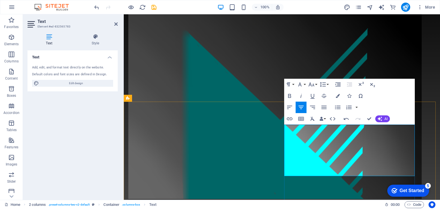
click at [338, 93] on button "Colors" at bounding box center [338, 95] width 11 height 11
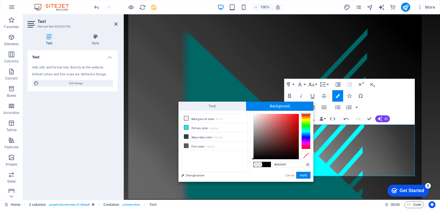
click at [257, 164] on span at bounding box center [258, 164] width 9 height 5
type input "rgba(0, 0, 0, 0)"
click at [257, 164] on span at bounding box center [258, 164] width 9 height 5
click at [299, 174] on button "Apply" at bounding box center [303, 175] width 14 height 7
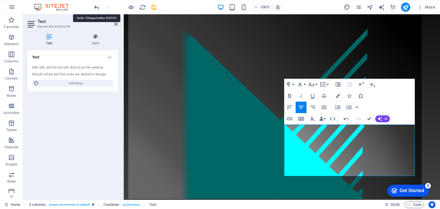
click at [95, 6] on icon "undo" at bounding box center [96, 7] width 7 height 7
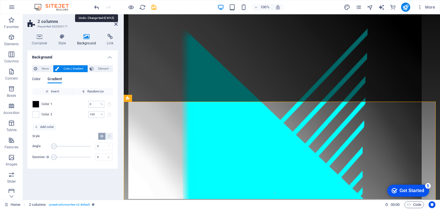
click at [98, 7] on icon "undo" at bounding box center [96, 7] width 7 height 7
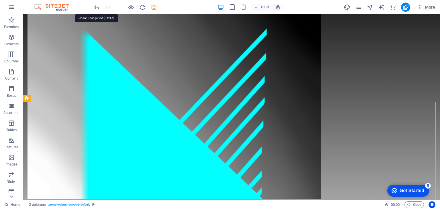
click at [93, 5] on icon "undo" at bounding box center [96, 7] width 7 height 7
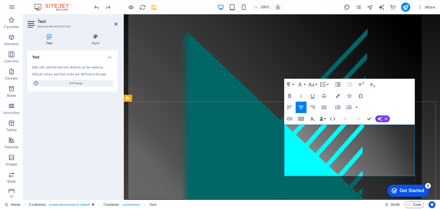
click at [315, 84] on button "Font Size" at bounding box center [312, 84] width 11 height 11
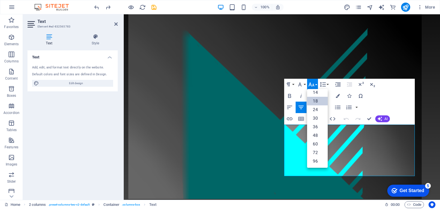
scroll to position [46, 0]
click at [316, 118] on link "30" at bounding box center [317, 118] width 21 height 9
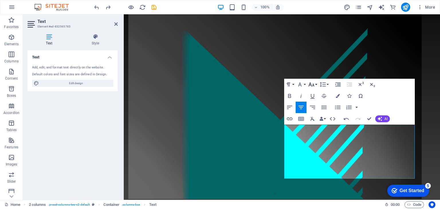
click at [316, 84] on button "Font Size" at bounding box center [312, 84] width 11 height 11
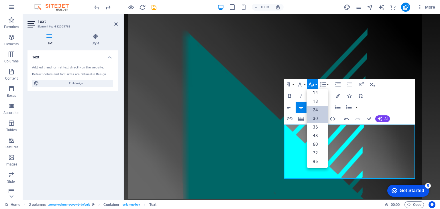
click at [316, 111] on link "24" at bounding box center [317, 110] width 21 height 9
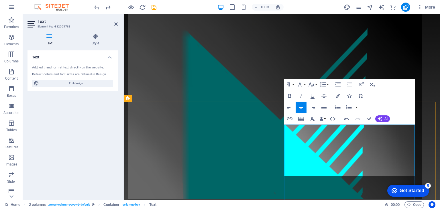
click at [315, 85] on icon "button" at bounding box center [311, 84] width 7 height 7
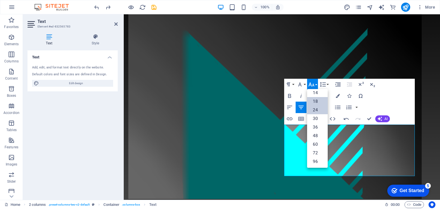
click at [316, 109] on link "24" at bounding box center [317, 110] width 21 height 9
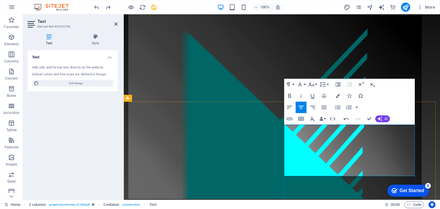
click at [316, 84] on button "Font Size" at bounding box center [312, 84] width 11 height 11
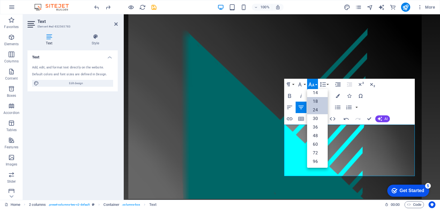
click at [315, 108] on link "24" at bounding box center [317, 110] width 21 height 9
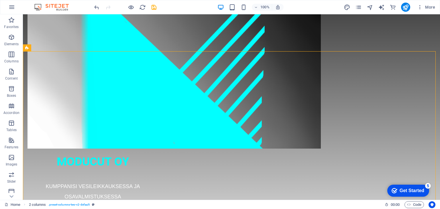
scroll to position [108, 0]
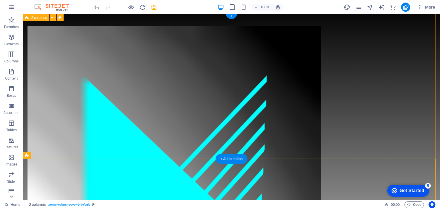
scroll to position [0, 0]
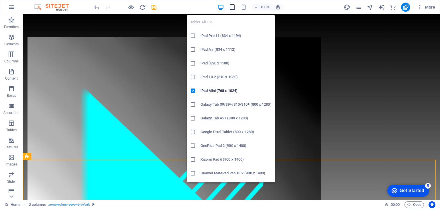
click at [233, 6] on icon "button" at bounding box center [232, 7] width 7 height 7
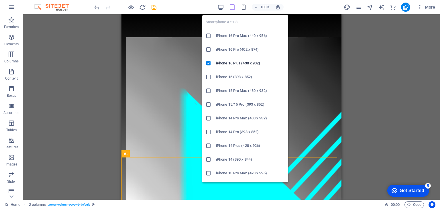
click at [243, 7] on icon "button" at bounding box center [244, 7] width 7 height 7
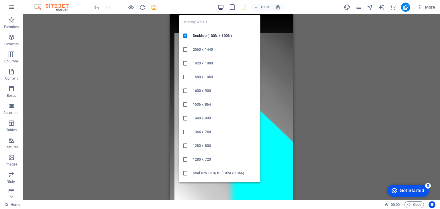
click at [220, 7] on icon "button" at bounding box center [221, 7] width 7 height 7
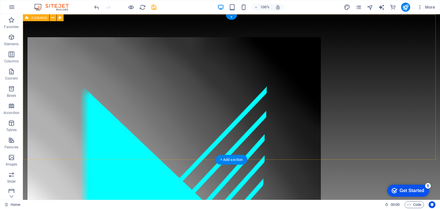
click at [164, 145] on div "MODUCUT OY KUMPPANISI VESILEIKKAUKSESSA JA OSAVALMISTUKSESSA MÄKIRINTEENTIE 31 …" at bounding box center [231, 204] width 417 height 381
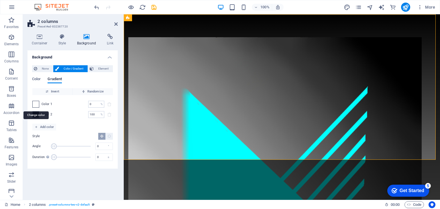
click at [38, 103] on span at bounding box center [36, 104] width 6 height 6
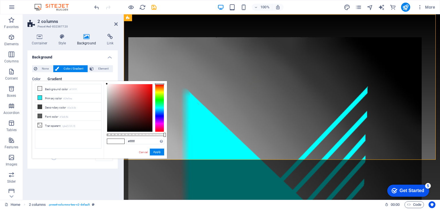
click at [38, 103] on li "Secondary color #3a3c3b" at bounding box center [68, 107] width 66 height 9
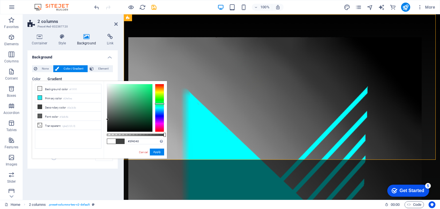
click at [107, 120] on div at bounding box center [107, 119] width 2 height 2
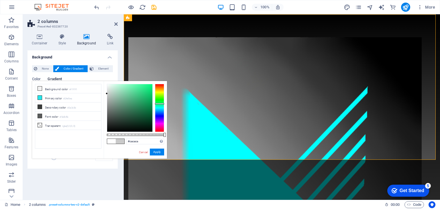
type input "#cccccc"
drag, startPoint x: 107, startPoint y: 120, endPoint x: 104, endPoint y: 93, distance: 26.4
click at [104, 93] on div "#cccccc Supported formats #0852ed rgb(8, 82, 237) rgba(8, 82, 237, 90%) hsv(221…" at bounding box center [135, 161] width 63 height 161
click at [159, 153] on button "Apply" at bounding box center [157, 152] width 14 height 7
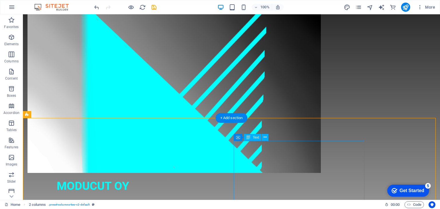
scroll to position [86, 0]
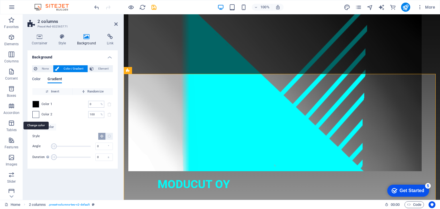
click at [36, 115] on span at bounding box center [36, 115] width 6 height 6
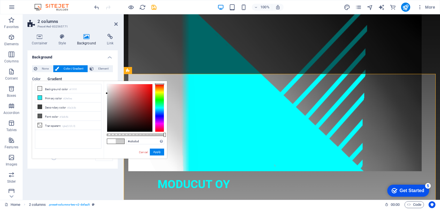
type input "#cfcfcf"
drag, startPoint x: 106, startPoint y: 84, endPoint x: 104, endPoint y: 93, distance: 9.3
click at [104, 93] on div "#cfcfcf Supported formats #0852ed rgb(8, 82, 237) rgba(8, 82, 237, 90%) hsv(221…" at bounding box center [135, 161] width 63 height 161
click at [154, 152] on button "Apply" at bounding box center [157, 152] width 14 height 7
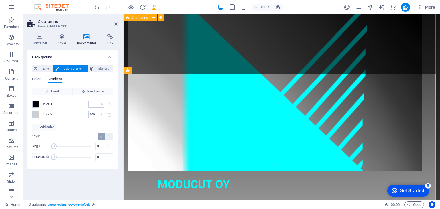
click at [193, 68] on div "MODUCUT OY KUMPPANISI VESILEIKKAUKSESSA JA OSAVALMISTUKSESSA MÄKIRINTEENTIE 31 …" at bounding box center [282, 118] width 316 height 381
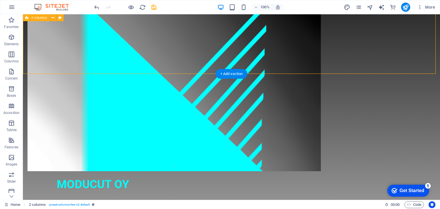
click at [378, 43] on div "MODUCUT OY KUMPPANISI VESILEIKKAUKSESSA JA OSAVALMISTUKSESSA MÄKIRINTEENTIE 31 …" at bounding box center [231, 118] width 417 height 381
click at [54, 56] on div "MODUCUT OY KUMPPANISI VESILEIKKAUKSESSA JA OSAVALMISTUKSESSA MÄKIRINTEENTIE 31 …" at bounding box center [231, 118] width 417 height 381
click at [85, 64] on div "MODUCUT OY KUMPPANISI VESILEIKKAUKSESSA JA OSAVALMISTUKSESSA MÄKIRINTEENTIE 31 …" at bounding box center [231, 118] width 417 height 381
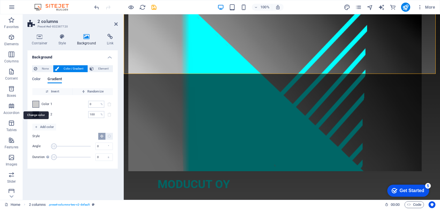
click at [37, 104] on span at bounding box center [36, 104] width 6 height 6
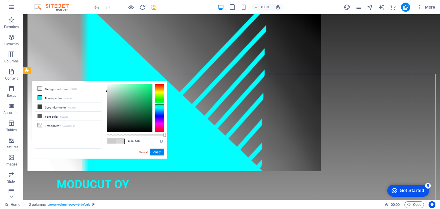
type input "#dadada"
click at [104, 91] on div "#dadada Supported formats #0852ed rgb(8, 82, 237) rgba(8, 82, 237, 90%) hsv(221…" at bounding box center [135, 161] width 63 height 161
click at [154, 152] on button "Apply" at bounding box center [157, 152] width 14 height 7
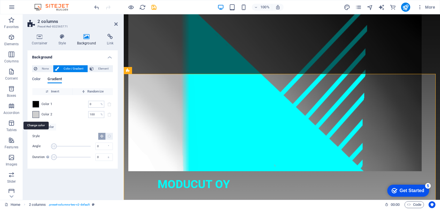
click at [38, 115] on span at bounding box center [36, 115] width 6 height 6
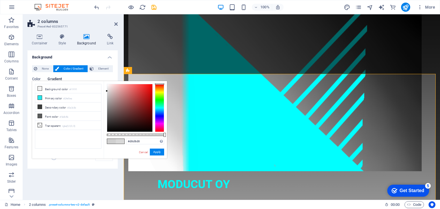
type input "#dadada"
drag, startPoint x: 106, startPoint y: 93, endPoint x: 102, endPoint y: 91, distance: 4.6
click at [102, 91] on div "less Background color #f1f1f1 Primary color #24e5ea Secondary color #3a3c3b Fon…" at bounding box center [99, 120] width 135 height 78
click at [153, 152] on button "Apply" at bounding box center [157, 152] width 14 height 7
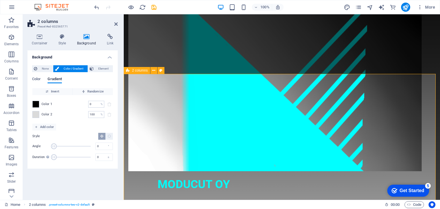
click at [114, 24] on header "2 columns Preset #ed-832565771" at bounding box center [73, 21] width 90 height 15
click at [116, 23] on icon at bounding box center [115, 24] width 3 height 5
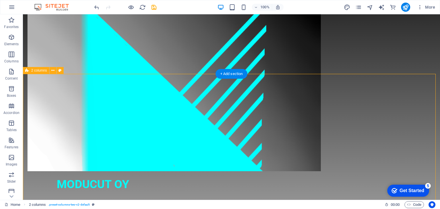
drag, startPoint x: 425, startPoint y: 120, endPoint x: 421, endPoint y: 117, distance: 5.4
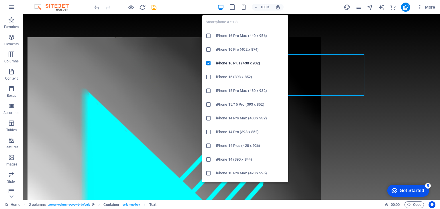
click at [244, 8] on icon "button" at bounding box center [244, 7] width 7 height 7
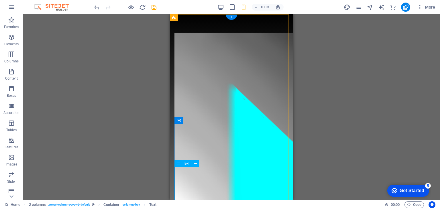
drag, startPoint x: 197, startPoint y: 172, endPoint x: 367, endPoint y: 186, distance: 170.6
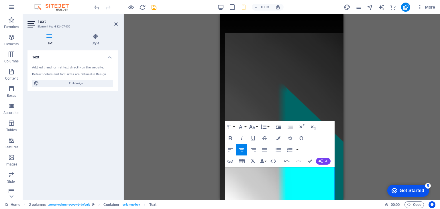
click at [349, 173] on div "Drag here to replace the existing content. Press “Ctrl” if you want to create a…" at bounding box center [282, 107] width 316 height 186
click at [201, 168] on div "Drag here to replace the existing content. Press “Ctrl” if you want to create a…" at bounding box center [282, 107] width 316 height 186
click at [330, 119] on div "MODUCUT OY KUMPPANISI VESILEIKKAUKSESSA JA OSAVALMISTUKSESSA MÄKIRINTEENTIE 31 …" at bounding box center [281, 197] width 123 height 366
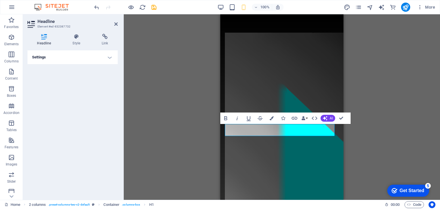
click at [47, 40] on h4 "Headline" at bounding box center [46, 40] width 36 height 12
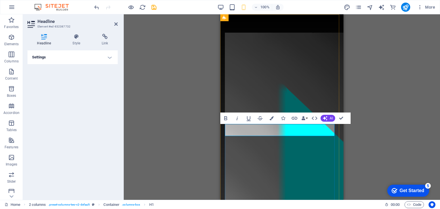
click at [110, 57] on h4 "Settings" at bounding box center [73, 57] width 90 height 14
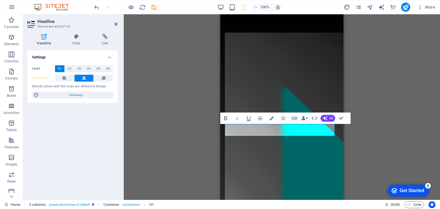
click at [68, 110] on div "Settings Level H1 H2 H3 H4 H5 H6 Alignment Default colors and font sizes are de…" at bounding box center [73, 122] width 90 height 145
click at [141, 103] on div "Container H1 2 columns Container Text Container Image Container 2 columns Text …" at bounding box center [282, 107] width 316 height 186
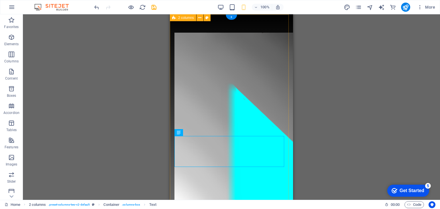
click at [288, 130] on div "MODUCUT OY KUMPPANISI VESILEIKKAUKSESSA JA OSAVALMISTUKSESSA MÄKIRINTEENTIE 31 …" at bounding box center [231, 197] width 123 height 366
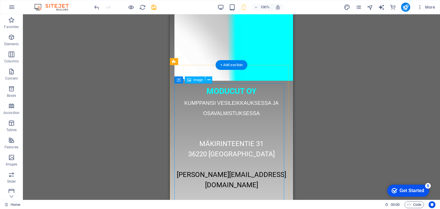
scroll to position [29, 0]
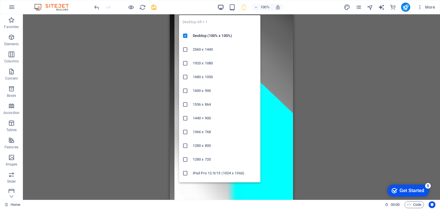
click at [223, 6] on icon "button" at bounding box center [221, 7] width 7 height 7
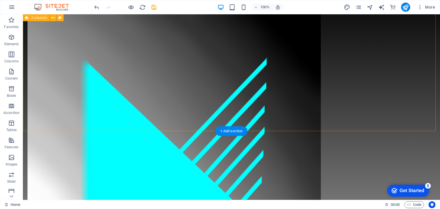
click at [415, 93] on div "MODUCUT OY KUMPPANISI VESILEIKKAUKSESSA JA OSAVALMISTUKSESSA MÄKIRINTEENTIE 31 …" at bounding box center [231, 176] width 417 height 381
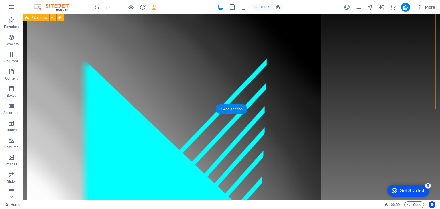
scroll to position [0, 0]
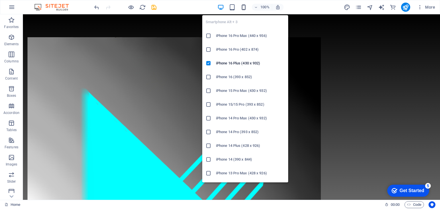
click at [243, 7] on icon "button" at bounding box center [244, 7] width 7 height 7
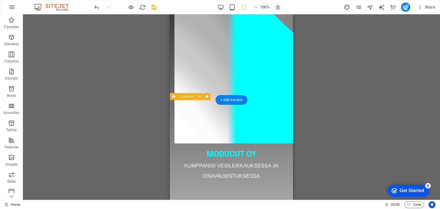
scroll to position [57, 0]
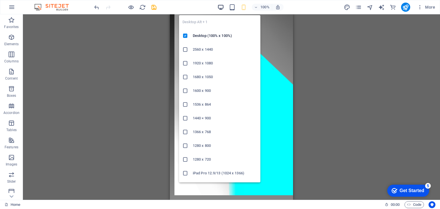
click at [222, 6] on icon "button" at bounding box center [221, 7] width 7 height 7
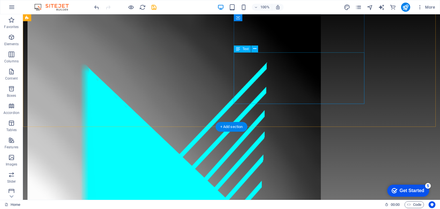
scroll to position [0, 0]
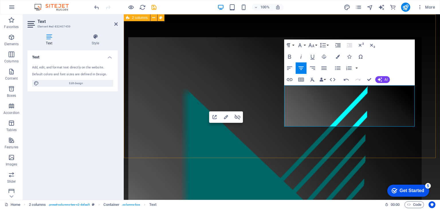
click at [427, 117] on div "MODUCUT OY KUMPPANISI VESILEIKKAUKSESSA JA OSAVALMISTUKSESSA MÄKIRINTEENTIE 31 …" at bounding box center [282, 199] width 316 height 370
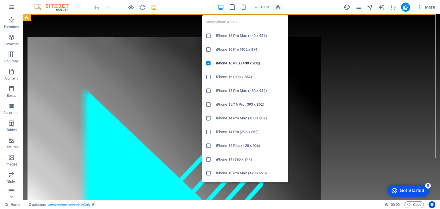
click at [244, 8] on icon "button" at bounding box center [244, 7] width 7 height 7
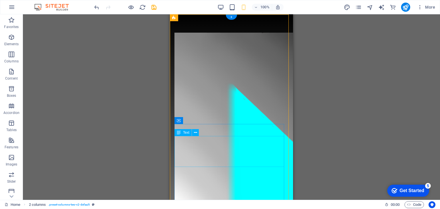
scroll to position [29, 0]
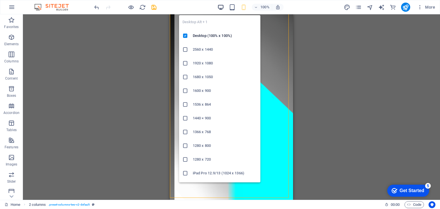
click at [221, 6] on icon "button" at bounding box center [221, 7] width 7 height 7
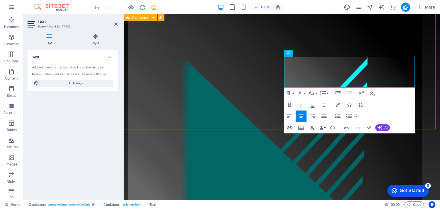
click at [429, 93] on div "MODUCUT OY KUMPPANISI VESILEIKKAUKSESSA JA OSAVALMISTUKSESSA MÄKIRINTEENTIE 31 …" at bounding box center [282, 166] width 316 height 360
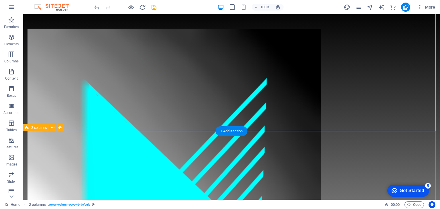
scroll to position [0, 0]
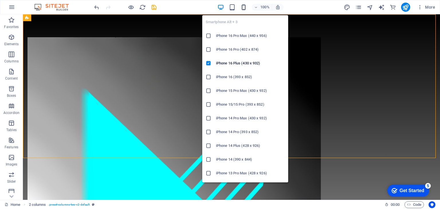
click at [244, 7] on icon "button" at bounding box center [244, 7] width 7 height 7
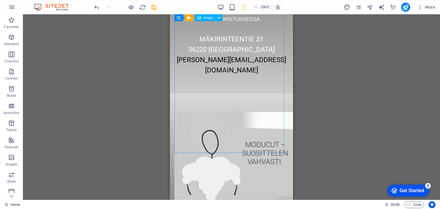
scroll to position [287, 0]
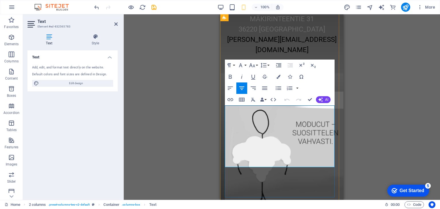
click at [357, 122] on div "Drag here to replace the existing content. Press “Ctrl” if you want to create a…" at bounding box center [282, 107] width 316 height 186
click at [179, 121] on div "Drag here to replace the existing content. Press “Ctrl” if you want to create a…" at bounding box center [282, 107] width 316 height 186
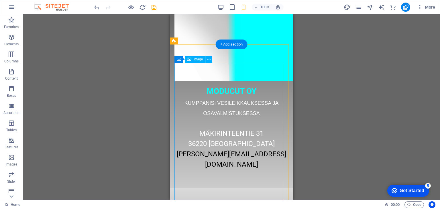
scroll to position [115, 0]
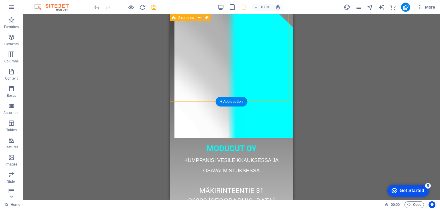
click at [271, 91] on div "MODUCUT OY KUMPPANISI VESILEIKKAUKSESSA JA OSAVALMISTUKSESSA MÄKIRINTEENTIE 31 …" at bounding box center [231, 73] width 123 height 346
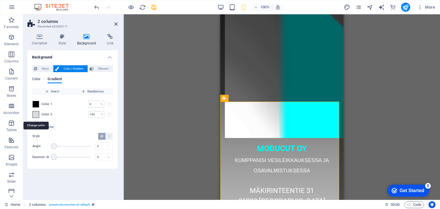
click at [38, 115] on span at bounding box center [36, 115] width 6 height 6
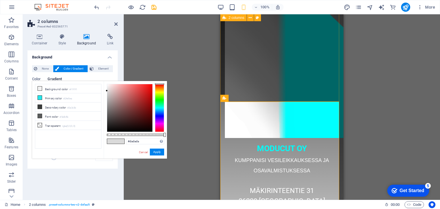
click at [303, 95] on div "MODUCUT OY KUMPPANISI VESILEIKKAUKSESSA JA OSAVALMISTUKSESSA MÄKIRINTEENTIE 31 …" at bounding box center [281, 73] width 123 height 346
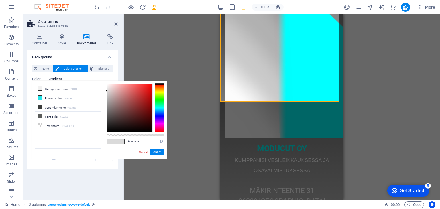
click at [68, 70] on span "Color / Gradient" at bounding box center [73, 68] width 25 height 7
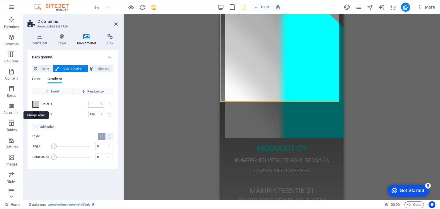
click at [36, 105] on span at bounding box center [36, 104] width 6 height 6
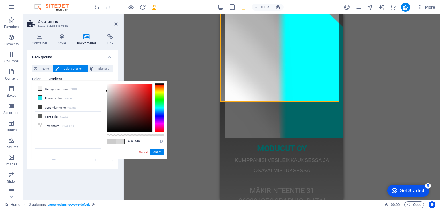
type input "#dadada"
click at [105, 91] on div "#dadada Supported formats #0852ed rgb(8, 82, 237) rgba(8, 82, 237, 90%) hsv(221…" at bounding box center [135, 161] width 63 height 161
click at [155, 152] on button "Apply" at bounding box center [157, 152] width 14 height 7
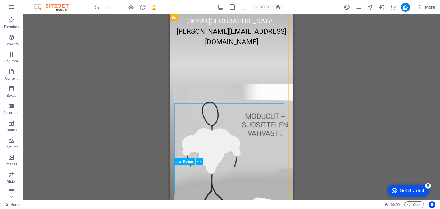
scroll to position [302, 0]
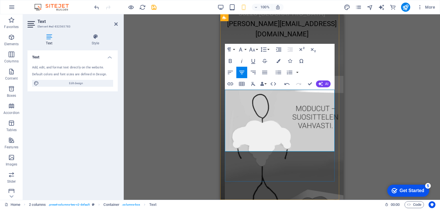
drag, startPoint x: 245, startPoint y: 95, endPoint x: 295, endPoint y: 138, distance: 65.8
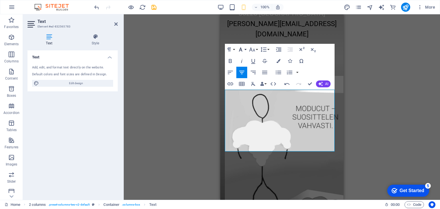
click at [246, 49] on button "Font Family" at bounding box center [241, 49] width 11 height 11
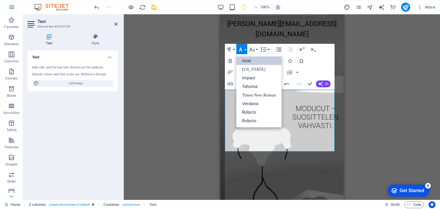
scroll to position [0, 0]
click at [257, 48] on button "Font Size" at bounding box center [253, 49] width 11 height 11
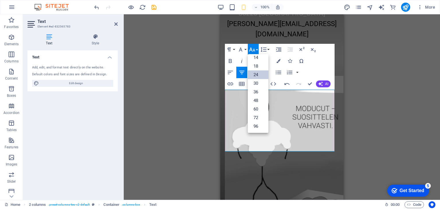
scroll to position [46, 0]
click at [257, 66] on link "18" at bounding box center [258, 66] width 21 height 9
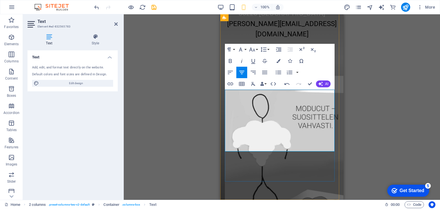
click at [257, 50] on button "Font Size" at bounding box center [253, 49] width 11 height 11
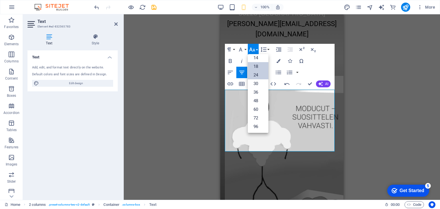
click at [257, 66] on link "18" at bounding box center [258, 66] width 21 height 9
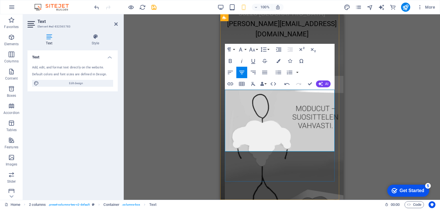
click at [337, 119] on div "LISÄÄ TIKKU-UKON SEIKKAILUJA JA MUUTA HAUSKAA TÄÄLLÄ: VESILEIKKAUSMIEHEN KOTISI…" at bounding box center [281, 208] width 123 height 300
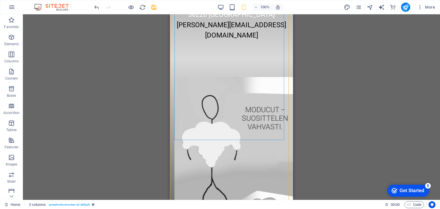
scroll to position [302, 0]
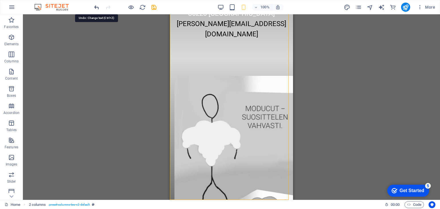
click at [95, 7] on icon "undo" at bounding box center [96, 7] width 7 height 7
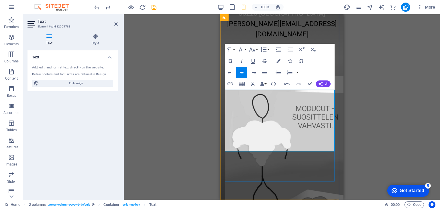
click at [304, 193] on div "LISÄÄ TIKKU-UKON SEIKKAILUJA JA MUUTA HAUSKAA TÄÄLLÄ: VESILEIKKAUSMIEHEN KOTISI…" at bounding box center [281, 208] width 123 height 300
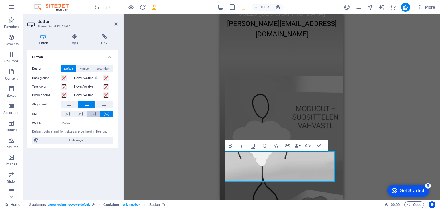
click at [93, 113] on icon at bounding box center [93, 114] width 5 height 4
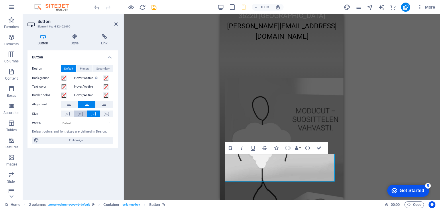
click at [80, 114] on icon at bounding box center [80, 114] width 5 height 4
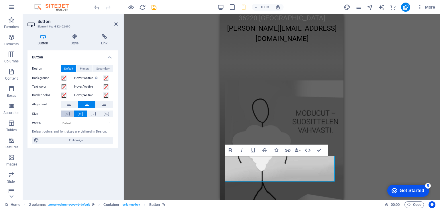
click at [68, 114] on icon at bounding box center [67, 114] width 5 height 4
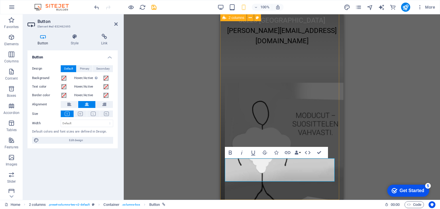
click at [253, 186] on div "LISÄÄ TIKKU-UKON SEIKKAILUJA JA MUUTA HAUSKAA TÄÄLLÄ: VESILEIKKAUSMIEHEN KOTISI…" at bounding box center [281, 205] width 123 height 283
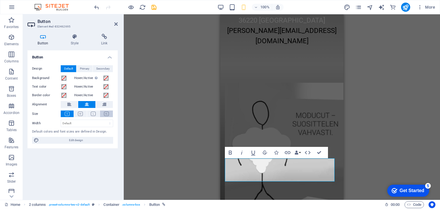
click at [105, 114] on icon at bounding box center [106, 114] width 5 height 4
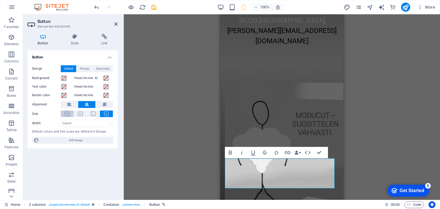
click at [69, 112] on icon at bounding box center [67, 114] width 5 height 4
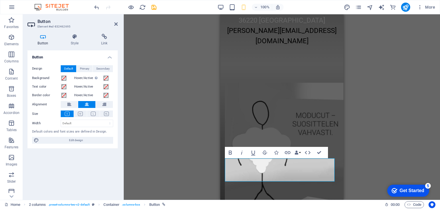
click at [44, 87] on label "Text color" at bounding box center [46, 86] width 29 height 7
click at [61, 87] on button "Text color" at bounding box center [64, 87] width 6 height 6
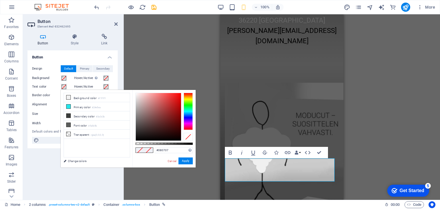
click at [136, 139] on div at bounding box center [158, 117] width 45 height 48
type input "#000000"
drag, startPoint x: 136, startPoint y: 138, endPoint x: 134, endPoint y: 143, distance: 5.6
click at [134, 143] on div "#000000 Supported formats #0852ed rgb(8, 82, 237) rgba(8, 82, 237, 90%) hsv(221…" at bounding box center [163, 170] width 63 height 161
click at [187, 162] on button "Apply" at bounding box center [186, 161] width 14 height 7
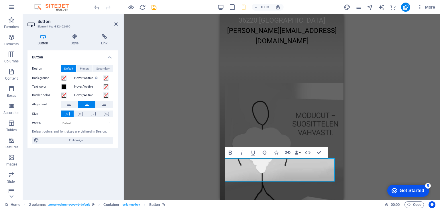
click at [44, 78] on label "Background" at bounding box center [46, 78] width 29 height 7
click at [61, 78] on button "Background" at bounding box center [64, 78] width 6 height 6
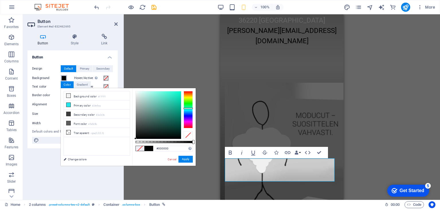
click at [188, 108] on div at bounding box center [188, 109] width 9 height 37
click at [188, 109] on div at bounding box center [188, 108] width 9 height 1
click at [178, 93] on div at bounding box center [158, 115] width 45 height 48
drag, startPoint x: 178, startPoint y: 93, endPoint x: 174, endPoint y: 96, distance: 4.7
click at [174, 96] on div at bounding box center [174, 96] width 2 height 2
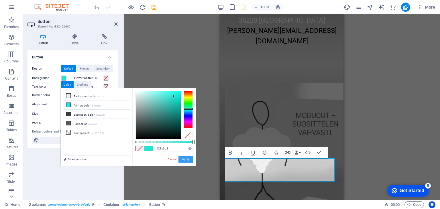
click at [183, 158] on button "Apply" at bounding box center [186, 159] width 14 height 7
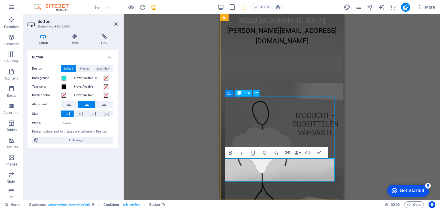
click at [335, 147] on div "LISÄÄ TIKKU-UKON SEIKKAILUJA JA MUUTA HAUSKAA TÄÄLLÄ: VESILEIKKAUSMIEHEN KOTISI…" at bounding box center [281, 205] width 123 height 283
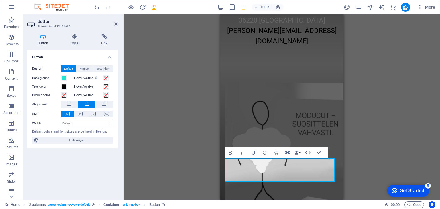
click at [42, 78] on label "Background" at bounding box center [46, 78] width 29 height 7
click at [61, 78] on button "Background" at bounding box center [64, 78] width 6 height 6
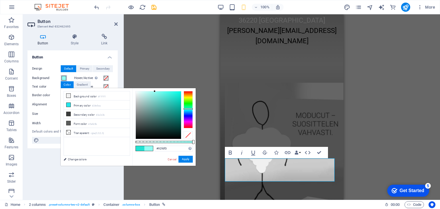
drag, startPoint x: 173, startPoint y: 95, endPoint x: 155, endPoint y: 91, distance: 18.8
click at [155, 91] on div at bounding box center [155, 91] width 2 height 2
click at [186, 159] on button "Apply" at bounding box center [186, 159] width 14 height 7
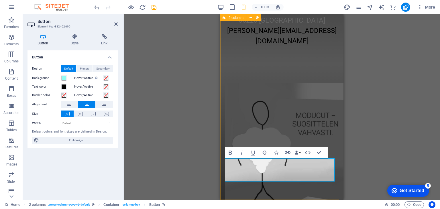
click at [336, 146] on div "LISÄÄ TIKKU-UKON SEIKKAILUJA JA MUUTA HAUSKAA TÄÄLLÄ: VESILEIKKAUSMIEHEN KOTISI…" at bounding box center [281, 205] width 123 height 283
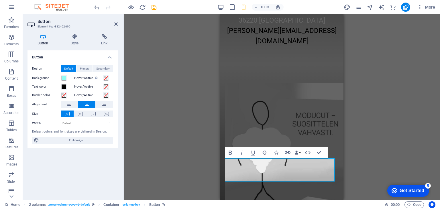
click at [47, 78] on label "Background" at bounding box center [46, 78] width 29 height 7
click at [61, 78] on button "Background" at bounding box center [64, 78] width 6 height 6
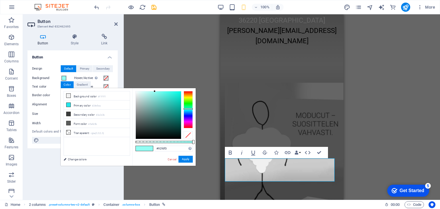
click at [47, 78] on label "Background" at bounding box center [46, 78] width 29 height 7
click at [61, 78] on button "Background" at bounding box center [64, 78] width 6 height 6
type input "#77fff3"
drag, startPoint x: 154, startPoint y: 91, endPoint x: 160, endPoint y: 91, distance: 5.5
click at [160, 91] on div at bounding box center [160, 91] width 2 height 2
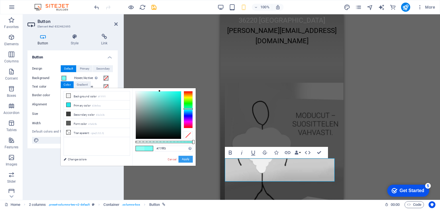
click at [189, 160] on button "Apply" at bounding box center [186, 159] width 14 height 7
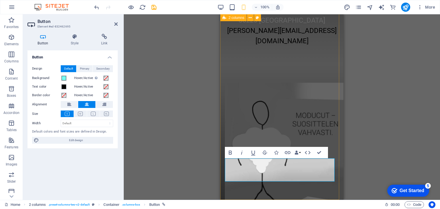
click at [318, 187] on div "LISÄÄ TIKKU-UKON SEIKKAILUJA JA MUUTA HAUSKAA TÄÄLLÄ: VESILEIKKAUSMIEHEN KOTISI…" at bounding box center [281, 205] width 123 height 283
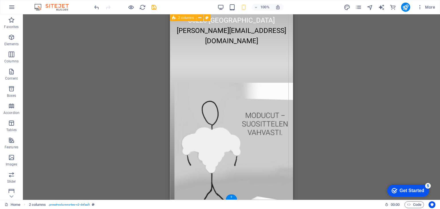
click at [271, 189] on div "LISÄÄ TIKKU-UKON SEIKKAILUJA JA MUUTA HAUSKAA TÄÄLLÄ: VESILEIKKAUSMIEHEN KOTISI…" at bounding box center [231, 205] width 123 height 283
click at [324, 171] on div "Container H1 2 columns Container Text Container Image Container 2 columns Text …" at bounding box center [231, 107] width 417 height 186
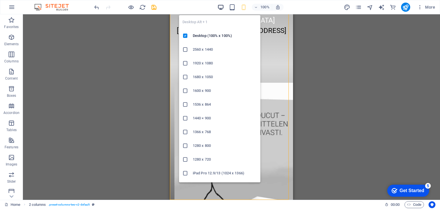
click at [223, 5] on icon "button" at bounding box center [221, 7] width 7 height 7
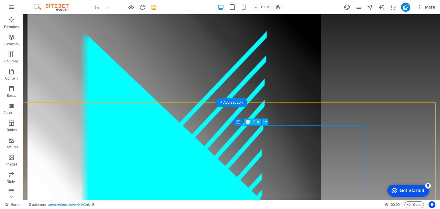
scroll to position [142, 0]
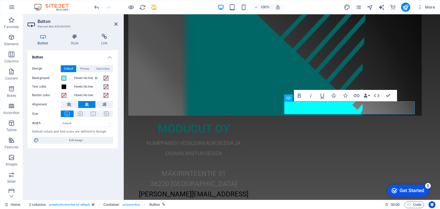
click at [40, 42] on h4 "Button" at bounding box center [44, 40] width 33 height 12
click at [107, 115] on icon at bounding box center [106, 114] width 5 height 4
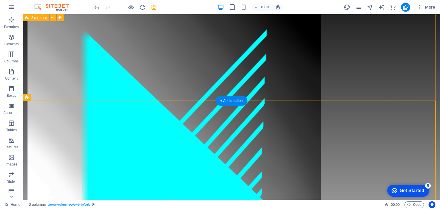
scroll to position [0, 0]
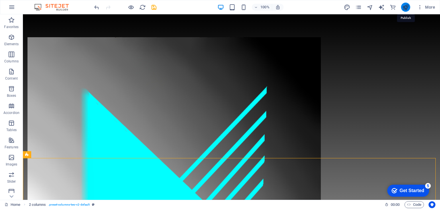
click at [405, 7] on icon "publish" at bounding box center [405, 7] width 7 height 7
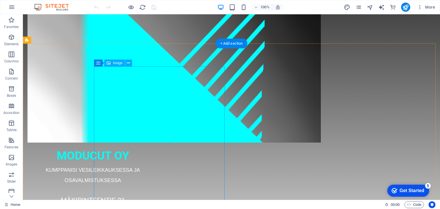
scroll to position [172, 0]
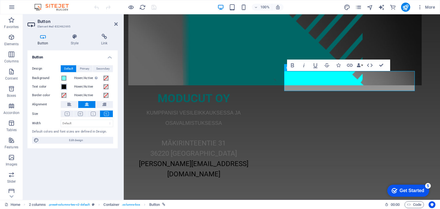
click at [64, 87] on span at bounding box center [64, 87] width 5 height 5
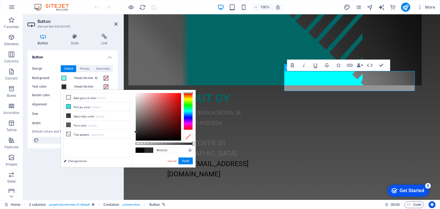
drag, startPoint x: 134, startPoint y: 140, endPoint x: 135, endPoint y: 132, distance: 8.0
click at [135, 132] on div at bounding box center [135, 132] width 2 height 2
click at [185, 162] on button "Apply" at bounding box center [186, 161] width 14 height 7
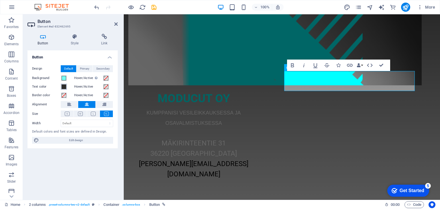
click at [66, 86] on span at bounding box center [64, 87] width 5 height 5
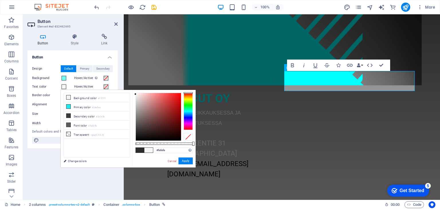
type input "#ffffff"
drag, startPoint x: 136, startPoint y: 132, endPoint x: 133, endPoint y: 92, distance: 39.6
click at [133, 92] on div "#ffffff Supported formats #0852ed rgb(8, 82, 237) rgba(8, 82, 237, 90%) hsv(221…" at bounding box center [163, 170] width 63 height 161
click at [184, 159] on button "Apply" at bounding box center [186, 161] width 14 height 7
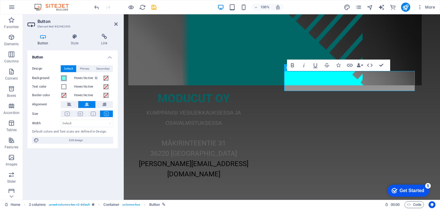
click at [63, 78] on span at bounding box center [64, 78] width 5 height 5
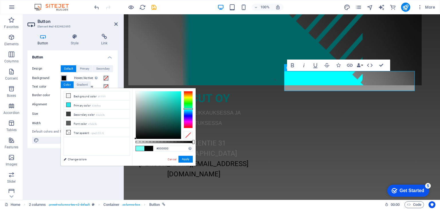
drag, startPoint x: 159, startPoint y: 91, endPoint x: 132, endPoint y: 140, distance: 56.2
click at [132, 140] on div "less Background color #f1f1f1 Primary color #24e5ea Secondary color #3a3c3b Fon…" at bounding box center [128, 127] width 135 height 78
click at [187, 159] on button "Apply" at bounding box center [186, 159] width 14 height 7
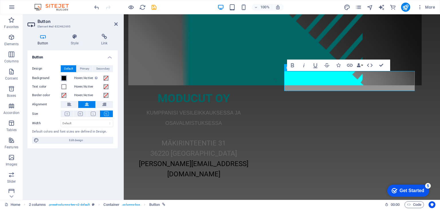
click at [65, 79] on span at bounding box center [64, 78] width 5 height 5
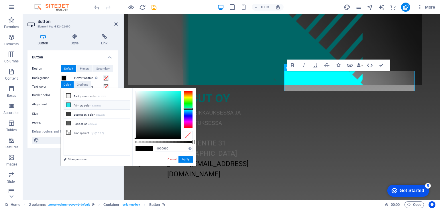
click at [69, 104] on icon at bounding box center [69, 105] width 4 height 4
type input "#24e5ea"
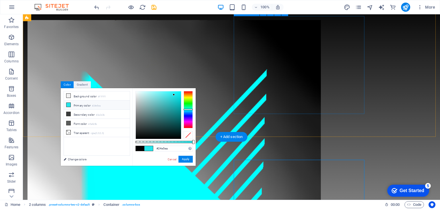
scroll to position [0, 0]
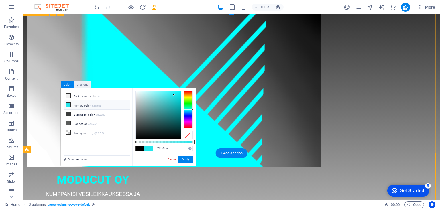
scroll to position [143, 0]
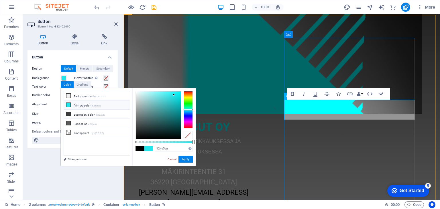
click at [41, 79] on label "Background" at bounding box center [46, 78] width 29 height 7
click at [61, 79] on button "Background" at bounding box center [64, 78] width 6 height 6
click at [170, 150] on input "#24e5ea" at bounding box center [174, 149] width 38 height 6
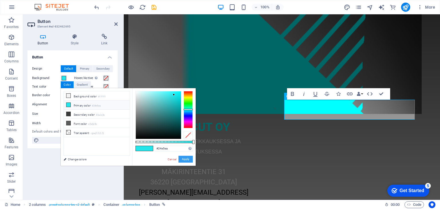
click at [185, 159] on button "Apply" at bounding box center [186, 159] width 14 height 7
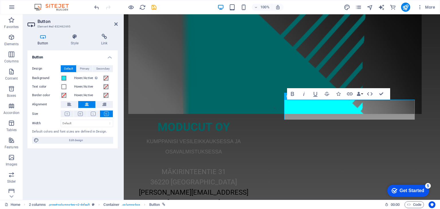
click at [39, 86] on label "Text color" at bounding box center [46, 86] width 29 height 7
click at [61, 86] on button "Text color" at bounding box center [64, 87] width 6 height 6
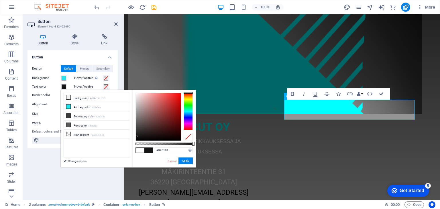
type input "#000000"
drag, startPoint x: 135, startPoint y: 92, endPoint x: 116, endPoint y: 142, distance: 53.6
click at [116, 142] on div "less Background color #f1f1f1 Primary color #24e5ea Secondary color #3a3c3b Fon…" at bounding box center [128, 129] width 135 height 78
click at [187, 160] on button "Apply" at bounding box center [186, 161] width 14 height 7
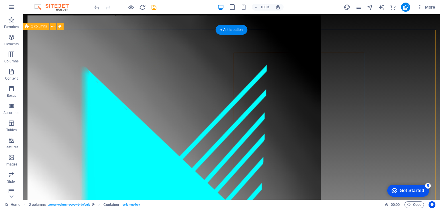
scroll to position [0, 0]
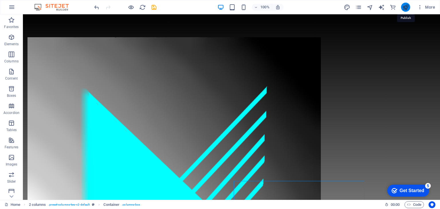
click at [405, 9] on icon "publish" at bounding box center [405, 7] width 7 height 7
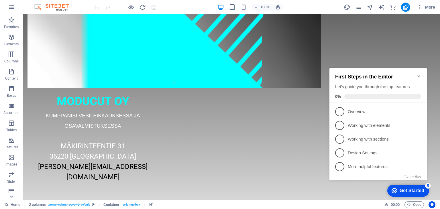
scroll to position [180, 0]
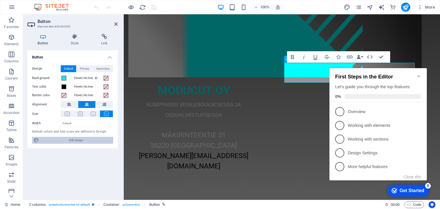
click at [55, 141] on span "Edit design" at bounding box center [76, 140] width 71 height 7
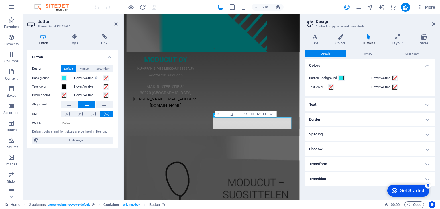
scroll to position [56, 0]
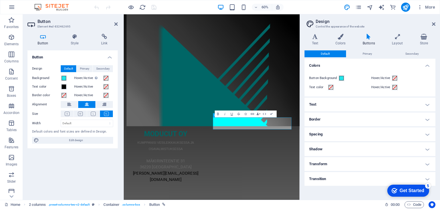
click at [327, 78] on label "Button Background" at bounding box center [323, 78] width 29 height 7
click at [339, 78] on button "Button Background" at bounding box center [342, 78] width 6 height 6
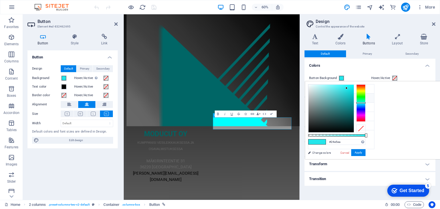
click at [327, 78] on label "Button Background" at bounding box center [323, 78] width 29 height 7
click at [339, 78] on button "Button Background" at bounding box center [342, 78] width 6 height 6
drag, startPoint x: 438, startPoint y: 135, endPoint x: 408, endPoint y: 134, distance: 29.5
click at [338, 134] on div at bounding box center [337, 136] width 2 height 4
click at [317, 122] on li "Transparent rgba(0,0,0,.0)" at bounding box center [341, 125] width 66 height 9
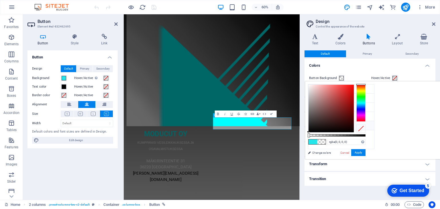
click at [317, 143] on span at bounding box center [313, 142] width 9 height 5
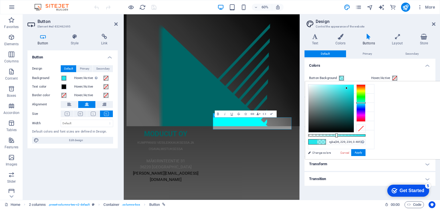
drag, startPoint x: 437, startPoint y: 134, endPoint x: 408, endPoint y: 134, distance: 29.5
click at [338, 134] on div at bounding box center [337, 136] width 2 height 4
click at [366, 154] on button "Apply" at bounding box center [358, 152] width 14 height 7
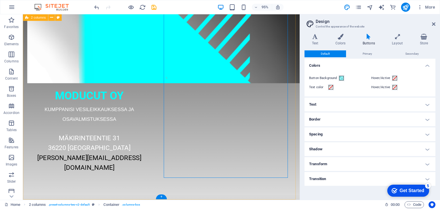
click at [340, 78] on span at bounding box center [341, 78] width 5 height 5
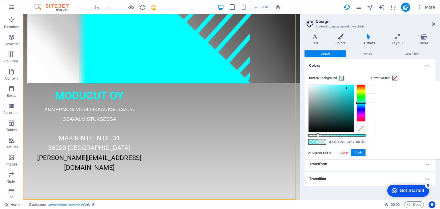
drag, startPoint x: 336, startPoint y: 136, endPoint x: 318, endPoint y: 135, distance: 18.7
click at [318, 135] on div at bounding box center [318, 136] width 2 height 4
click at [361, 153] on button "Apply" at bounding box center [358, 152] width 14 height 7
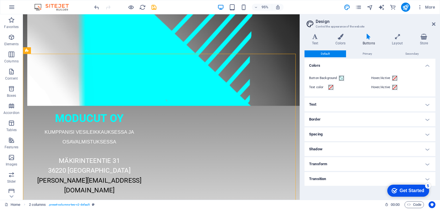
scroll to position [149, 0]
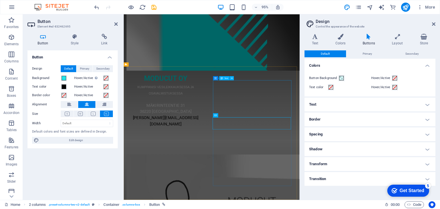
scroll to position [56, 0]
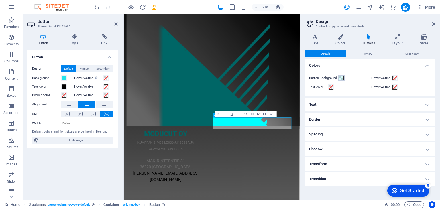
click at [342, 78] on span at bounding box center [341, 78] width 5 height 5
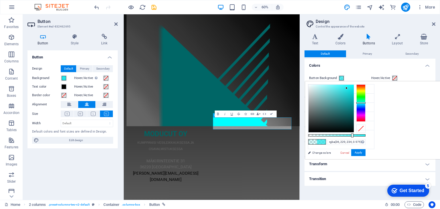
type input "#24e5ea"
drag, startPoint x: 390, startPoint y: 135, endPoint x: 440, endPoint y: 136, distance: 50.5
click at [369, 136] on div "#24e5ea Supported formats #0852ed rgb(8, 82, 237) rgba(8, 82, 237, 90%) hsv(221…" at bounding box center [336, 162] width 63 height 161
click at [312, 97] on icon at bounding box center [313, 98] width 4 height 4
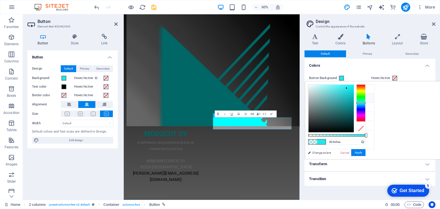
click at [312, 97] on icon at bounding box center [313, 98] width 4 height 4
click at [341, 78] on span at bounding box center [341, 78] width 5 height 5
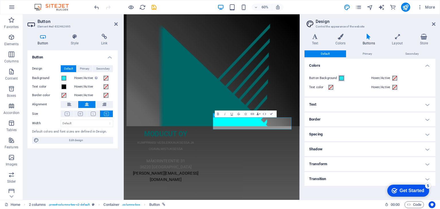
click at [341, 78] on span at bounding box center [341, 78] width 5 height 5
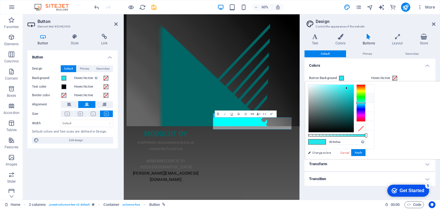
click at [341, 78] on span at bounding box center [341, 78] width 5 height 5
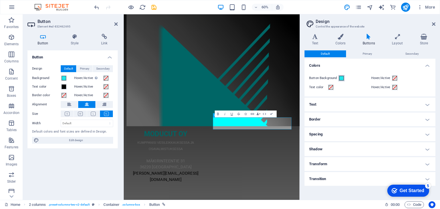
click at [341, 78] on span at bounding box center [341, 78] width 5 height 5
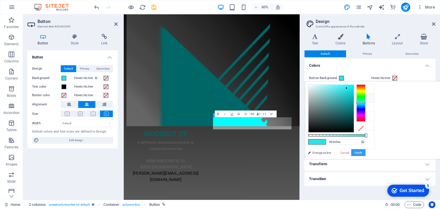
click at [366, 152] on button "Apply" at bounding box center [358, 152] width 14 height 7
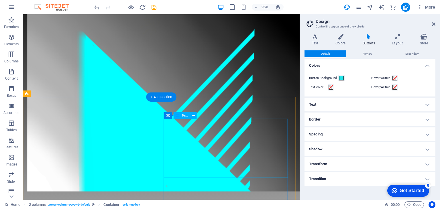
drag, startPoint x: 203, startPoint y: 130, endPoint x: 252, endPoint y: 143, distance: 51.1
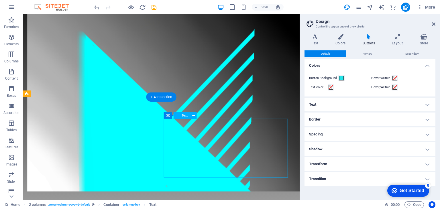
click at [433, 23] on icon at bounding box center [433, 24] width 3 height 5
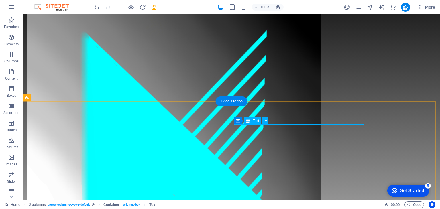
click at [267, 121] on button at bounding box center [265, 121] width 7 height 7
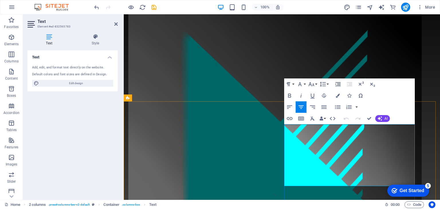
drag, startPoint x: 316, startPoint y: 130, endPoint x: 388, endPoint y: 169, distance: 82.2
click at [315, 85] on icon "button" at bounding box center [311, 84] width 7 height 7
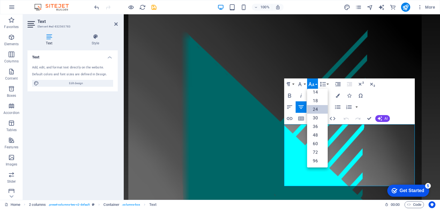
scroll to position [46, 0]
click at [316, 100] on link "18" at bounding box center [317, 101] width 21 height 9
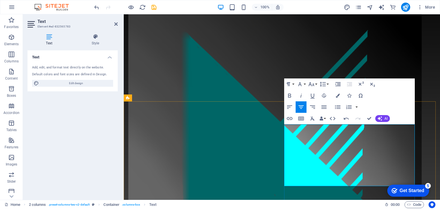
click at [316, 85] on button "Font Size" at bounding box center [312, 84] width 11 height 11
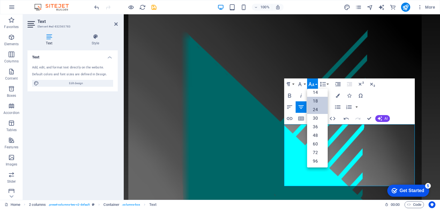
click at [316, 100] on link "18" at bounding box center [317, 101] width 21 height 9
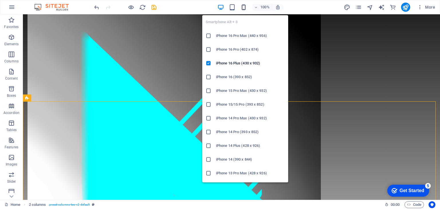
click at [245, 9] on icon "button" at bounding box center [244, 7] width 7 height 7
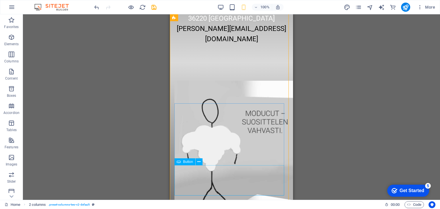
scroll to position [302, 0]
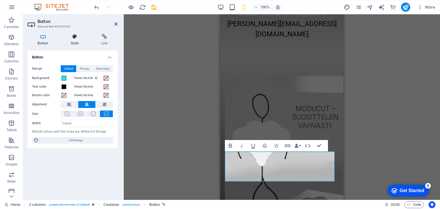
click at [76, 45] on h4 "Style" at bounding box center [76, 40] width 30 height 12
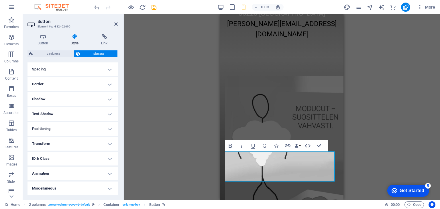
scroll to position [0, 0]
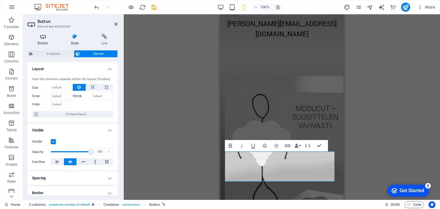
click at [42, 37] on icon at bounding box center [43, 37] width 31 height 6
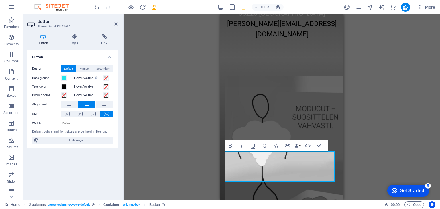
click at [164, 108] on div "H1 2 columns Container Container Image Container Container 2 columns Button Con…" at bounding box center [282, 107] width 316 height 186
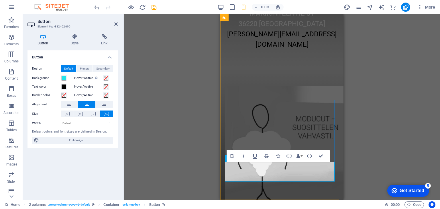
scroll to position [302, 0]
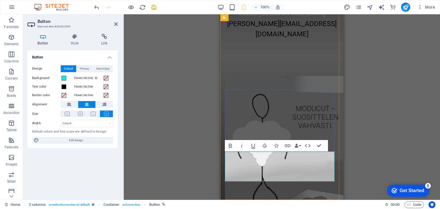
click at [356, 165] on div "H1 2 columns Container Container Image Container Container 2 columns Button Con…" at bounding box center [282, 107] width 316 height 186
click at [314, 187] on div "LISÄÄ TIKKU-UKON SEIKKAILUJA JA MUUTA HAUSKAA TÄÄLLÄ: VESILEIKKAUSMIEHEN KOTISI…" at bounding box center [281, 208] width 123 height 300
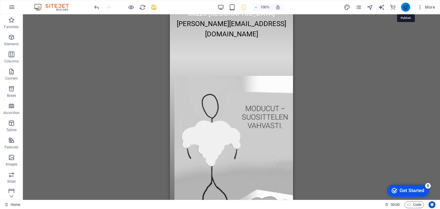
click at [407, 9] on icon "publish" at bounding box center [405, 7] width 7 height 7
click at [406, 6] on icon "publish" at bounding box center [405, 7] width 7 height 7
click at [406, 7] on icon "publish" at bounding box center [405, 7] width 7 height 7
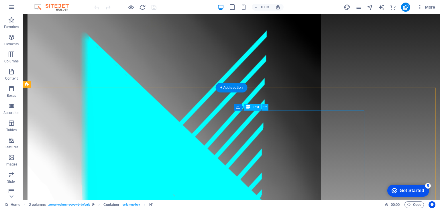
scroll to position [86, 0]
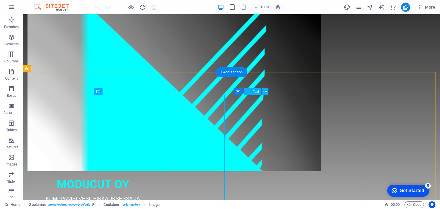
drag, startPoint x: 273, startPoint y: 100, endPoint x: 294, endPoint y: 110, distance: 22.6
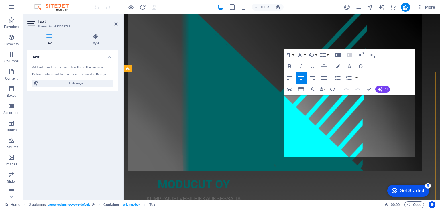
drag, startPoint x: 323, startPoint y: 102, endPoint x: 372, endPoint y: 143, distance: 63.5
click at [315, 55] on button "Font Size" at bounding box center [312, 54] width 11 height 11
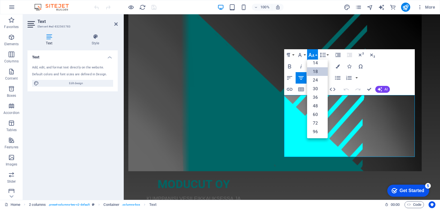
scroll to position [46, 0]
click at [316, 79] on link "24" at bounding box center [317, 80] width 21 height 9
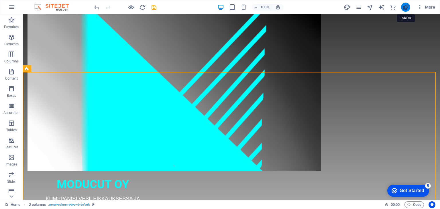
click at [409, 8] on icon "publish" at bounding box center [405, 7] width 7 height 7
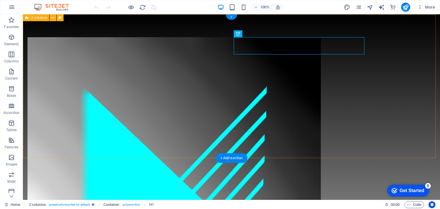
click at [48, 146] on div "MODUCUT OY KUMPPANISI VESILEIKKAUKSESSA JA OSAVALMISTUKSESSA MÄKIRINTEENTIE 31 …" at bounding box center [231, 189] width 417 height 350
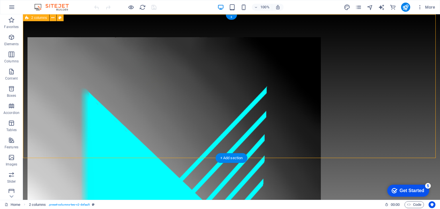
click at [48, 146] on div "MODUCUT OY KUMPPANISI VESILEIKKAUKSESSA JA OSAVALMISTUKSESSA MÄKIRINTEENTIE 31 …" at bounding box center [231, 189] width 417 height 350
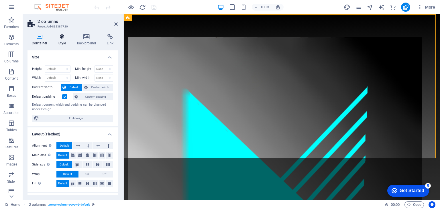
click at [61, 41] on h4 "Style" at bounding box center [63, 40] width 19 height 12
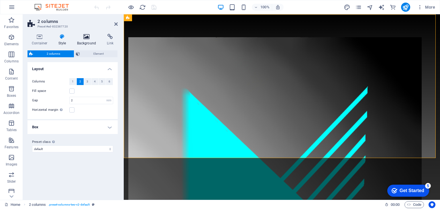
click at [85, 39] on icon at bounding box center [87, 37] width 28 height 6
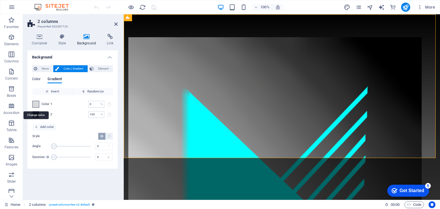
click at [35, 104] on span at bounding box center [36, 104] width 6 height 6
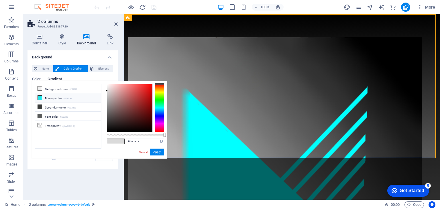
click at [41, 97] on icon at bounding box center [40, 98] width 4 height 4
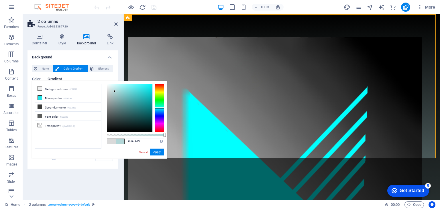
type input "#afd3d3"
drag, startPoint x: 145, startPoint y: 87, endPoint x: 115, endPoint y: 92, distance: 30.8
click at [115, 92] on div at bounding box center [115, 92] width 2 height 2
click at [160, 153] on button "Apply" at bounding box center [157, 152] width 14 height 7
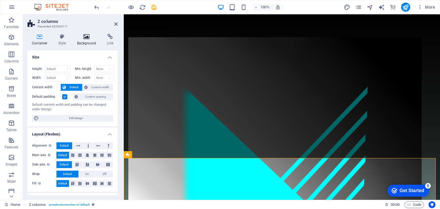
click at [85, 43] on h4 "Background" at bounding box center [88, 40] width 30 height 12
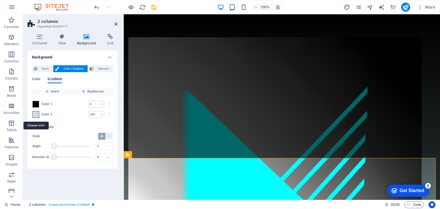
click at [36, 113] on span at bounding box center [36, 115] width 6 height 6
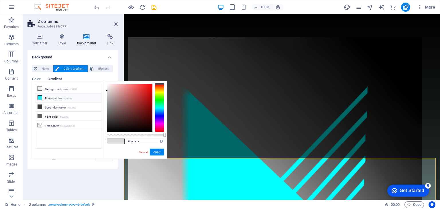
click at [41, 97] on icon at bounding box center [40, 98] width 4 height 4
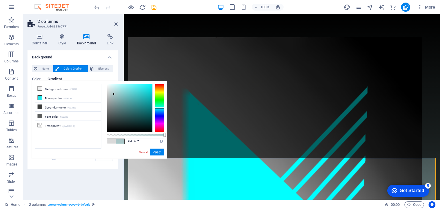
drag, startPoint x: 144, startPoint y: 87, endPoint x: 114, endPoint y: 94, distance: 31.5
click at [114, 94] on div at bounding box center [114, 94] width 2 height 2
click at [141, 142] on input "#a9c6c7" at bounding box center [145, 142] width 38 height 6
type input "#afd3d3"
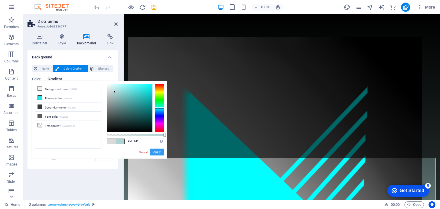
click at [157, 152] on button "Apply" at bounding box center [157, 152] width 14 height 7
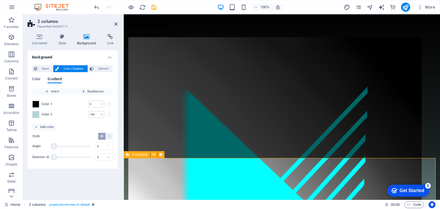
click at [95, 191] on div "Background None Color / Gradient Element Stretch background to full-width Color…" at bounding box center [73, 122] width 90 height 145
click at [101, 181] on div "Background None Color / Gradient Element Stretch background to full-width Color…" at bounding box center [73, 122] width 90 height 145
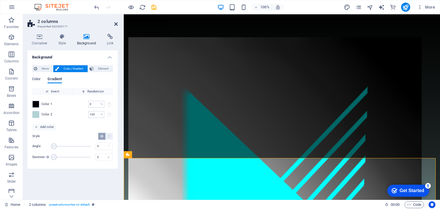
click at [115, 22] on icon at bounding box center [115, 24] width 3 height 5
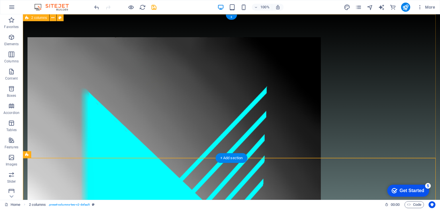
click at [261, 149] on div "MODUCUT OY KUMPPANISI VESILEIKKAUKSESSA JA OSAVALMISTUKSESSA MÄKIRINTEENTIE 31 …" at bounding box center [231, 189] width 417 height 350
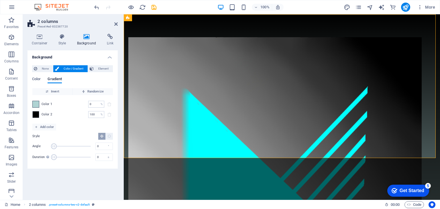
click at [37, 106] on span at bounding box center [36, 104] width 6 height 6
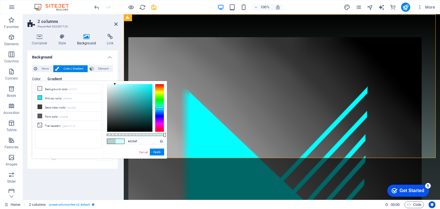
click at [115, 84] on div at bounding box center [115, 84] width 2 height 2
type input "#cefeff"
click at [116, 84] on div at bounding box center [115, 84] width 2 height 2
click at [157, 152] on button "Apply" at bounding box center [157, 152] width 14 height 7
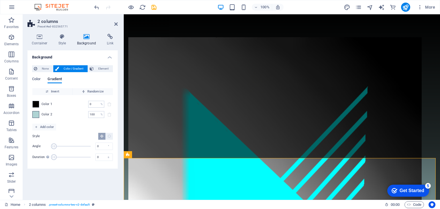
click at [37, 116] on span at bounding box center [36, 115] width 6 height 6
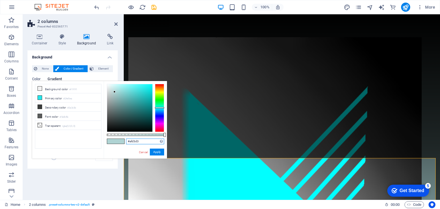
click at [149, 142] on input "#afd3d3" at bounding box center [145, 142] width 38 height 6
type input "#cefeff"
click at [156, 153] on button "Apply" at bounding box center [157, 152] width 14 height 7
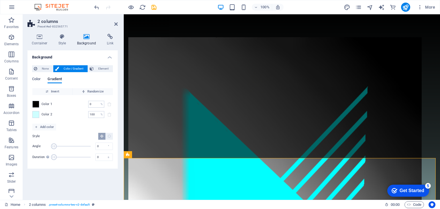
click at [113, 181] on div "Background None Color / Gradient Element Stretch background to full-width Color…" at bounding box center [73, 122] width 90 height 145
click at [101, 183] on div "Background None Color / Gradient Element Stretch background to full-width Color…" at bounding box center [73, 122] width 90 height 145
click at [94, 177] on div "Background None Color / Gradient Element Stretch background to full-width Color…" at bounding box center [73, 122] width 90 height 145
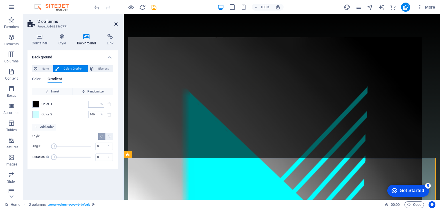
click at [116, 24] on icon at bounding box center [115, 24] width 3 height 5
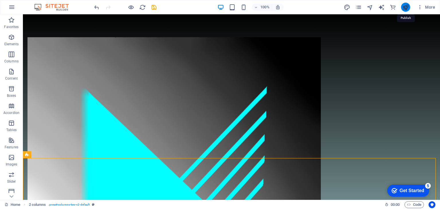
click at [406, 7] on icon "publish" at bounding box center [405, 7] width 7 height 7
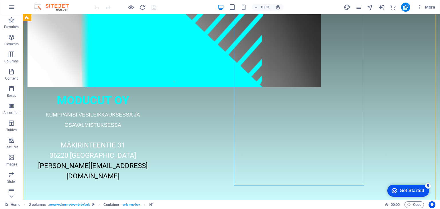
scroll to position [172, 0]
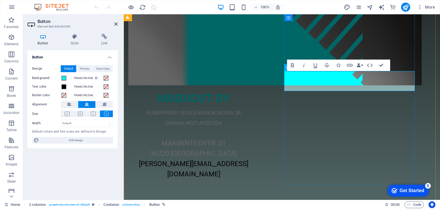
click at [107, 78] on span at bounding box center [106, 78] width 5 height 5
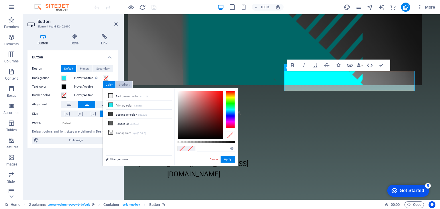
click at [122, 84] on div "Gradient" at bounding box center [124, 84] width 17 height 7
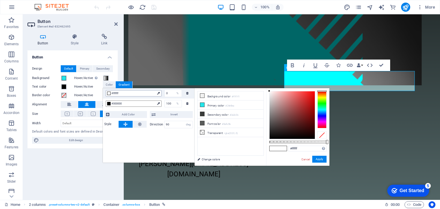
click at [108, 93] on div at bounding box center [108, 93] width 3 height 3
drag, startPoint x: 159, startPoint y: 103, endPoint x: 173, endPoint y: 103, distance: 14.9
click at [173, 103] on div "#000000 100 %" at bounding box center [148, 104] width 91 height 10
click at [153, 103] on span "#000000" at bounding box center [134, 103] width 44 height 5
click at [107, 103] on div at bounding box center [108, 103] width 3 height 3
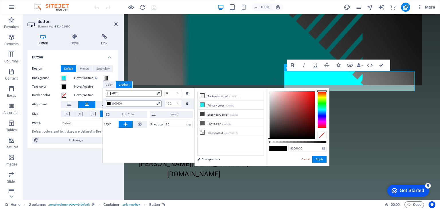
click at [107, 103] on div at bounding box center [108, 103] width 3 height 3
click at [202, 104] on icon at bounding box center [202, 105] width 4 height 4
type input "#24e5ea"
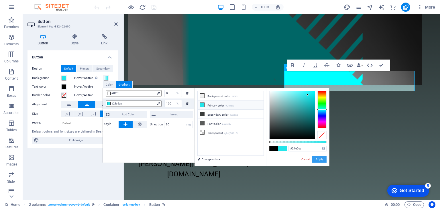
click at [321, 161] on button "Apply" at bounding box center [319, 159] width 14 height 7
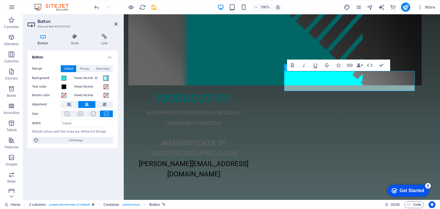
click at [105, 79] on span at bounding box center [106, 78] width 5 height 5
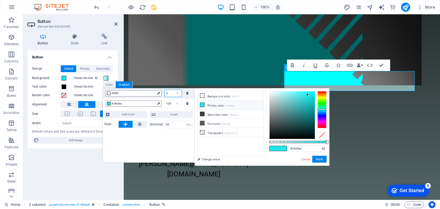
click at [170, 92] on input "0" at bounding box center [173, 93] width 17 height 7
drag, startPoint x: 169, startPoint y: 93, endPoint x: 165, endPoint y: 93, distance: 4.1
click at [165, 93] on input "0" at bounding box center [173, 93] width 17 height 7
type input "50"
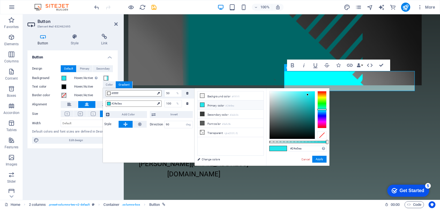
click at [164, 105] on div "100 %" at bounding box center [172, 103] width 20 height 7
type input "50"
click at [174, 136] on div "#ffffff 50 % #24e5ea 50 % Add Color Invert Style Direction 90 deg" at bounding box center [149, 125] width 92 height 75
click at [318, 159] on button "Apply" at bounding box center [319, 159] width 14 height 7
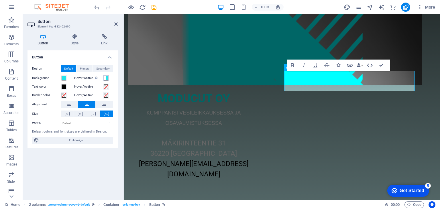
click at [105, 78] on span at bounding box center [106, 78] width 5 height 5
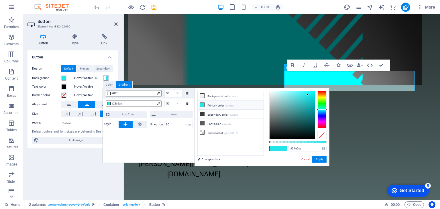
click at [105, 79] on span at bounding box center [106, 78] width 5 height 5
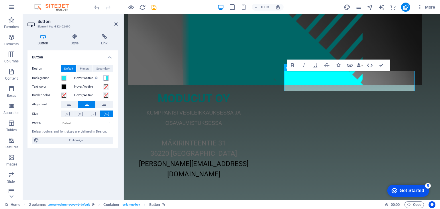
click at [105, 79] on span at bounding box center [106, 78] width 5 height 5
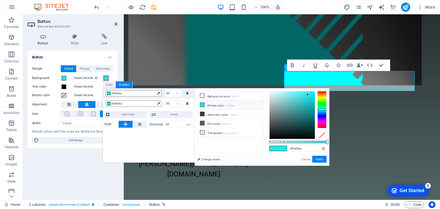
click at [105, 79] on span at bounding box center [106, 78] width 5 height 5
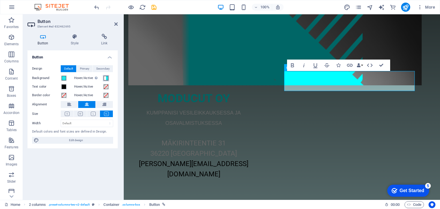
click at [105, 79] on span at bounding box center [106, 78] width 5 height 5
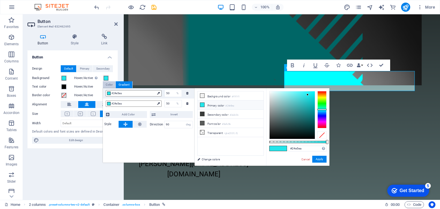
click at [108, 84] on div "Color" at bounding box center [109, 84] width 13 height 7
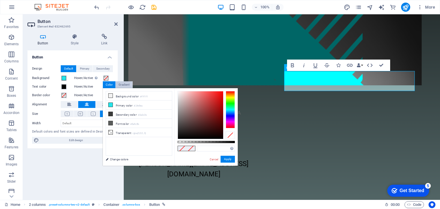
click at [131, 84] on div "Gradient" at bounding box center [124, 84] width 17 height 7
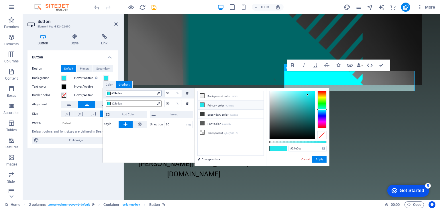
click at [158, 93] on icon at bounding box center [158, 93] width 3 height 3
click at [172, 94] on input "50" at bounding box center [173, 93] width 17 height 7
drag, startPoint x: 171, startPoint y: 94, endPoint x: 160, endPoint y: 96, distance: 11.4
click at [160, 96] on div "#24e5ea 50 %" at bounding box center [148, 93] width 91 height 10
type input "0"
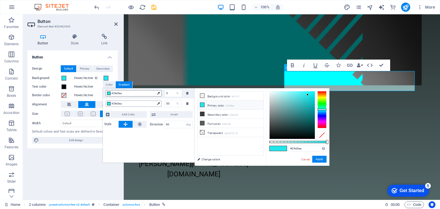
drag, startPoint x: 160, startPoint y: 104, endPoint x: 150, endPoint y: 104, distance: 9.8
click at [150, 104] on div "#24e5ea 50 %" at bounding box center [148, 104] width 91 height 10
type input "100"
click at [322, 161] on button "Apply" at bounding box center [319, 159] width 14 height 7
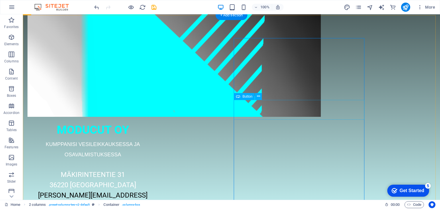
scroll to position [143, 0]
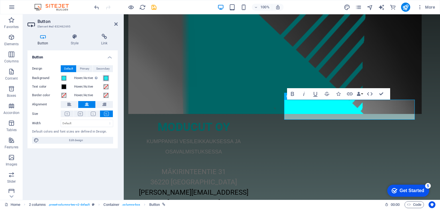
click at [106, 78] on span at bounding box center [106, 78] width 5 height 5
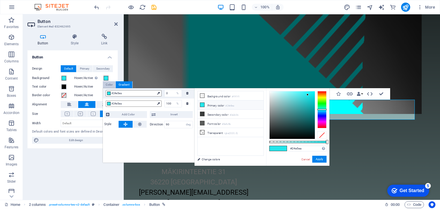
click at [114, 85] on div "Color" at bounding box center [109, 84] width 13 height 7
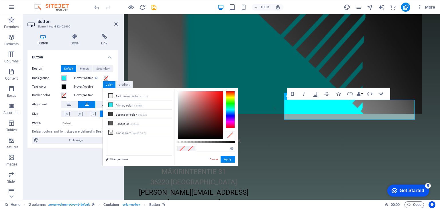
click at [65, 78] on span at bounding box center [64, 78] width 5 height 5
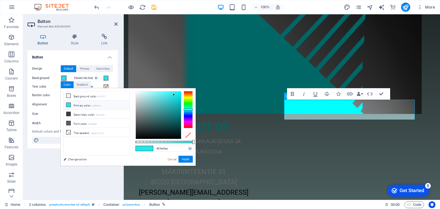
click at [65, 78] on span at bounding box center [64, 78] width 5 height 5
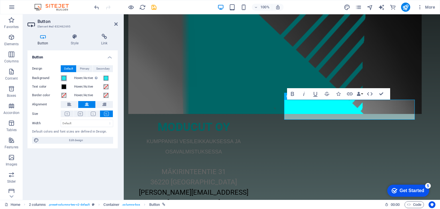
click at [65, 78] on span at bounding box center [64, 78] width 5 height 5
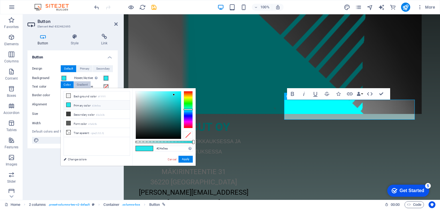
click at [83, 85] on div "Gradient" at bounding box center [82, 84] width 17 height 7
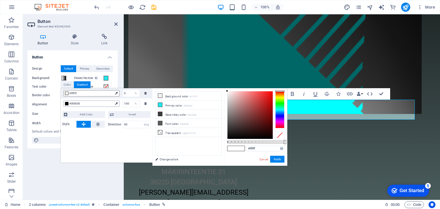
click at [67, 104] on div at bounding box center [66, 103] width 3 height 3
click at [160, 104] on icon at bounding box center [160, 105] width 4 height 4
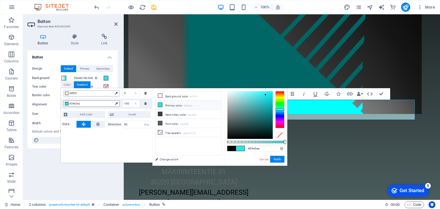
click at [67, 93] on div at bounding box center [66, 93] width 3 height 3
type input "#ffffff"
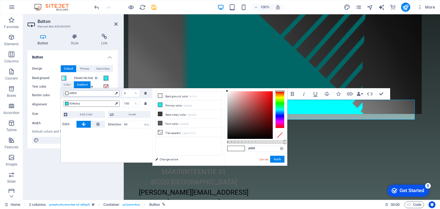
click at [67, 93] on div at bounding box center [66, 93] width 3 height 3
click at [279, 160] on button "Apply" at bounding box center [277, 159] width 14 height 7
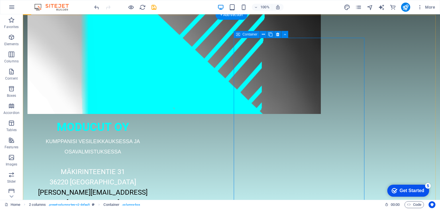
scroll to position [115, 0]
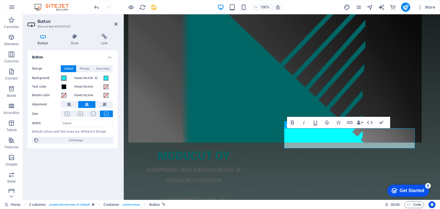
click at [64, 79] on span at bounding box center [64, 78] width 5 height 5
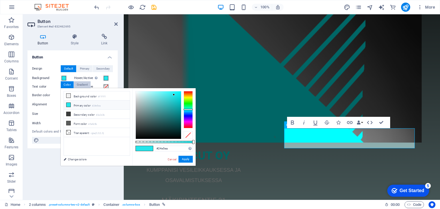
click at [82, 86] on div "Gradient" at bounding box center [82, 84] width 17 height 7
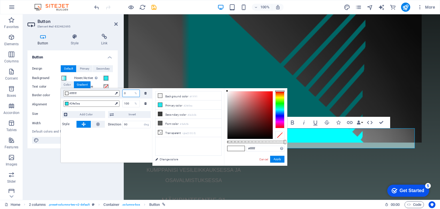
click at [128, 93] on input "0" at bounding box center [131, 93] width 17 height 7
drag, startPoint x: 128, startPoint y: 93, endPoint x: 117, endPoint y: 94, distance: 10.6
click at [117, 94] on div "#ffffff 0 %" at bounding box center [106, 93] width 91 height 10
type input "100"
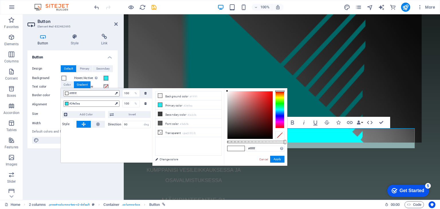
click at [128, 137] on div "#ffffff 100 % #24e5ea 100 % Add Color Invert Style Direction 90 deg" at bounding box center [107, 125] width 92 height 75
click at [132, 93] on div "%" at bounding box center [136, 93] width 8 height 7
drag, startPoint x: 130, startPoint y: 93, endPoint x: 123, endPoint y: 94, distance: 6.6
click at [123, 94] on input "100" at bounding box center [131, 93] width 17 height 7
type input "50"
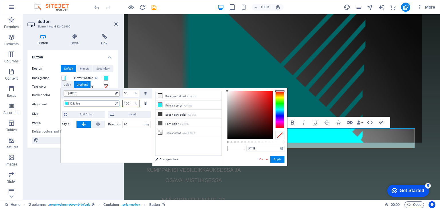
drag, startPoint x: 129, startPoint y: 103, endPoint x: 96, endPoint y: 106, distance: 33.4
click at [96, 106] on div "#24e5ea 100 %" at bounding box center [106, 104] width 91 height 10
type input "#24e5ea"
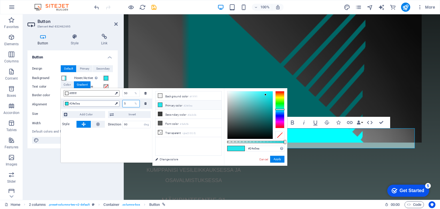
type input "50"
drag, startPoint x: 130, startPoint y: 95, endPoint x: 122, endPoint y: 94, distance: 8.3
click at [122, 94] on div "50 %" at bounding box center [130, 93] width 20 height 7
type input "#ffffff"
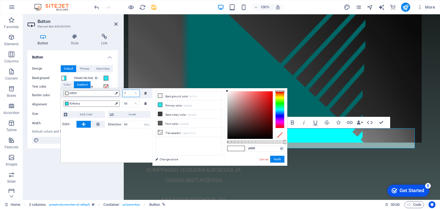
type input "75"
drag, startPoint x: 130, startPoint y: 100, endPoint x: 122, endPoint y: 104, distance: 8.3
click at [130, 92] on input "50" at bounding box center [131, 93] width 17 height 7
type input "#24e5ea"
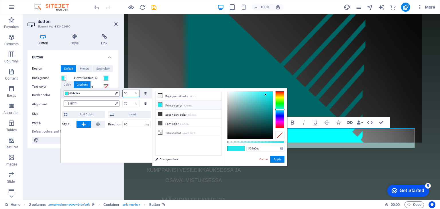
drag, startPoint x: 130, startPoint y: 92, endPoint x: 120, endPoint y: 95, distance: 9.9
click at [120, 95] on div "50 %" at bounding box center [130, 93] width 20 height 7
type input "75"
click at [130, 140] on div "#24e5ea 75 % #ffffff 75 % Add Color Invert Style Direction 90 deg" at bounding box center [107, 125] width 92 height 75
drag, startPoint x: 130, startPoint y: 91, endPoint x: 104, endPoint y: 93, distance: 26.5
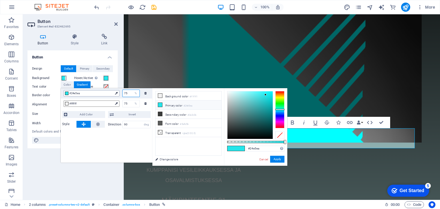
click at [104, 93] on div "#24e5ea 75 %" at bounding box center [106, 93] width 91 height 10
type input "50"
drag, startPoint x: 128, startPoint y: 103, endPoint x: 117, endPoint y: 104, distance: 11.8
type input "100"
click at [125, 141] on div "#24e5ea 50 % #ffffff 100 % Add Color Invert Style Direction 90 deg" at bounding box center [107, 125] width 92 height 75
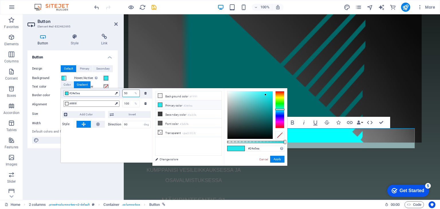
drag, startPoint x: 130, startPoint y: 93, endPoint x: 88, endPoint y: 94, distance: 41.3
click at [88, 94] on div "#24e5ea 50 %" at bounding box center [106, 93] width 91 height 10
type input "0"
click at [132, 148] on div "#24e5ea 0 % #ffffff 100 % Add Color Invert Style Direction 90 deg" at bounding box center [107, 125] width 92 height 75
click at [277, 158] on button "Apply" at bounding box center [277, 159] width 14 height 7
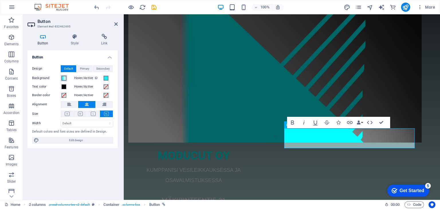
click at [63, 78] on span at bounding box center [64, 78] width 5 height 5
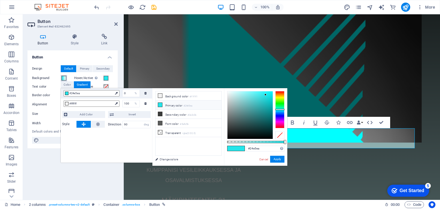
click at [63, 78] on span at bounding box center [64, 78] width 5 height 5
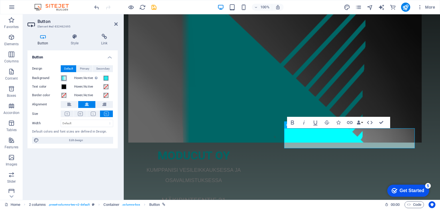
click at [63, 78] on span at bounding box center [64, 78] width 5 height 5
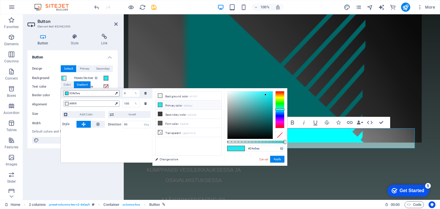
drag, startPoint x: 100, startPoint y: 93, endPoint x: 99, endPoint y: 105, distance: 11.8
click at [99, 105] on div "#24e5ea 0 % #ffffff 100 %" at bounding box center [106, 98] width 91 height 21
click at [68, 94] on div at bounding box center [66, 93] width 3 height 3
click at [86, 93] on span "#24e5ea" at bounding box center [91, 93] width 44 height 5
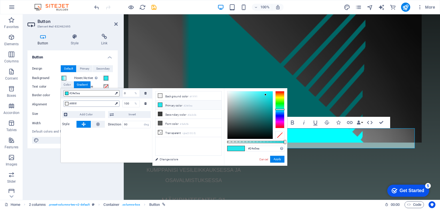
click at [79, 102] on span "#ffffff" at bounding box center [91, 103] width 44 height 5
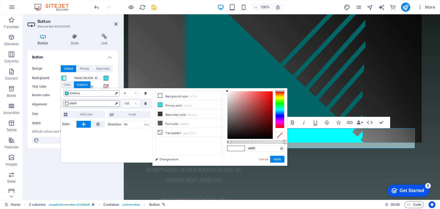
click at [81, 93] on span "#24e5ea" at bounding box center [91, 93] width 44 height 5
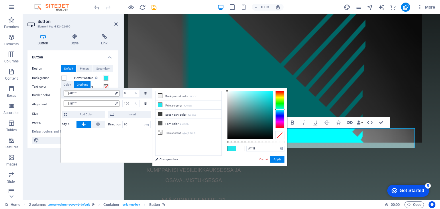
drag, startPoint x: 265, startPoint y: 94, endPoint x: 222, endPoint y: 88, distance: 43.7
click at [222, 88] on div "less Background color #f1f1f1 Primary color #24e5ea Secondary color #3a3c3b Fon…" at bounding box center [220, 127] width 135 height 78
drag, startPoint x: 77, startPoint y: 103, endPoint x: 69, endPoint y: 103, distance: 8.6
click at [69, 103] on div "#ffffff" at bounding box center [92, 104] width 56 height 6
click at [79, 103] on span "#ffffff" at bounding box center [91, 103] width 44 height 5
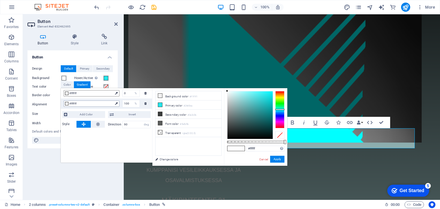
click at [77, 103] on span "#ffffff" at bounding box center [91, 103] width 44 height 5
drag, startPoint x: 77, startPoint y: 103, endPoint x: 73, endPoint y: 104, distance: 4.6
click at [73, 104] on span "#ffffff" at bounding box center [91, 103] width 44 height 5
click at [79, 103] on span "#ffffff" at bounding box center [91, 103] width 44 height 5
click at [160, 104] on icon at bounding box center [160, 105] width 4 height 4
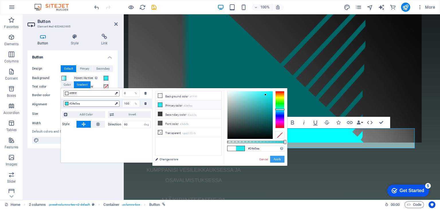
click at [279, 160] on button "Apply" at bounding box center [277, 159] width 14 height 7
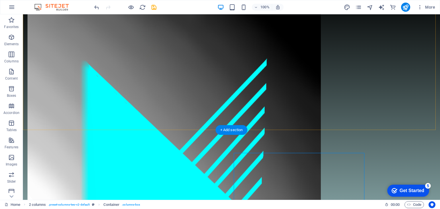
scroll to position [86, 0]
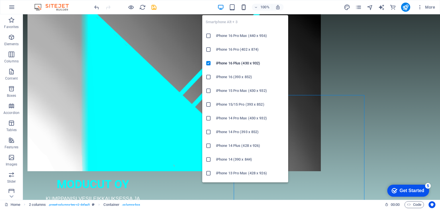
click at [244, 10] on icon "button" at bounding box center [244, 7] width 7 height 7
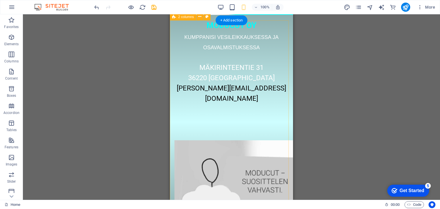
scroll to position [302, 0]
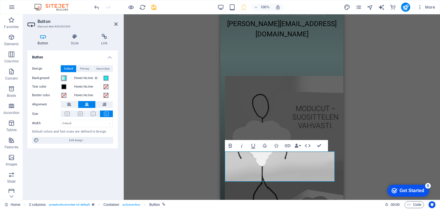
click at [64, 78] on span at bounding box center [64, 78] width 5 height 5
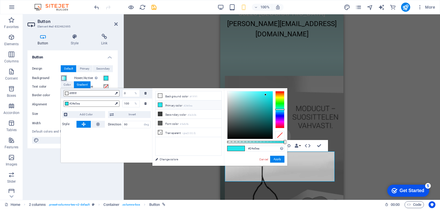
click at [64, 78] on span at bounding box center [64, 78] width 5 height 5
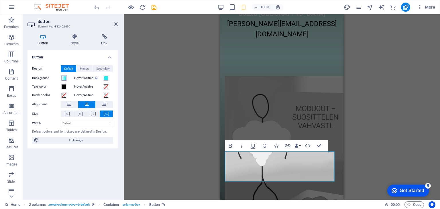
click at [64, 78] on span at bounding box center [64, 78] width 5 height 5
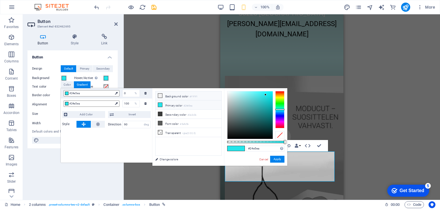
click at [161, 96] on icon at bounding box center [160, 96] width 4 height 4
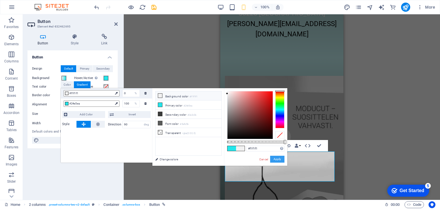
click at [280, 160] on button "Apply" at bounding box center [277, 159] width 14 height 7
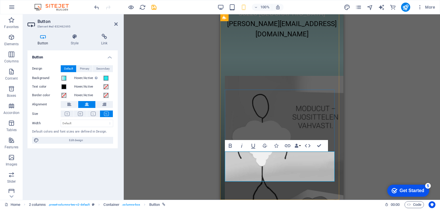
click at [62, 78] on span at bounding box center [64, 78] width 5 height 5
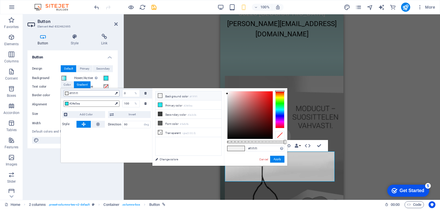
click at [67, 94] on div at bounding box center [66, 93] width 3 height 3
drag, startPoint x: 227, startPoint y: 93, endPoint x: 227, endPoint y: 90, distance: 3.2
click at [227, 90] on div at bounding box center [227, 91] width 2 height 2
click at [276, 159] on button "Apply" at bounding box center [277, 159] width 14 height 7
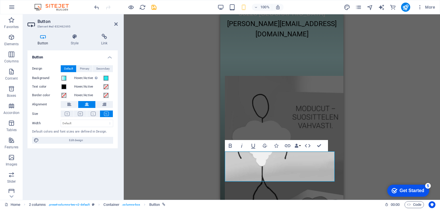
click at [60, 176] on div "Button Design Default Primary Secondary Background Hover/Active Switch to previ…" at bounding box center [73, 122] width 90 height 145
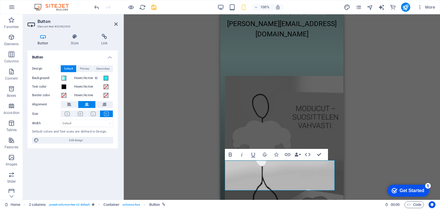
scroll to position [285, 0]
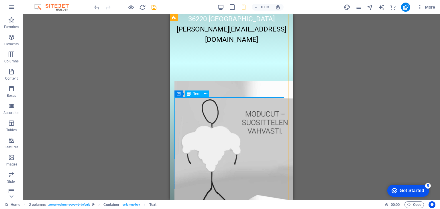
scroll to position [302, 0]
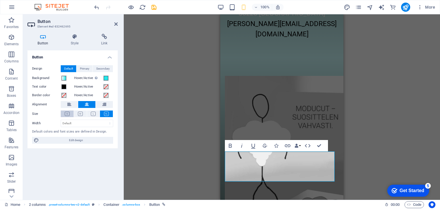
click at [65, 113] on icon at bounding box center [67, 114] width 5 height 4
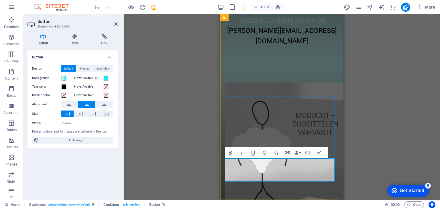
click at [318, 193] on div "LISÄÄ TIKKU-UKON SEIKKAILUJA JA MUUTA HAUSKAA TÄÄLLÄ: VESILEIKKAUSMIEHEN KOTISI…" at bounding box center [281, 205] width 123 height 283
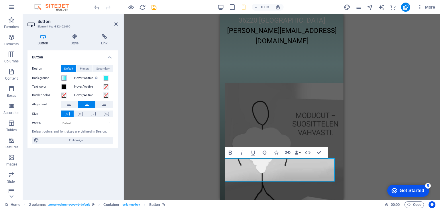
click at [63, 78] on span at bounding box center [64, 78] width 5 height 5
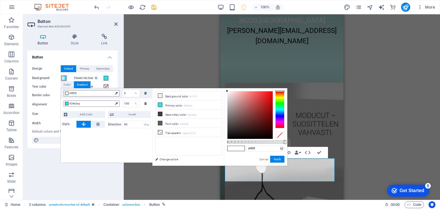
click at [63, 78] on span at bounding box center [64, 78] width 5 height 5
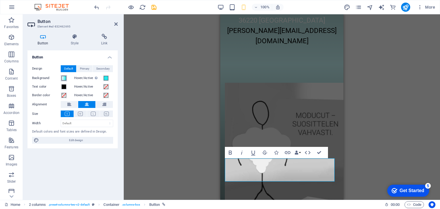
click at [63, 78] on span at bounding box center [64, 78] width 5 height 5
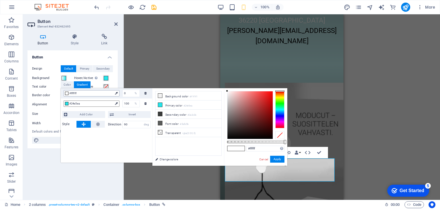
click at [67, 93] on div at bounding box center [66, 93] width 3 height 3
click at [161, 105] on icon at bounding box center [160, 105] width 4 height 4
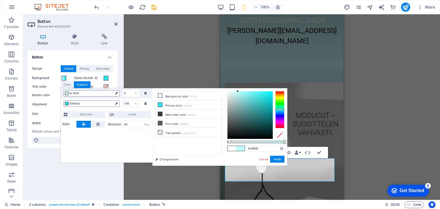
type input "#c5fbfd"
drag, startPoint x: 266, startPoint y: 94, endPoint x: 237, endPoint y: 91, distance: 28.5
click at [237, 91] on div at bounding box center [237, 91] width 2 height 2
click at [275, 159] on button "Apply" at bounding box center [277, 159] width 14 height 7
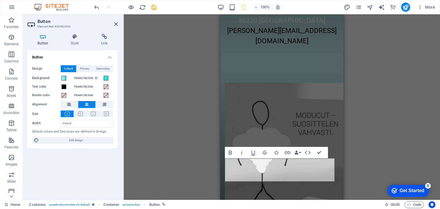
click at [214, 166] on div "H1 2 columns Container Text 2 columns Container Text Container Button Container…" at bounding box center [282, 107] width 316 height 186
click at [337, 148] on div "LISÄÄ TIKKU-UKON SEIKKAILUJA JA MUUTA HAUSKAA TÄÄLLÄ: VESILEIKKAUSMIEHEN KOTISI…" at bounding box center [281, 205] width 123 height 283
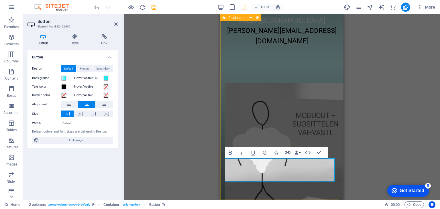
click at [239, 191] on div "LISÄÄ TIKKU-UKON SEIKKAILUJA JA MUUTA HAUSKAA TÄÄLLÄ: VESILEIKKAUSMIEHEN KOTISI…" at bounding box center [281, 205] width 123 height 283
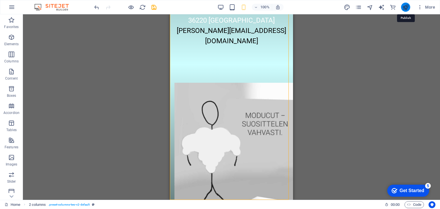
click at [405, 7] on icon "publish" at bounding box center [405, 7] width 7 height 7
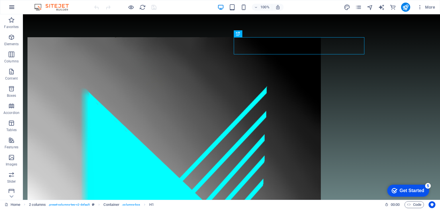
click at [15, 5] on button "button" at bounding box center [12, 7] width 14 height 14
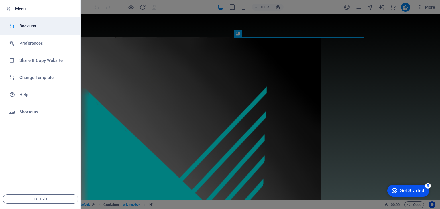
click at [32, 26] on h6 "Backups" at bounding box center [45, 26] width 53 height 7
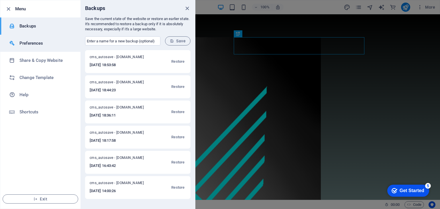
click at [32, 42] on h6 "Preferences" at bounding box center [45, 43] width 53 height 7
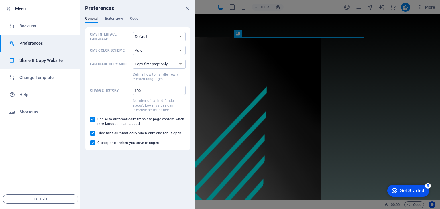
click at [31, 58] on h6 "Share & Copy Website" at bounding box center [45, 60] width 53 height 7
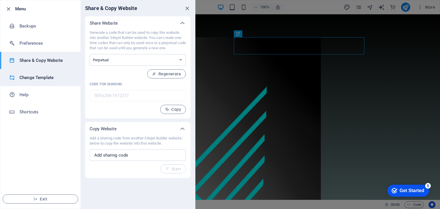
click at [33, 78] on h6 "Change Template" at bounding box center [45, 77] width 53 height 7
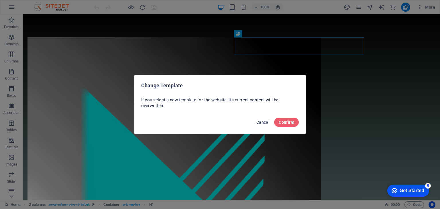
click at [263, 122] on span "Cancel" at bounding box center [263, 122] width 13 height 5
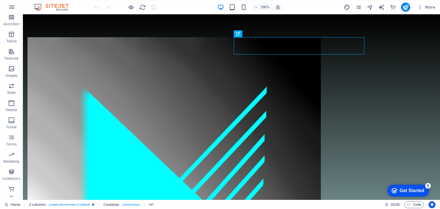
scroll to position [89, 0]
click at [13, 138] on icon "button" at bounding box center [11, 137] width 7 height 7
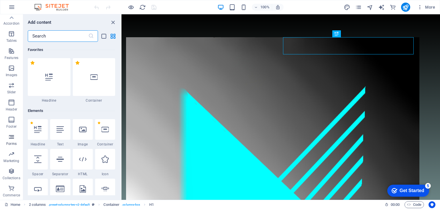
scroll to position [4185, 0]
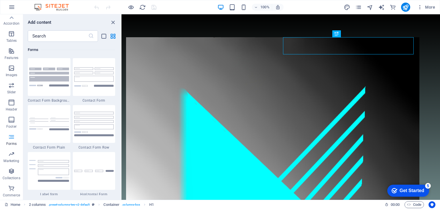
click at [13, 138] on icon "button" at bounding box center [11, 137] width 7 height 7
click at [13, 9] on icon "button" at bounding box center [11, 7] width 7 height 7
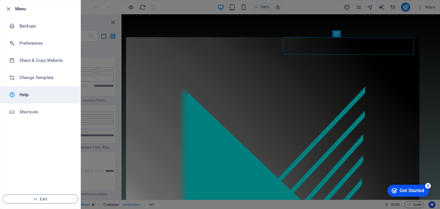
click at [24, 95] on h6 "Help" at bounding box center [45, 94] width 53 height 7
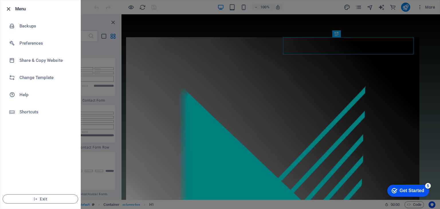
click at [6, 7] on icon "button" at bounding box center [8, 9] width 7 height 7
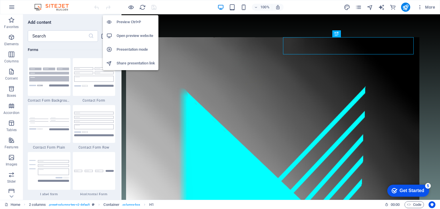
click at [132, 50] on h6 "Presentation mode" at bounding box center [136, 49] width 38 height 7
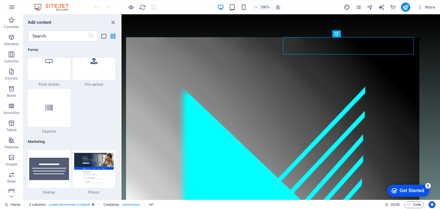
scroll to position [4587, 0]
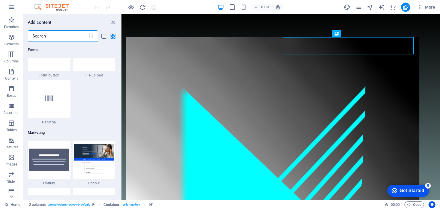
click at [49, 38] on input "text" at bounding box center [58, 35] width 60 height 11
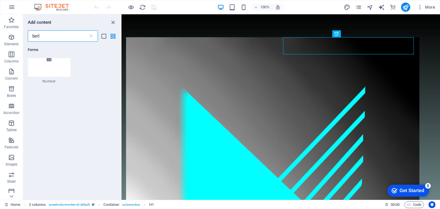
scroll to position [0, 0]
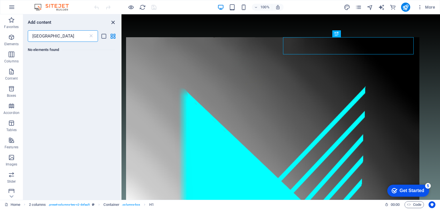
type input "[GEOGRAPHIC_DATA]"
click at [112, 19] on icon "close panel" at bounding box center [113, 22] width 7 height 7
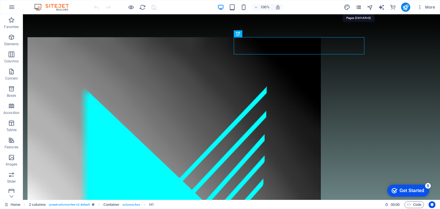
click at [359, 7] on icon "pages" at bounding box center [358, 7] width 7 height 7
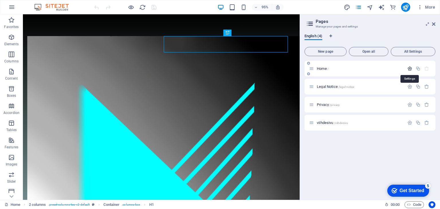
click at [408, 69] on icon "button" at bounding box center [410, 68] width 5 height 5
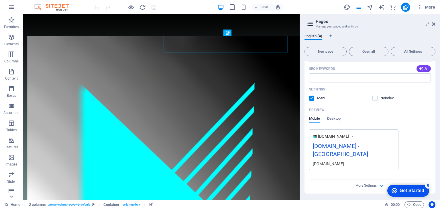
scroll to position [115, 0]
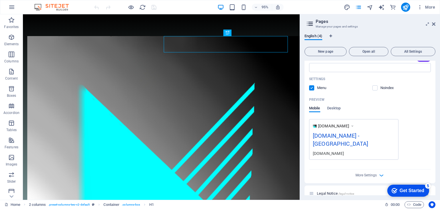
click at [362, 135] on div "[DOMAIN_NAME] - [GEOGRAPHIC_DATA]" at bounding box center [354, 141] width 82 height 19
click at [361, 136] on div "[DOMAIN_NAME] - [GEOGRAPHIC_DATA]" at bounding box center [354, 141] width 82 height 19
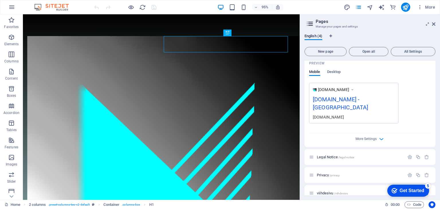
scroll to position [122, 0]
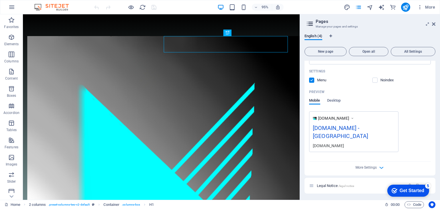
click at [352, 127] on div "[DOMAIN_NAME] - [GEOGRAPHIC_DATA]" at bounding box center [354, 133] width 82 height 19
click at [319, 127] on div "[DOMAIN_NAME] - [GEOGRAPHIC_DATA]" at bounding box center [354, 133] width 82 height 19
click at [355, 118] on icon at bounding box center [353, 119] width 4 height 6
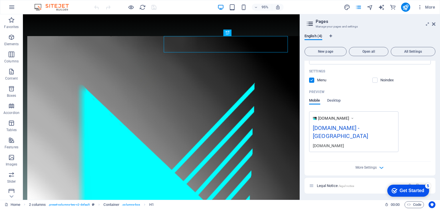
click at [323, 143] on div "[DOMAIN_NAME]" at bounding box center [354, 146] width 82 height 6
click at [335, 130] on div "[DOMAIN_NAME] - [GEOGRAPHIC_DATA]" at bounding box center [354, 133] width 82 height 19
click at [337, 100] on span "Desktop" at bounding box center [334, 101] width 14 height 8
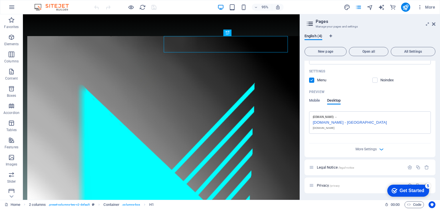
click at [346, 123] on div "[DOMAIN_NAME] - [GEOGRAPHIC_DATA]" at bounding box center [370, 122] width 114 height 6
click at [383, 148] on icon "button" at bounding box center [381, 149] width 7 height 7
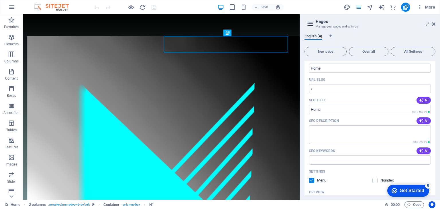
scroll to position [0, 0]
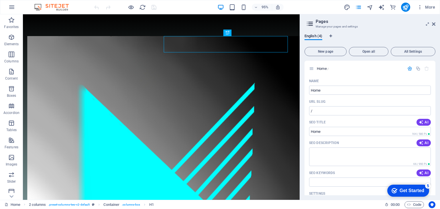
click at [312, 25] on icon at bounding box center [310, 24] width 9 height 8
click at [333, 36] on div "English (4)" at bounding box center [370, 39] width 131 height 11
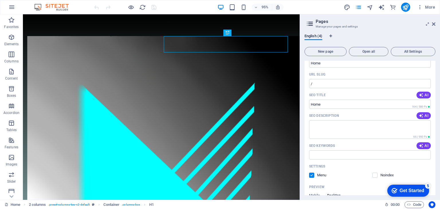
scroll to position [57, 0]
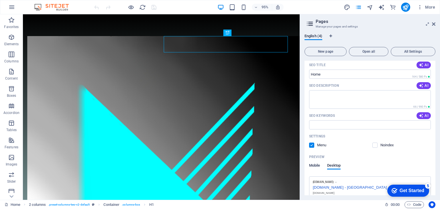
click at [315, 166] on span "Mobile" at bounding box center [314, 166] width 11 height 8
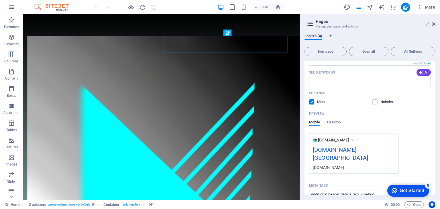
scroll to position [115, 0]
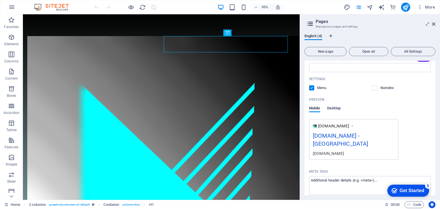
click at [338, 108] on span "Desktop" at bounding box center [334, 109] width 14 height 8
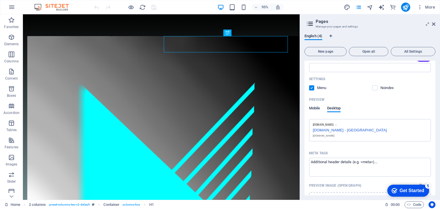
click at [317, 109] on span "Mobile" at bounding box center [314, 109] width 11 height 8
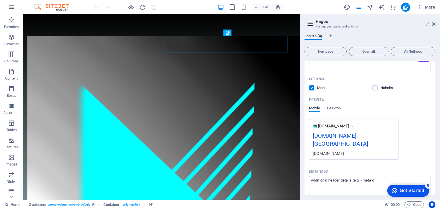
click at [355, 125] on icon at bounding box center [353, 126] width 4 height 6
click at [326, 150] on div "[DOMAIN_NAME]" at bounding box center [354, 153] width 82 height 6
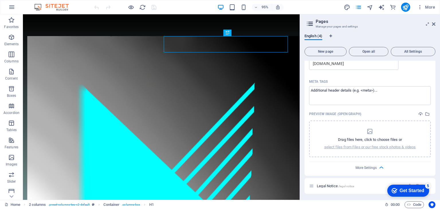
scroll to position [233, 0]
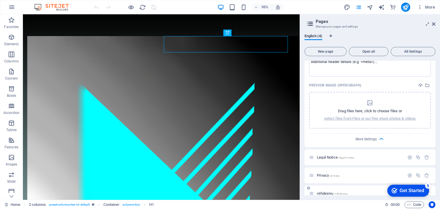
click at [312, 191] on icon at bounding box center [311, 193] width 5 height 5
click at [374, 190] on div "viihdesivu /viihdesivu" at bounding box center [370, 194] width 131 height 16
click at [438, 188] on div "English (4) New page Open all All Settings Home / Name Home ​ URL SLUG / ​ SEO …" at bounding box center [370, 114] width 140 height 171
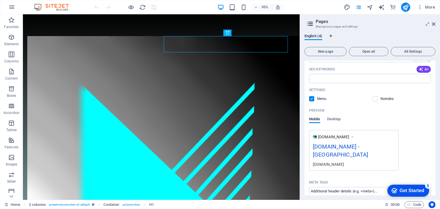
scroll to position [90, 0]
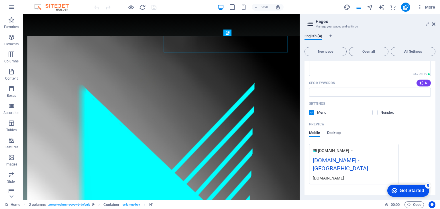
click at [333, 133] on span "Desktop" at bounding box center [334, 134] width 14 height 8
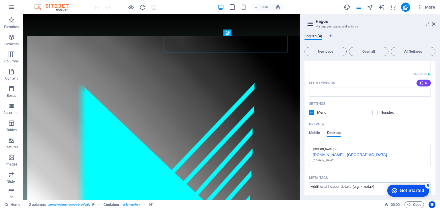
click at [338, 155] on div "[DOMAIN_NAME] - [GEOGRAPHIC_DATA]" at bounding box center [370, 154] width 114 height 6
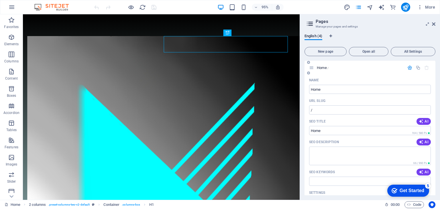
scroll to position [0, 0]
click at [311, 24] on icon at bounding box center [310, 24] width 9 height 8
click at [413, 50] on span "All Settings" at bounding box center [414, 51] width 40 height 3
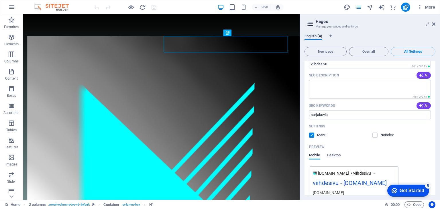
scroll to position [863, 0]
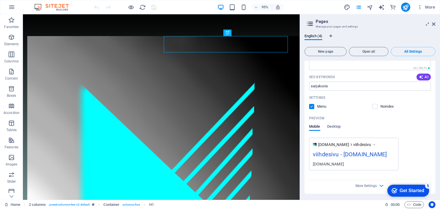
click at [354, 155] on div "viihdesivu - [DOMAIN_NAME]" at bounding box center [354, 155] width 82 height 11
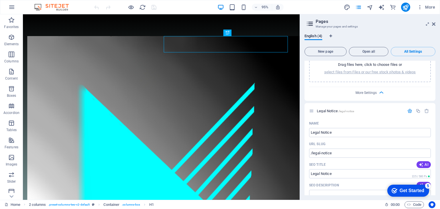
scroll to position [147, 0]
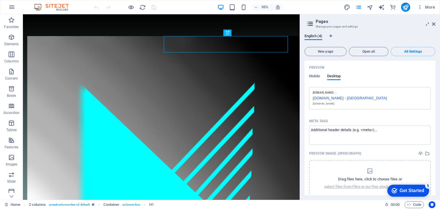
click at [327, 97] on div "[DOMAIN_NAME] - [GEOGRAPHIC_DATA]" at bounding box center [370, 98] width 114 height 6
drag, startPoint x: 346, startPoint y: 99, endPoint x: 314, endPoint y: 99, distance: 32.1
click at [314, 99] on div "[DOMAIN_NAME] - [GEOGRAPHIC_DATA]" at bounding box center [370, 98] width 114 height 6
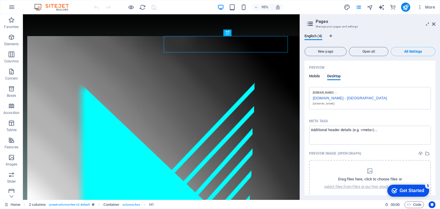
click at [318, 77] on span "Mobile" at bounding box center [314, 77] width 11 height 8
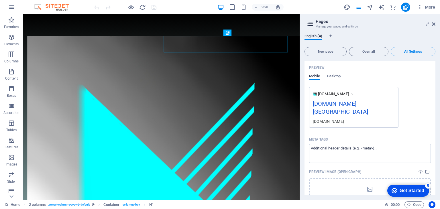
click at [362, 105] on div "[DOMAIN_NAME] - [GEOGRAPHIC_DATA]" at bounding box center [354, 108] width 82 height 19
drag, startPoint x: 360, startPoint y: 105, endPoint x: 338, endPoint y: 105, distance: 21.5
click at [338, 105] on div "[DOMAIN_NAME] - [GEOGRAPHIC_DATA]" at bounding box center [354, 108] width 82 height 19
click at [310, 22] on icon at bounding box center [310, 24] width 9 height 8
click at [311, 22] on icon at bounding box center [310, 24] width 9 height 8
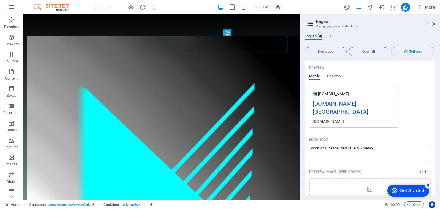
click at [428, 24] on icon at bounding box center [428, 24] width 0 height 5
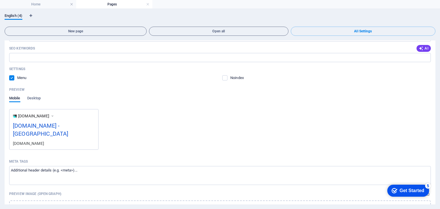
scroll to position [115, 0]
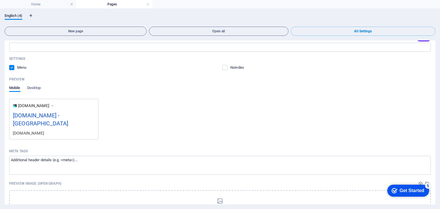
click at [64, 116] on div "[DOMAIN_NAME] - [GEOGRAPHIC_DATA]" at bounding box center [54, 120] width 82 height 19
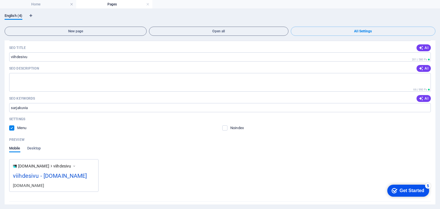
scroll to position [844, 0]
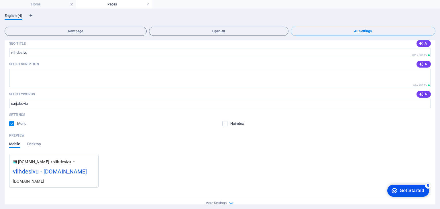
click at [39, 167] on div "viihdesivu - [DOMAIN_NAME]" at bounding box center [54, 172] width 82 height 11
click at [38, 167] on div "viihdesivu - [DOMAIN_NAME]" at bounding box center [54, 172] width 82 height 11
click at [39, 167] on div "viihdesivu - [DOMAIN_NAME]" at bounding box center [54, 172] width 82 height 11
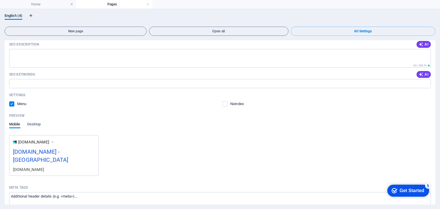
scroll to position [99, 0]
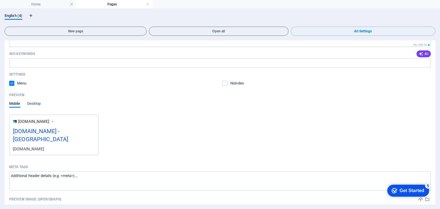
click at [60, 132] on div "[DOMAIN_NAME] - [GEOGRAPHIC_DATA]" at bounding box center [54, 136] width 82 height 19
drag, startPoint x: 41, startPoint y: 131, endPoint x: 58, endPoint y: 132, distance: 17.5
click at [60, 132] on div "[DOMAIN_NAME] - [GEOGRAPHIC_DATA]" at bounding box center [54, 136] width 82 height 19
click at [43, 132] on div "[DOMAIN_NAME] - [GEOGRAPHIC_DATA]" at bounding box center [54, 136] width 82 height 19
drag, startPoint x: 45, startPoint y: 129, endPoint x: 60, endPoint y: 132, distance: 15.2
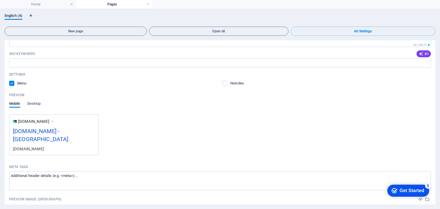
click at [59, 132] on div "[DOMAIN_NAME] - [GEOGRAPHIC_DATA]" at bounding box center [54, 136] width 82 height 19
click at [54, 122] on icon at bounding box center [52, 122] width 4 height 6
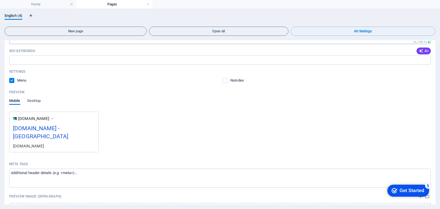
scroll to position [115, 0]
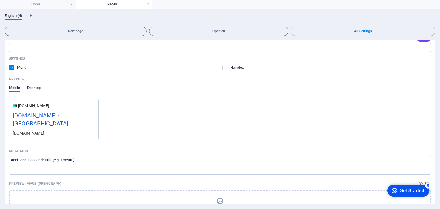
click at [33, 88] on span "Desktop" at bounding box center [34, 89] width 14 height 8
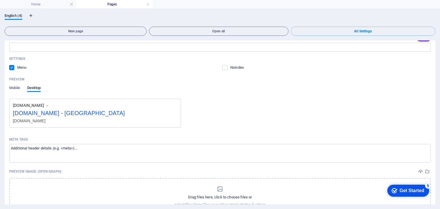
drag, startPoint x: 45, startPoint y: 113, endPoint x: 59, endPoint y: 114, distance: 13.8
click at [59, 114] on div "[DOMAIN_NAME] - [GEOGRAPHIC_DATA]" at bounding box center [95, 112] width 165 height 9
click at [45, 113] on div "[DOMAIN_NAME] - [GEOGRAPHIC_DATA]" at bounding box center [95, 112] width 165 height 9
drag, startPoint x: 45, startPoint y: 113, endPoint x: 59, endPoint y: 113, distance: 14.0
click at [60, 113] on div "[DOMAIN_NAME] - [GEOGRAPHIC_DATA]" at bounding box center [95, 112] width 165 height 9
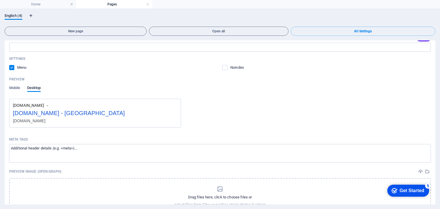
click at [49, 105] on icon at bounding box center [47, 105] width 4 height 5
drag, startPoint x: 46, startPoint y: 112, endPoint x: 58, endPoint y: 114, distance: 12.8
click at [58, 114] on div "[DOMAIN_NAME] - [GEOGRAPHIC_DATA]" at bounding box center [95, 112] width 165 height 9
click at [38, 123] on div "[DOMAIN_NAME]" at bounding box center [95, 121] width 165 height 6
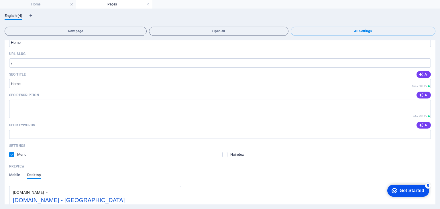
scroll to position [0, 0]
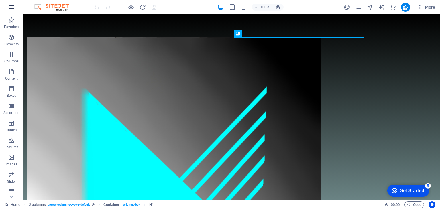
click at [9, 7] on icon "button" at bounding box center [11, 7] width 7 height 7
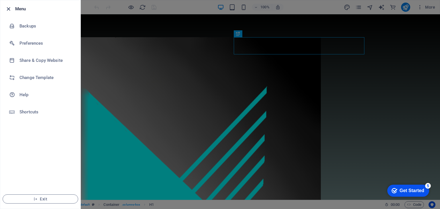
click at [6, 7] on icon "button" at bounding box center [8, 9] width 7 height 7
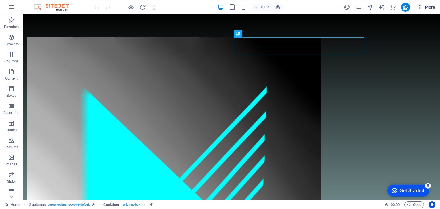
click at [420, 7] on icon "button" at bounding box center [420, 7] width 6 height 6
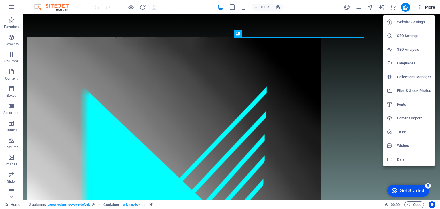
click at [414, 22] on h6 "Website Settings" at bounding box center [414, 22] width 34 height 7
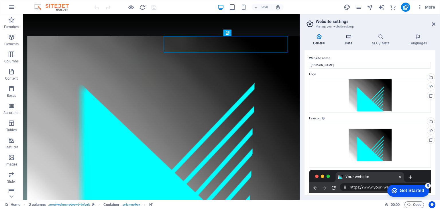
click at [348, 37] on icon at bounding box center [348, 37] width 25 height 6
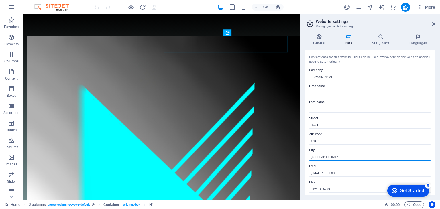
drag, startPoint x: 325, startPoint y: 158, endPoint x: 328, endPoint y: 159, distance: 3.6
click at [328, 159] on input "[GEOGRAPHIC_DATA]" at bounding box center [370, 157] width 122 height 7
drag, startPoint x: 351, startPoint y: 172, endPoint x: 303, endPoint y: 165, distance: 48.6
click at [325, 156] on input "[GEOGRAPHIC_DATA]" at bounding box center [370, 157] width 122 height 7
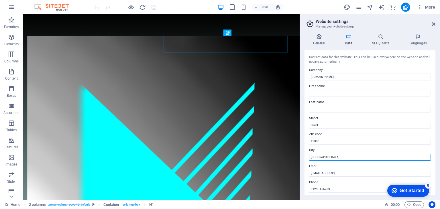
drag, startPoint x: 321, startPoint y: 157, endPoint x: 310, endPoint y: 158, distance: 11.5
click at [310, 158] on input "[GEOGRAPHIC_DATA]" at bounding box center [370, 157] width 122 height 7
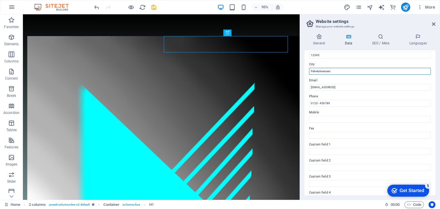
scroll to position [130, 0]
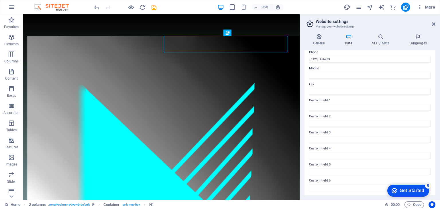
type input "Palveluksessasi"
click at [425, 163] on label "Custom field 5" at bounding box center [370, 164] width 122 height 7
click at [425, 168] on input "Custom field 5" at bounding box center [370, 171] width 122 height 7
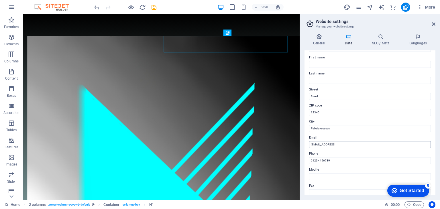
scroll to position [0, 0]
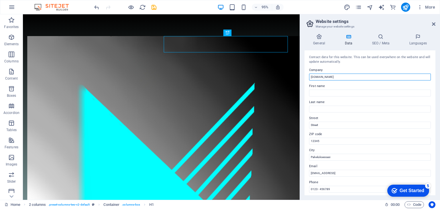
click at [328, 77] on input "[DOMAIN_NAME]" at bounding box center [370, 77] width 122 height 7
click at [322, 77] on input "moducut OY" at bounding box center [370, 77] width 122 height 7
click at [339, 78] on input "MODUCUT OY" at bounding box center [370, 77] width 122 height 7
type input "Moducut Oy"
click at [330, 149] on label "City" at bounding box center [370, 150] width 122 height 7
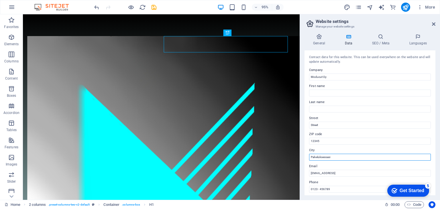
click at [330, 154] on input "Palveluksessasi" at bounding box center [370, 157] width 122 height 7
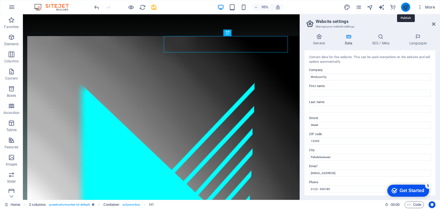
click at [407, 9] on icon "publish" at bounding box center [405, 7] width 7 height 7
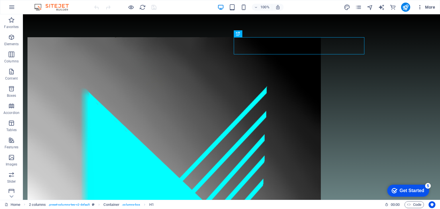
click at [421, 7] on icon "button" at bounding box center [420, 7] width 6 height 6
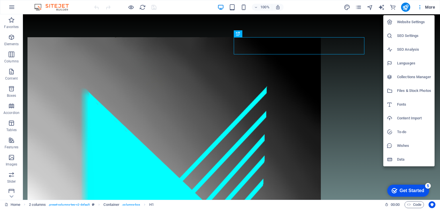
click at [413, 21] on h6 "Website Settings" at bounding box center [414, 22] width 34 height 7
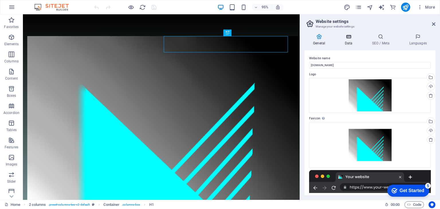
click at [347, 43] on h4 "Data" at bounding box center [349, 40] width 27 height 12
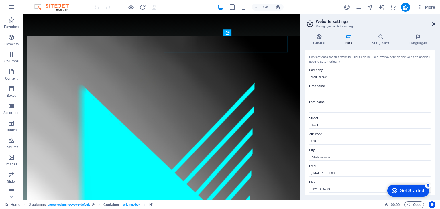
click at [434, 23] on icon at bounding box center [433, 24] width 3 height 5
